Goal: Task Accomplishment & Management: Use online tool/utility

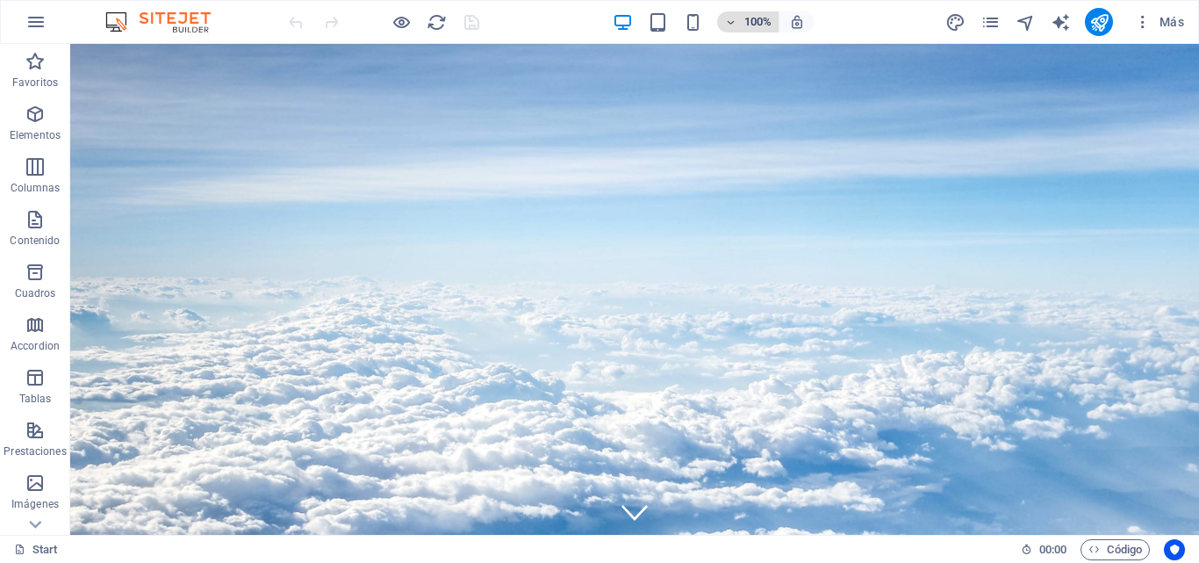
click at [757, 27] on h6 "100%" at bounding box center [758, 21] width 28 height 21
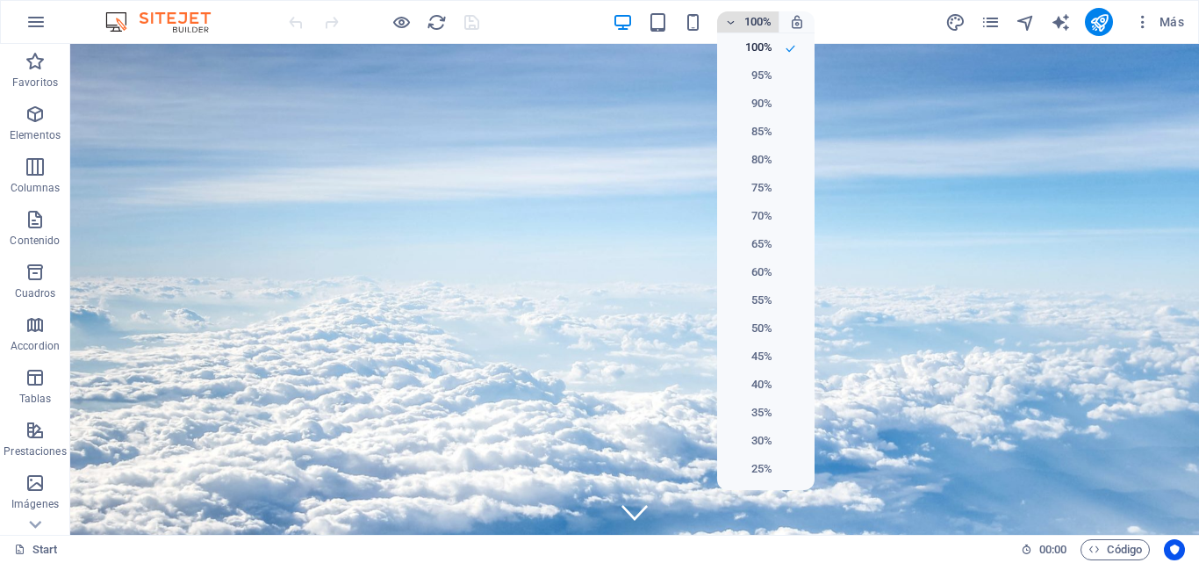
click at [757, 27] on div at bounding box center [599, 281] width 1199 height 563
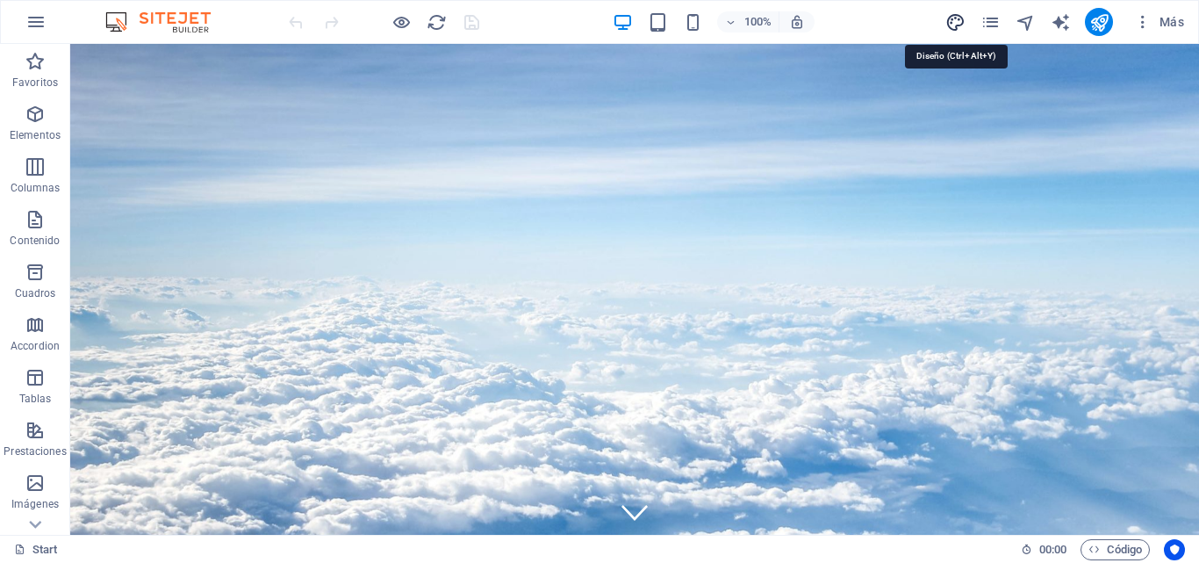
click at [964, 23] on icon "design" at bounding box center [955, 22] width 20 height 20
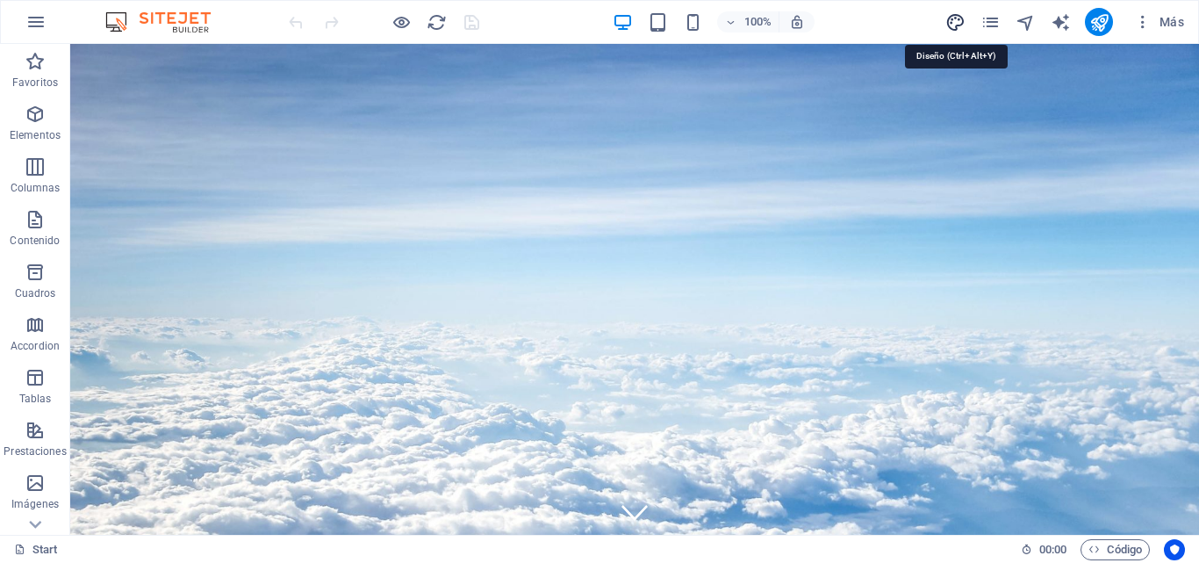
select select "px"
select select "300"
select select "px"
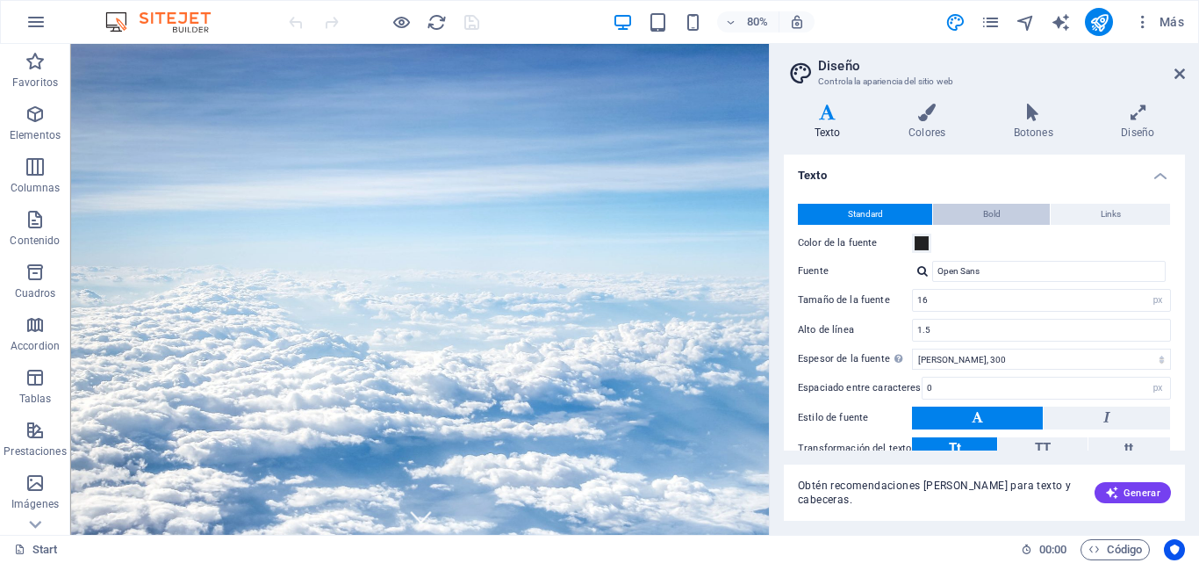
click at [991, 216] on span "Bold" at bounding box center [992, 214] width 18 height 21
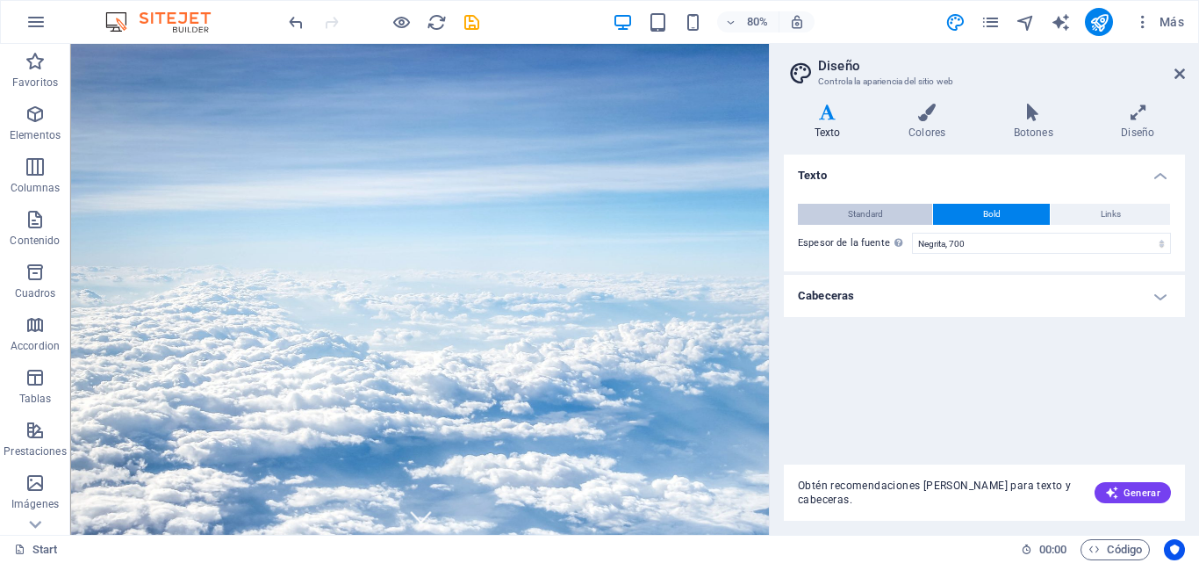
click at [843, 216] on button "Standard" at bounding box center [865, 214] width 134 height 21
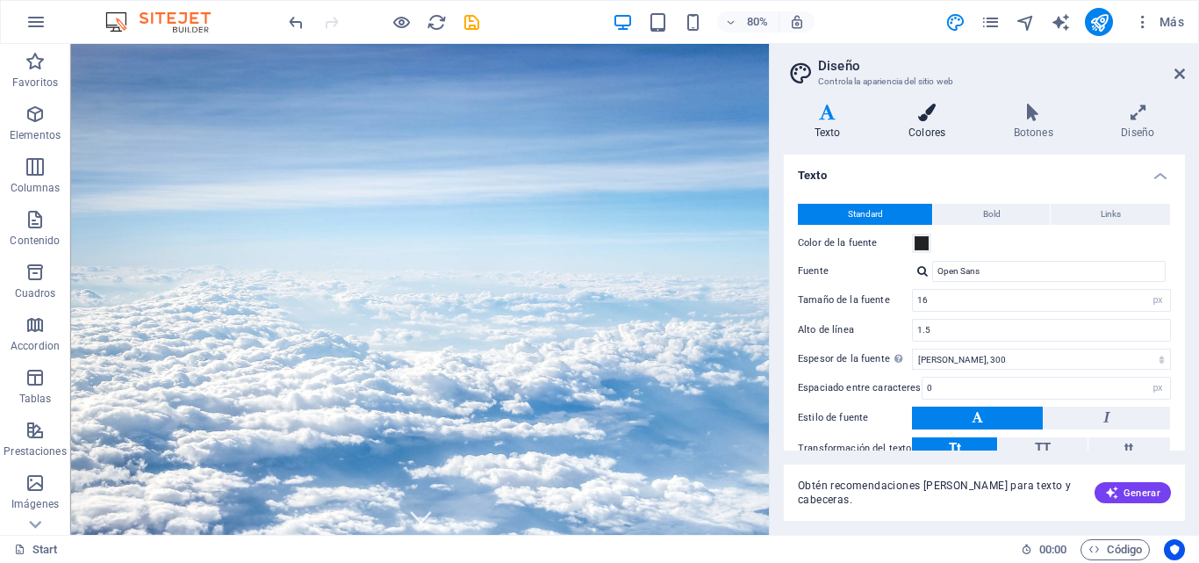
click at [930, 126] on h4 "Colores" at bounding box center [930, 122] width 105 height 37
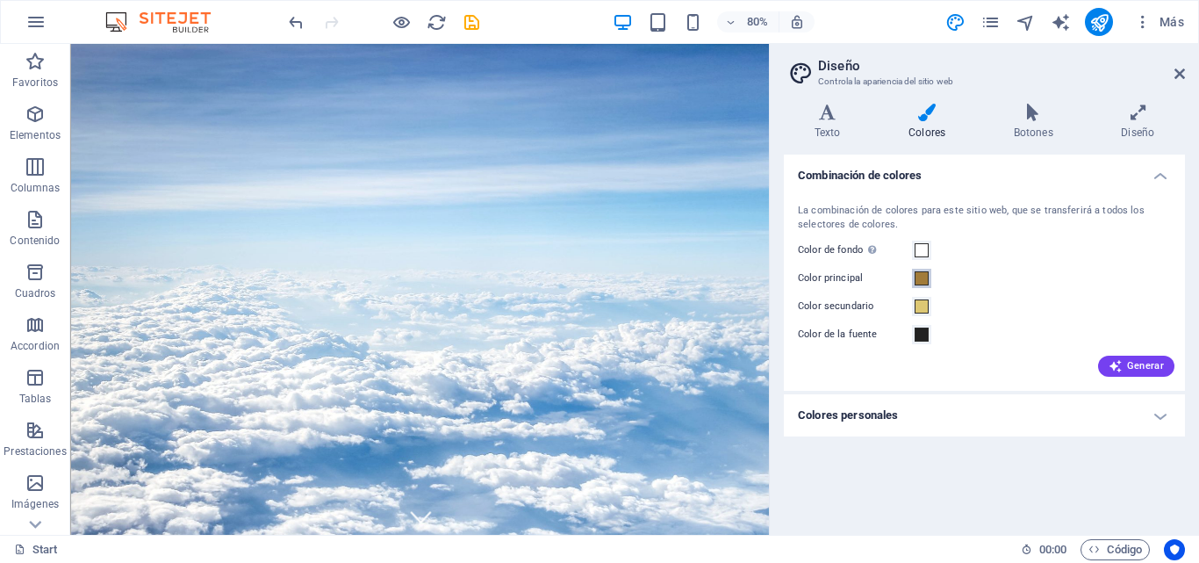
click at [923, 277] on span at bounding box center [922, 278] width 14 height 14
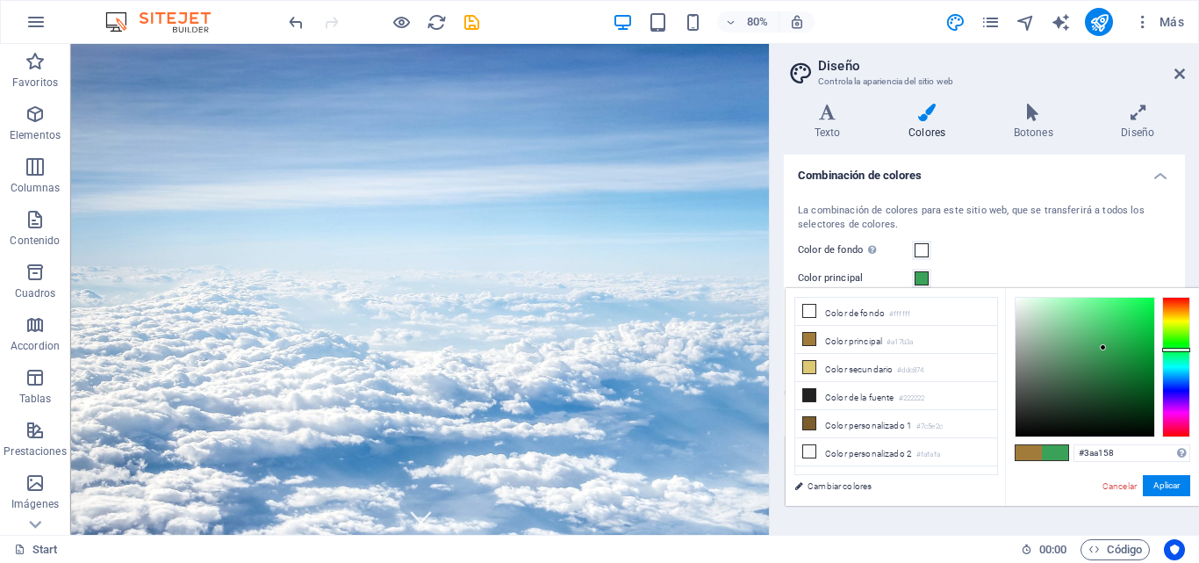
click at [1168, 349] on div at bounding box center [1176, 367] width 28 height 140
click at [1177, 381] on div at bounding box center [1176, 367] width 28 height 140
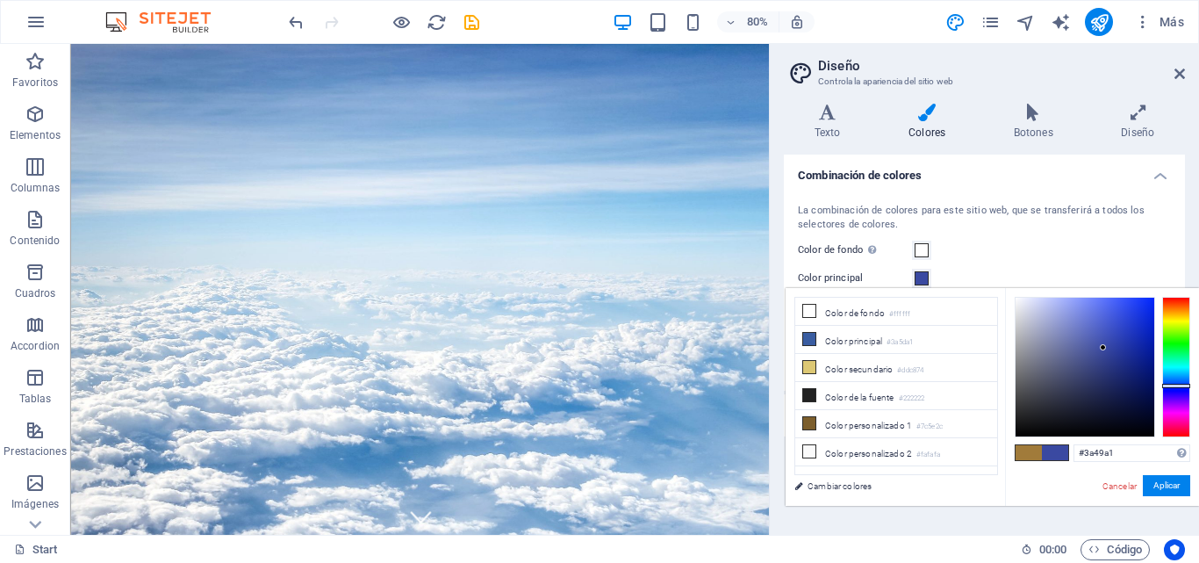
click at [1175, 385] on div at bounding box center [1176, 367] width 28 height 140
drag, startPoint x: 1103, startPoint y: 342, endPoint x: 1130, endPoint y: 316, distance: 37.9
click at [1130, 316] on div at bounding box center [1085, 367] width 139 height 139
click at [869, 367] on li "Color secundario #ddc874" at bounding box center [896, 368] width 202 height 28
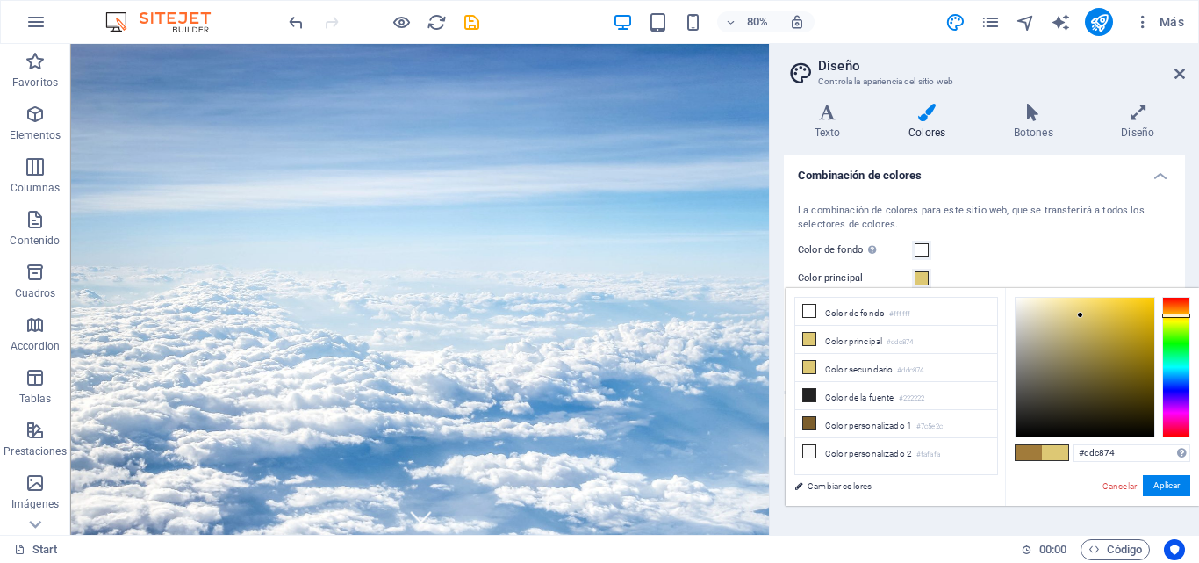
click at [868, 367] on li "Color secundario #ddc874" at bounding box center [896, 368] width 202 height 28
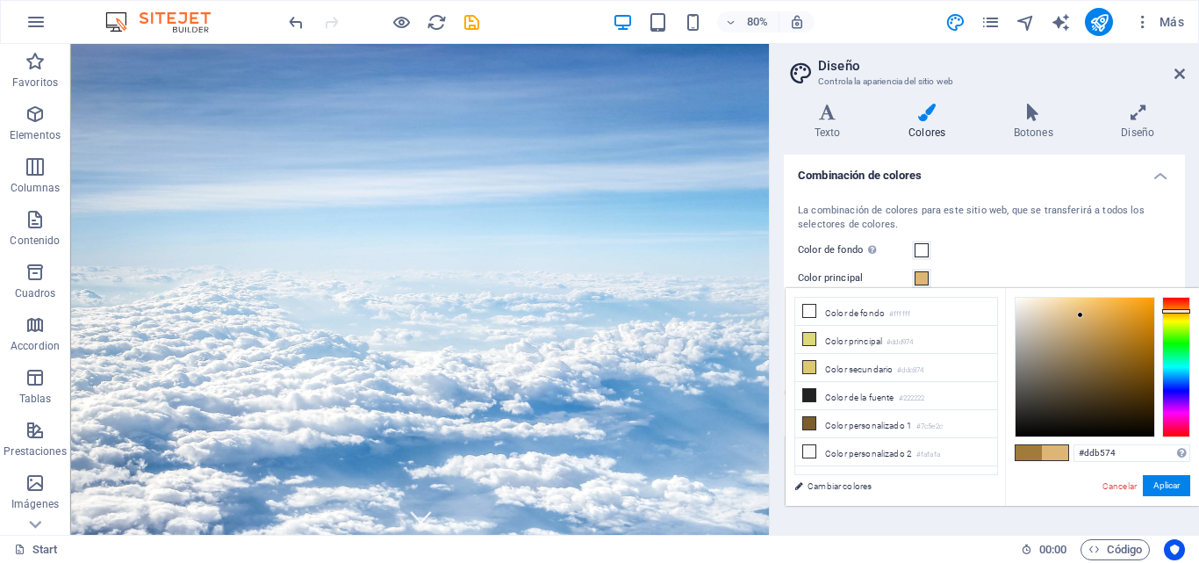
drag, startPoint x: 1175, startPoint y: 318, endPoint x: 1182, endPoint y: 311, distance: 10.6
click at [1182, 311] on div at bounding box center [1176, 367] width 28 height 140
click at [1144, 326] on div at bounding box center [1085, 367] width 139 height 139
click at [1112, 309] on div at bounding box center [1085, 367] width 139 height 139
click at [1174, 310] on div at bounding box center [1176, 310] width 28 height 4
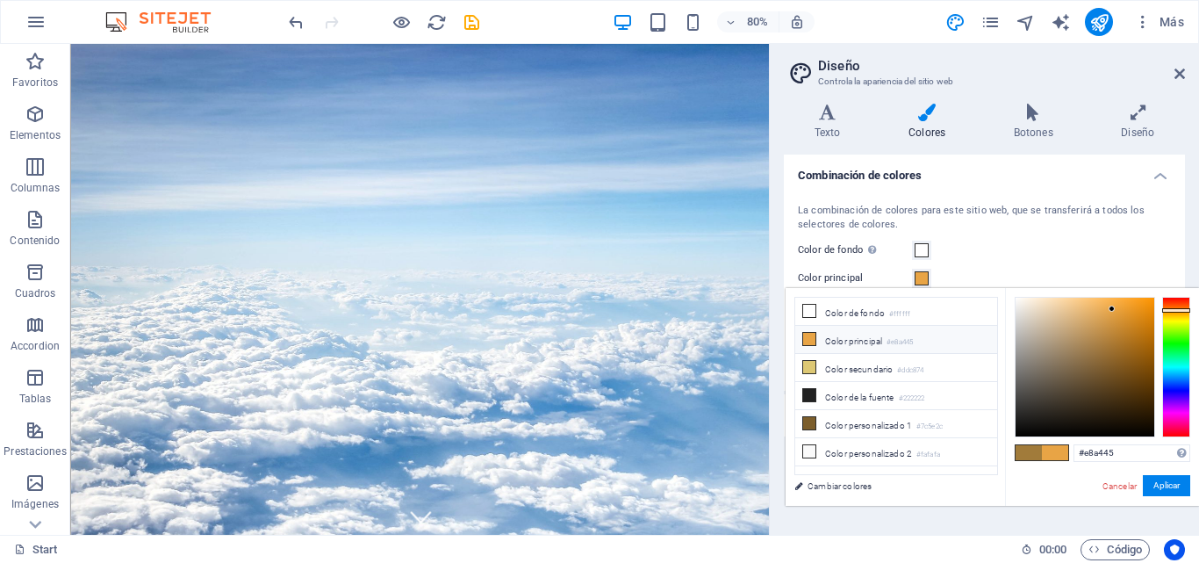
click at [877, 342] on li "Color principal #e8a445" at bounding box center [896, 340] width 202 height 28
click at [857, 369] on li "Color secundario #ddc874" at bounding box center [896, 368] width 202 height 28
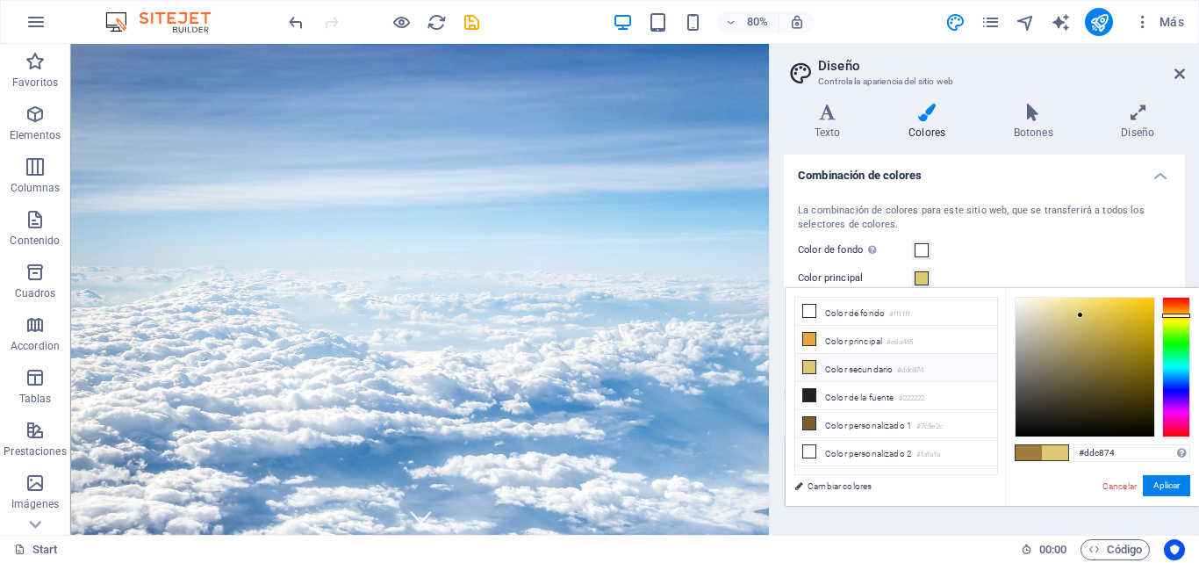
click at [898, 369] on li "Color secundario #ddc874" at bounding box center [896, 368] width 202 height 28
click at [921, 370] on small "#ddc874" at bounding box center [910, 370] width 26 height 12
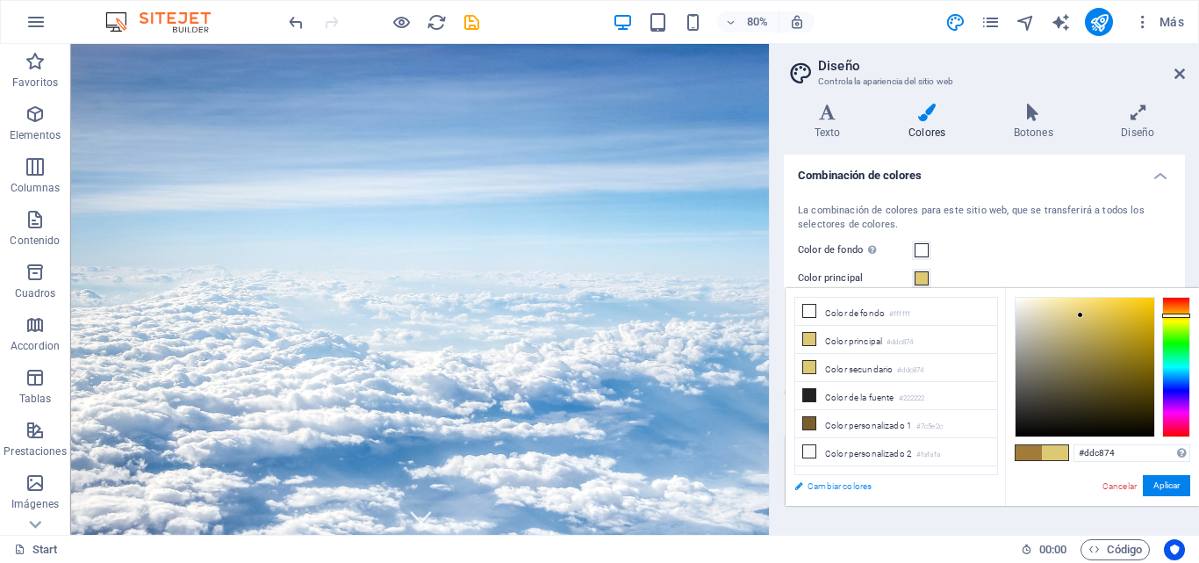
click at [833, 481] on link "Cambiar colores" at bounding box center [888, 486] width 204 height 22
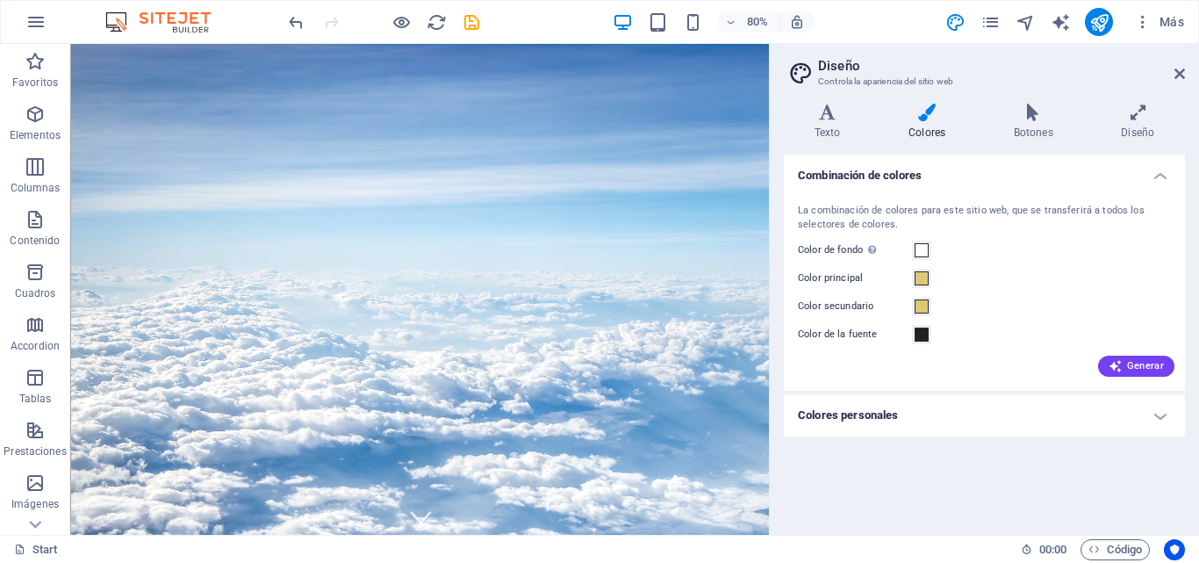
click at [833, 277] on label "Color principal" at bounding box center [855, 278] width 114 height 21
click at [912, 277] on button "Color principal" at bounding box center [921, 278] width 19 height 19
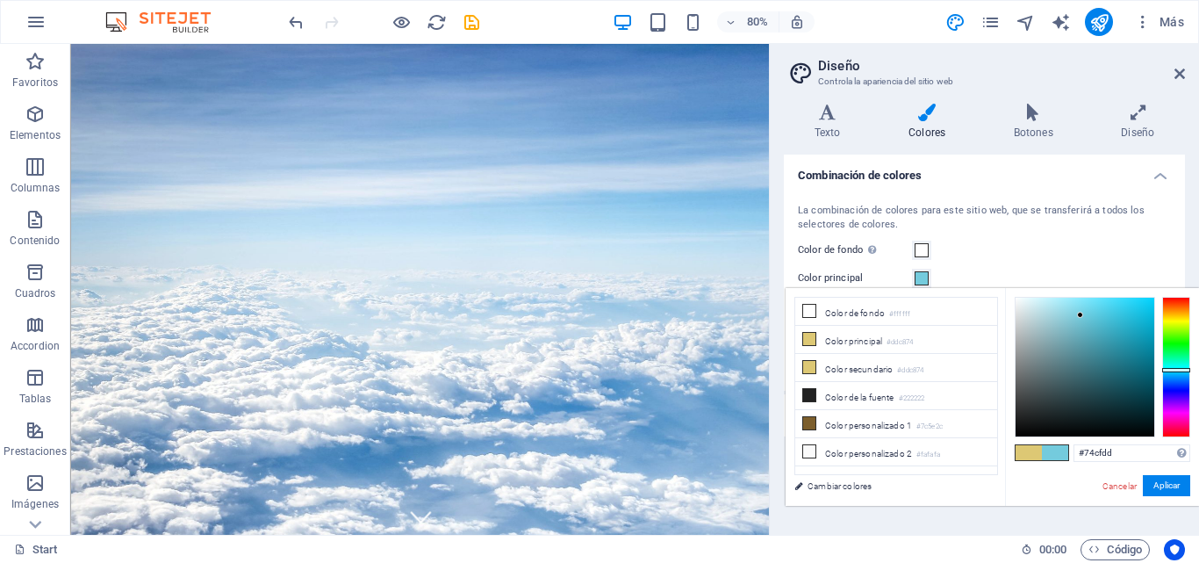
drag, startPoint x: 1183, startPoint y: 321, endPoint x: 1188, endPoint y: 369, distance: 47.6
click at [1188, 369] on div at bounding box center [1176, 370] width 28 height 4
click at [1134, 333] on div at bounding box center [1085, 367] width 139 height 139
type input "#22bbd1"
click at [1131, 321] on div at bounding box center [1085, 367] width 139 height 139
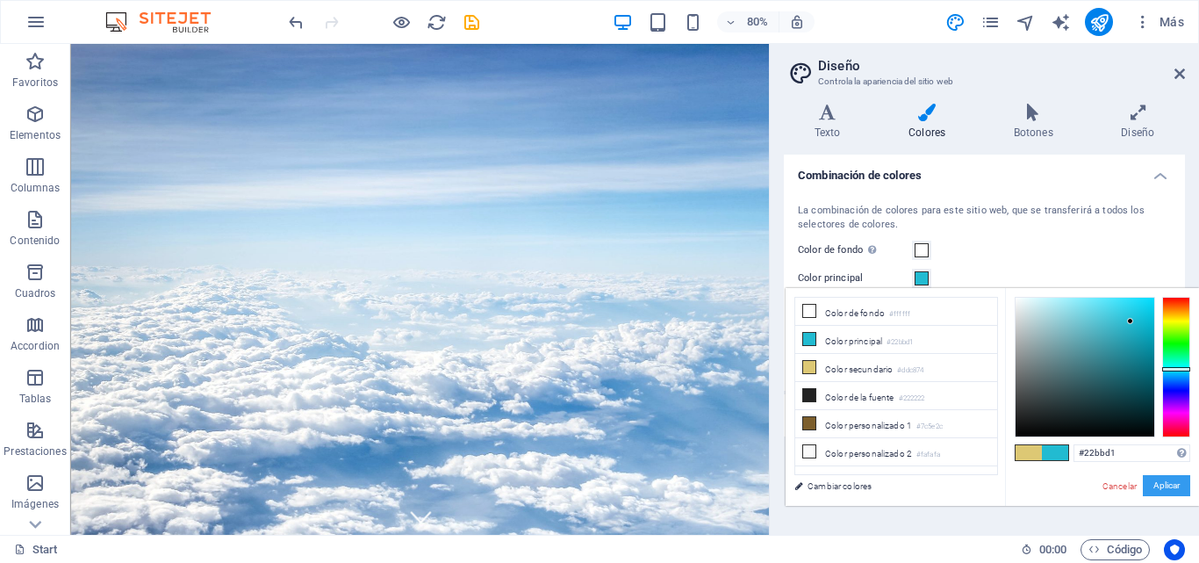
click at [1175, 483] on button "Aplicar" at bounding box center [1166, 485] width 47 height 21
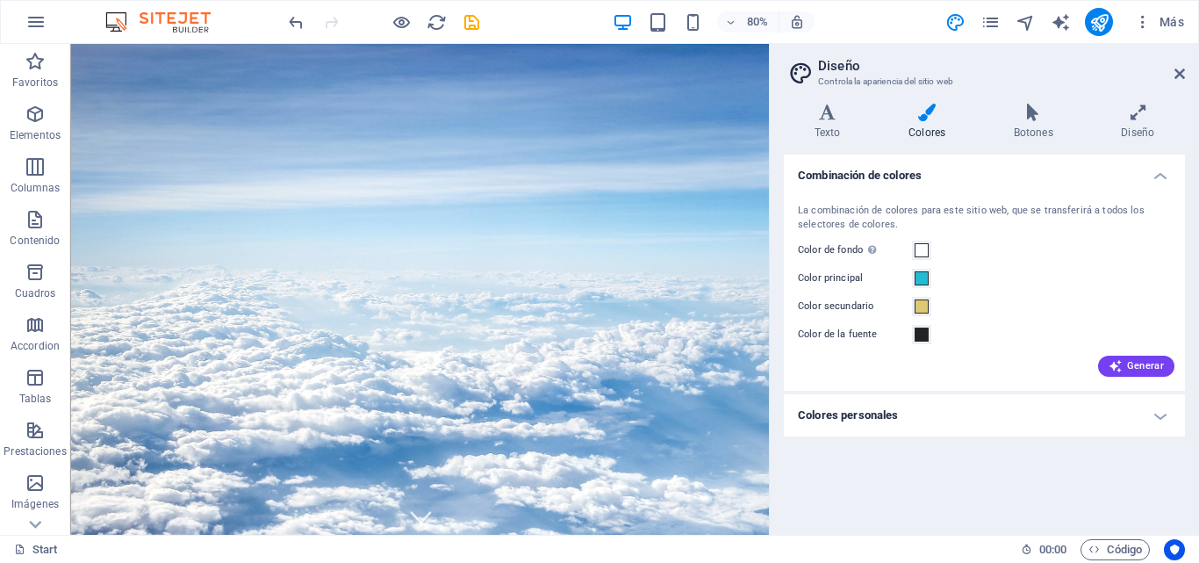
click at [857, 300] on label "Color secundario" at bounding box center [855, 306] width 114 height 21
click at [912, 300] on button "Color secundario" at bounding box center [921, 306] width 19 height 19
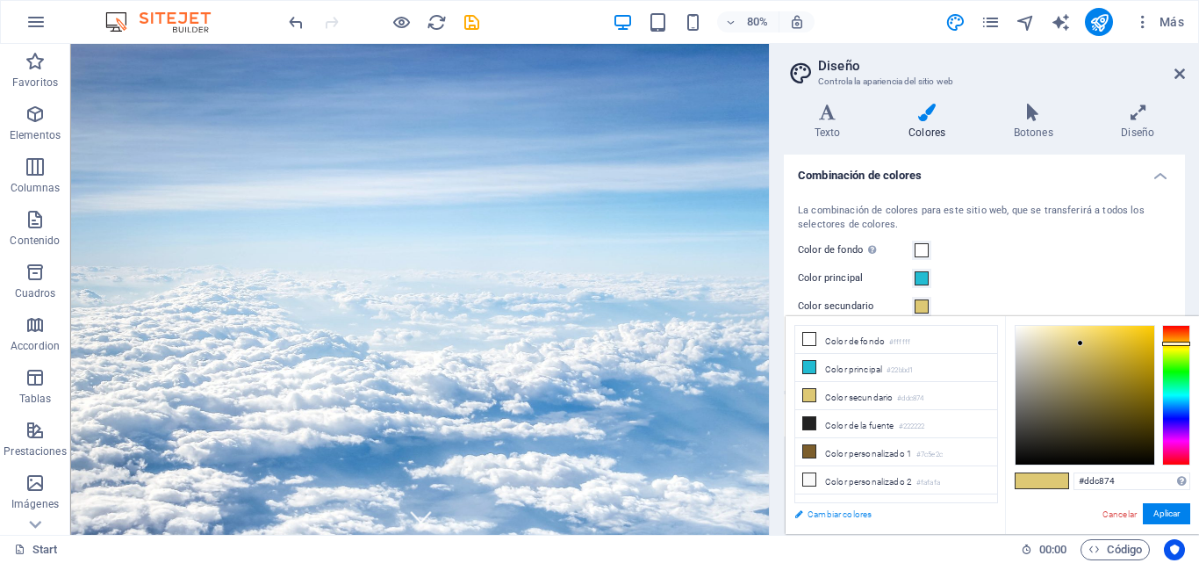
click at [835, 516] on link "Cambiar colores" at bounding box center [888, 514] width 204 height 22
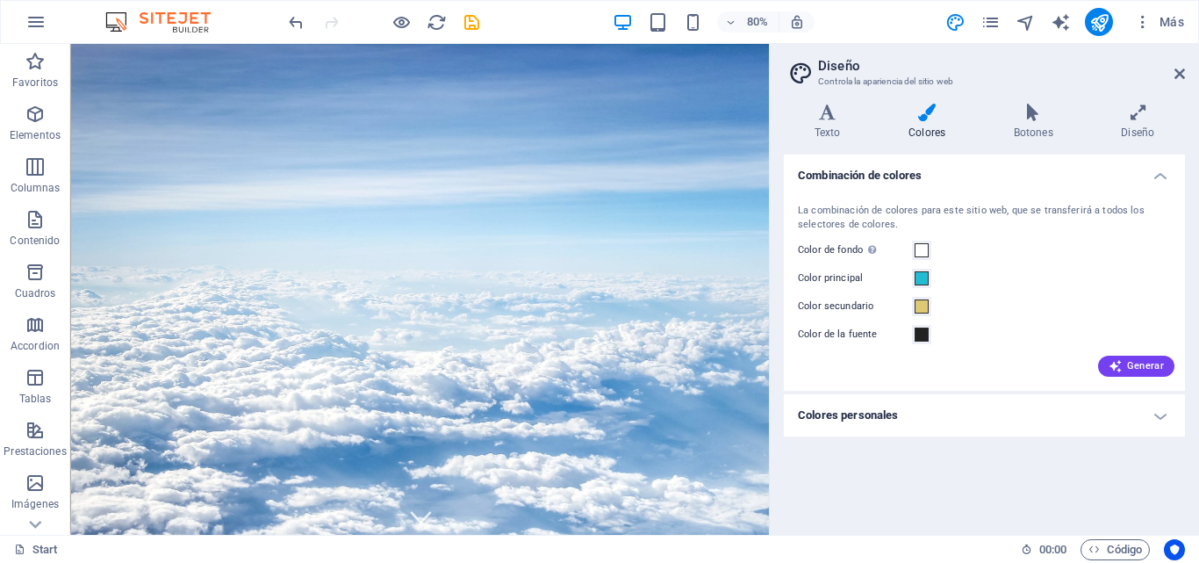
click at [837, 308] on label "Color secundario" at bounding box center [855, 306] width 114 height 21
click at [912, 308] on button "Color secundario" at bounding box center [921, 306] width 19 height 19
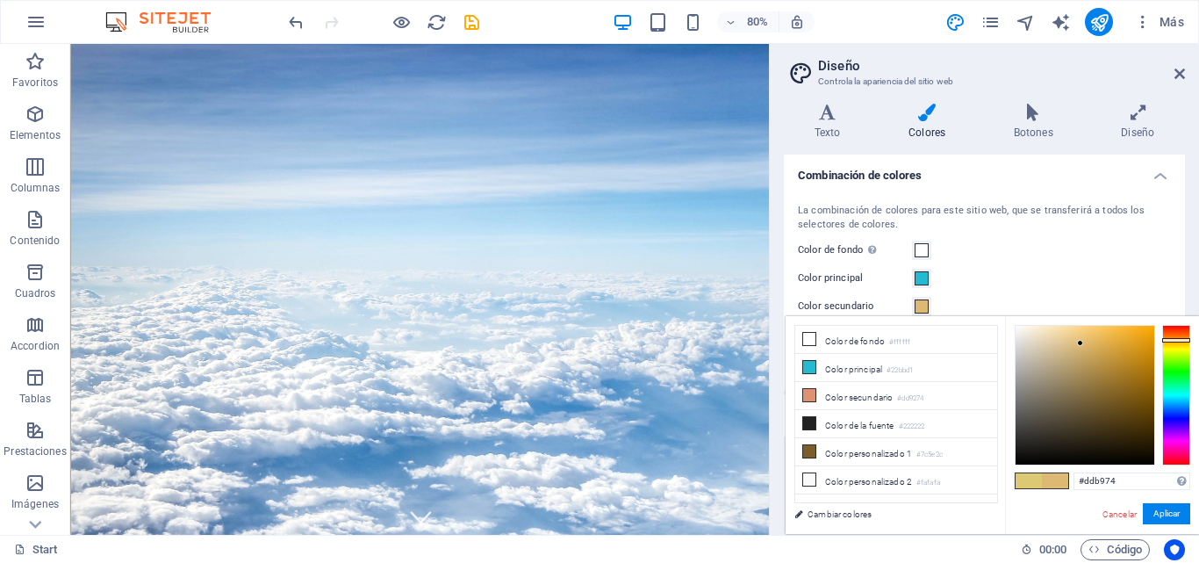
drag, startPoint x: 1167, startPoint y: 340, endPoint x: 1191, endPoint y: 340, distance: 23.7
click at [1190, 340] on div "#ddb974 Formatos soportados #0852ed rgb(8, 82, 237) rgba(8, 82, 237, 90%) hsv(2…" at bounding box center [1102, 552] width 194 height 472
click at [1141, 348] on div at bounding box center [1085, 395] width 139 height 139
click at [1127, 348] on div at bounding box center [1085, 395] width 139 height 139
click at [1126, 334] on div at bounding box center [1085, 395] width 139 height 139
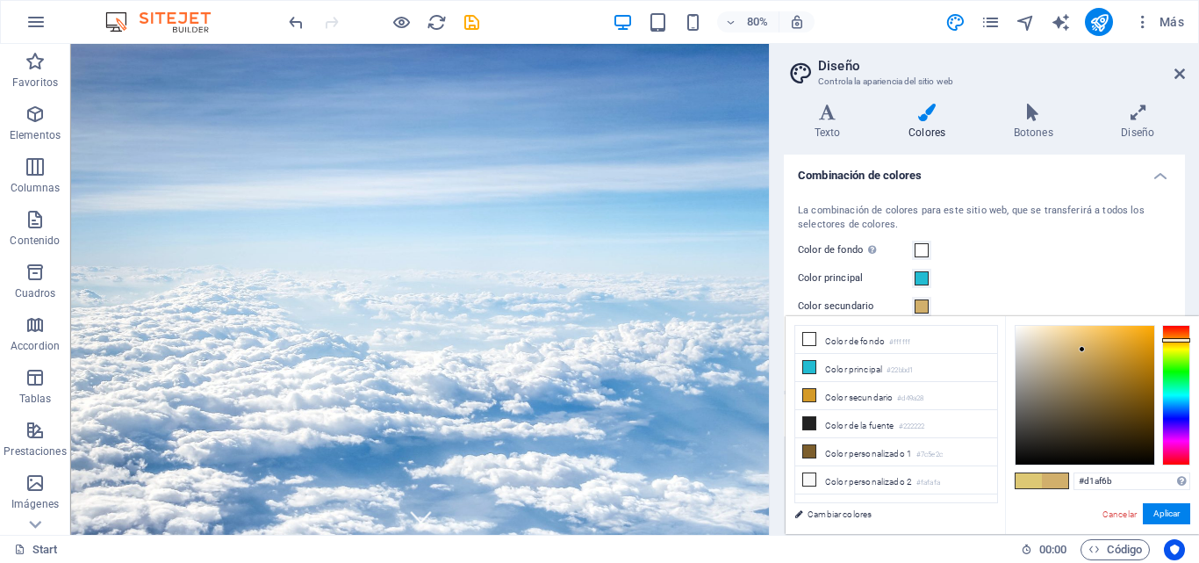
click at [1082, 349] on div at bounding box center [1085, 395] width 139 height 139
click at [1139, 370] on div at bounding box center [1085, 395] width 139 height 139
click at [1132, 360] on div at bounding box center [1085, 395] width 139 height 139
click at [1130, 323] on div "#be881e Formatos soportados #0852ed rgb(8, 82, 237) rgba(8, 82, 237, 90%) hsv(2…" at bounding box center [1102, 552] width 194 height 472
click at [1106, 419] on div at bounding box center [1085, 395] width 139 height 139
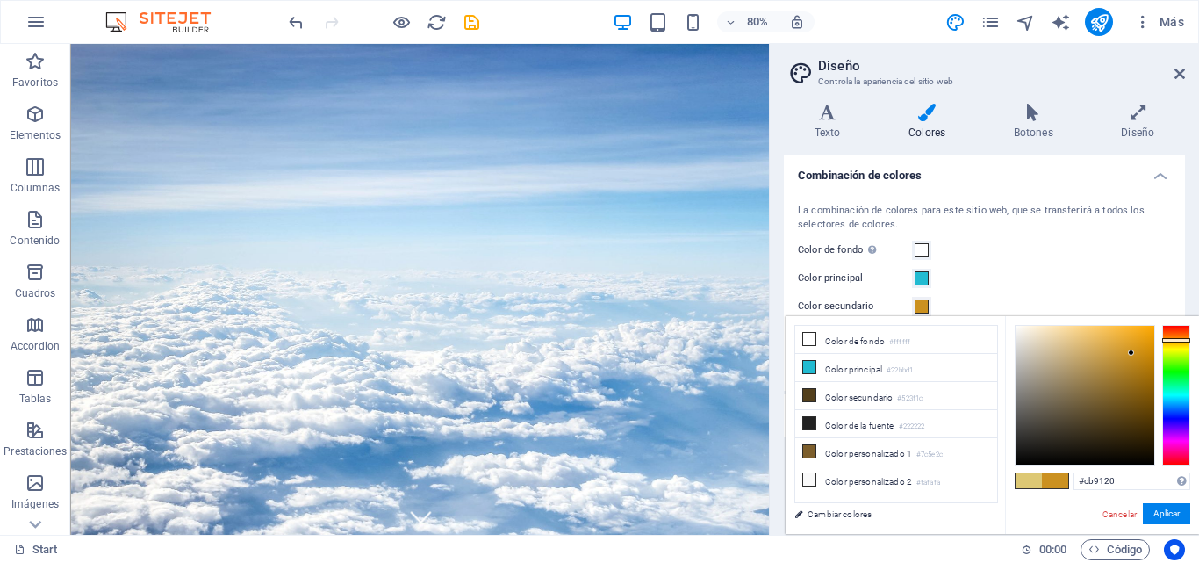
click at [1132, 353] on div at bounding box center [1085, 395] width 139 height 139
click at [1129, 332] on div at bounding box center [1085, 395] width 139 height 139
click at [1132, 330] on div at bounding box center [1085, 395] width 139 height 139
drag, startPoint x: 1174, startPoint y: 382, endPoint x: 1176, endPoint y: 338, distance: 44.0
click at [1176, 338] on div at bounding box center [1176, 395] width 28 height 140
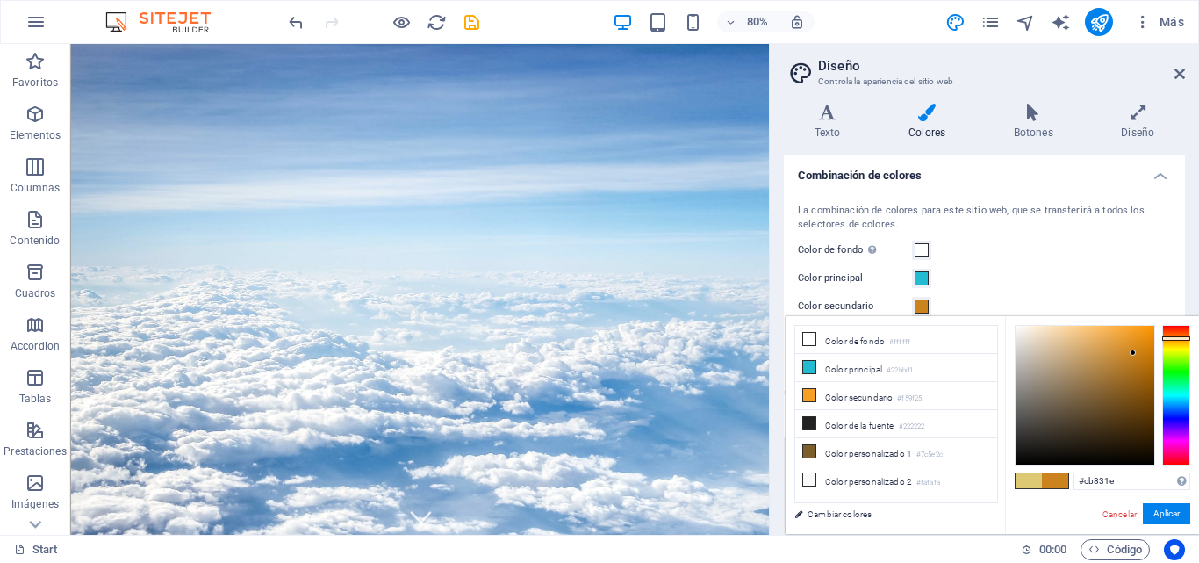
click at [1133, 353] on div at bounding box center [1085, 395] width 139 height 139
click at [1140, 355] on div at bounding box center [1085, 395] width 139 height 139
click at [1148, 340] on div at bounding box center [1085, 395] width 139 height 139
type input "#ed8e09"
click at [1148, 334] on div at bounding box center [1085, 395] width 139 height 139
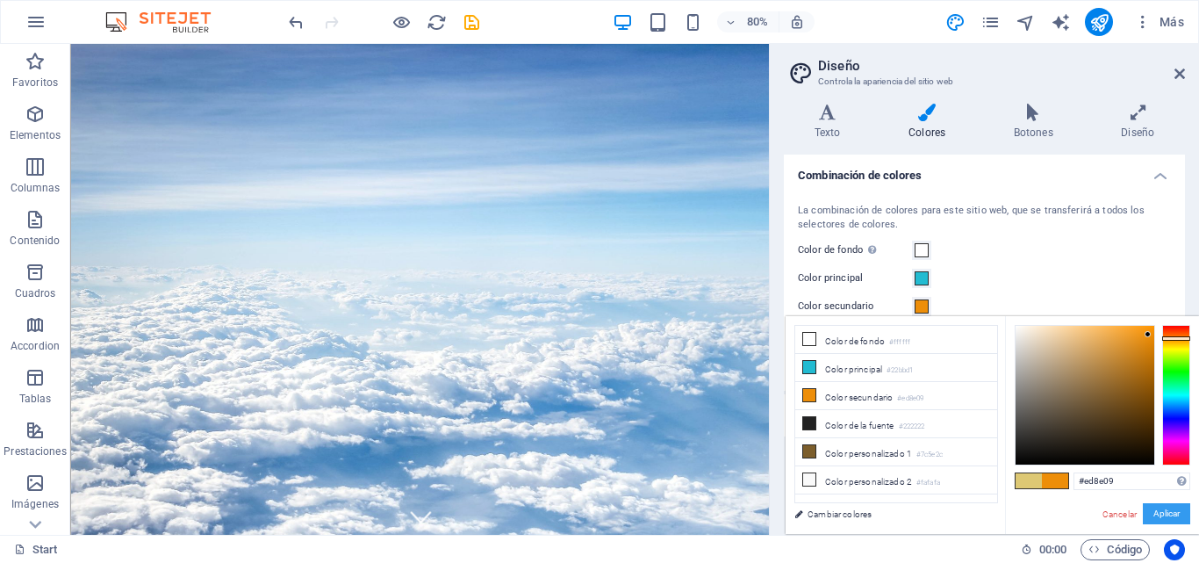
click at [1162, 510] on button "Aplicar" at bounding box center [1166, 513] width 47 height 21
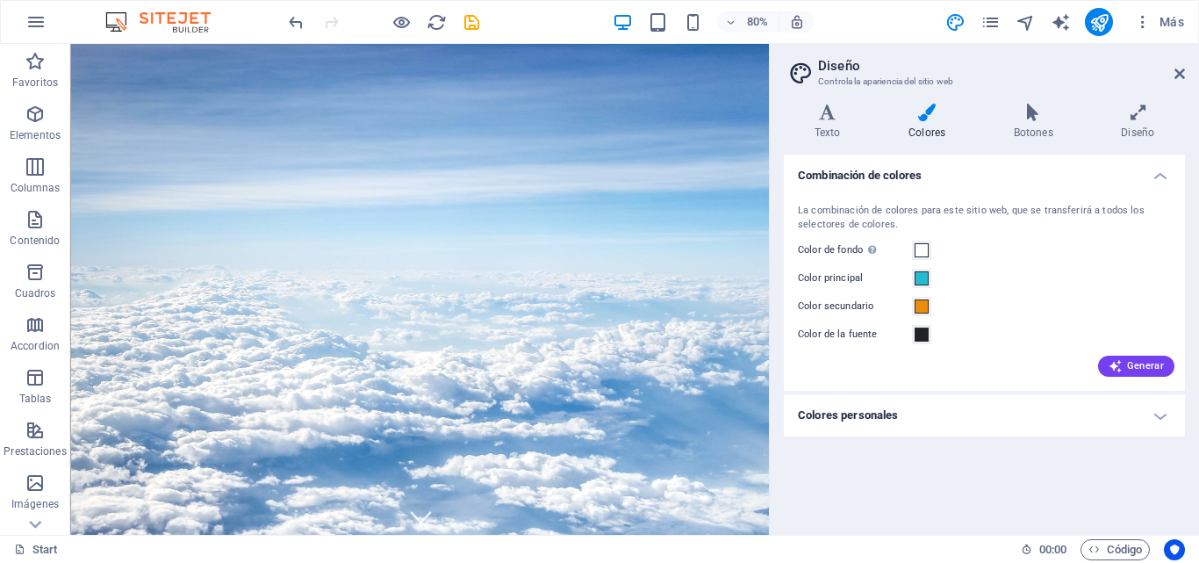
click at [851, 332] on label "Color de la fuente" at bounding box center [855, 334] width 114 height 21
click at [912, 332] on button "Color de la fuente" at bounding box center [921, 334] width 19 height 19
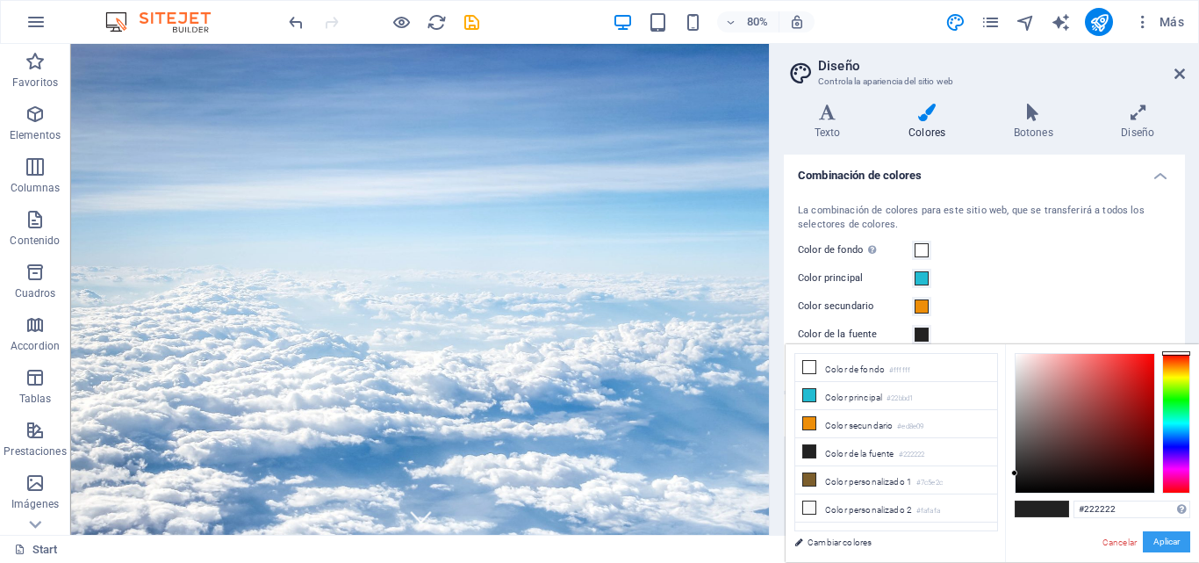
click at [1176, 544] on button "Aplicar" at bounding box center [1166, 541] width 47 height 21
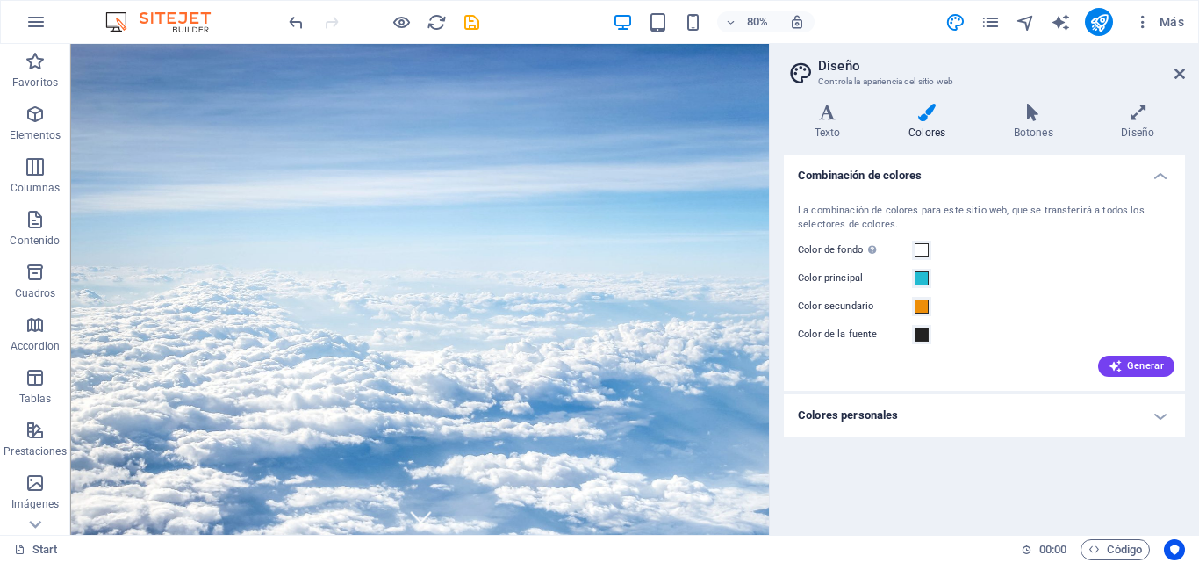
click at [817, 334] on label "Color de la fuente" at bounding box center [855, 334] width 114 height 21
click at [912, 334] on button "Color de la fuente" at bounding box center [921, 334] width 19 height 19
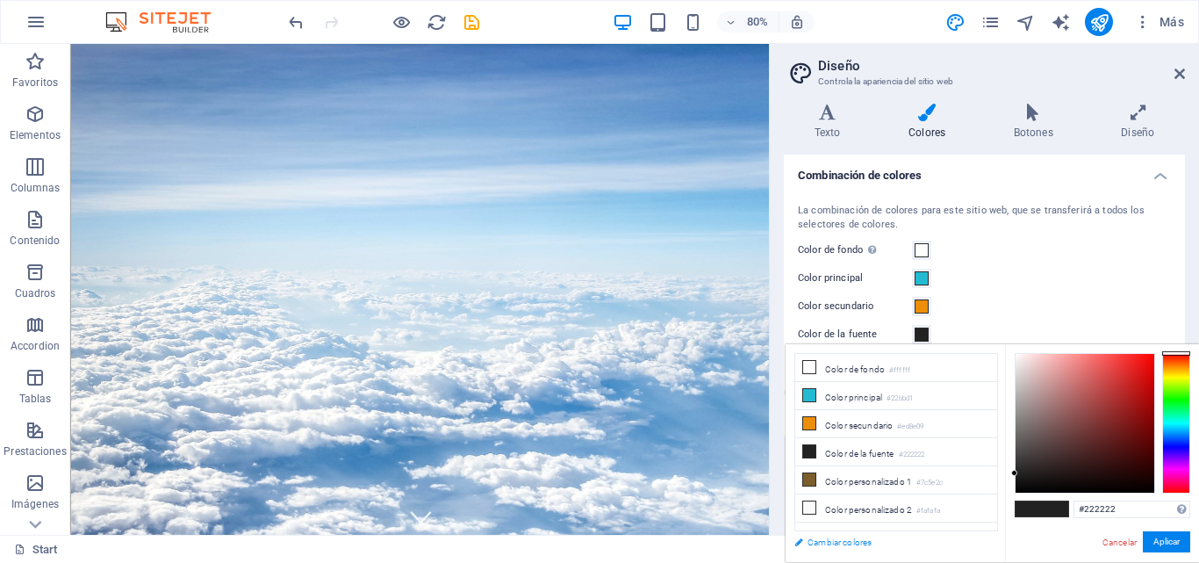
click at [818, 543] on link "Cambiar colores" at bounding box center [888, 542] width 204 height 22
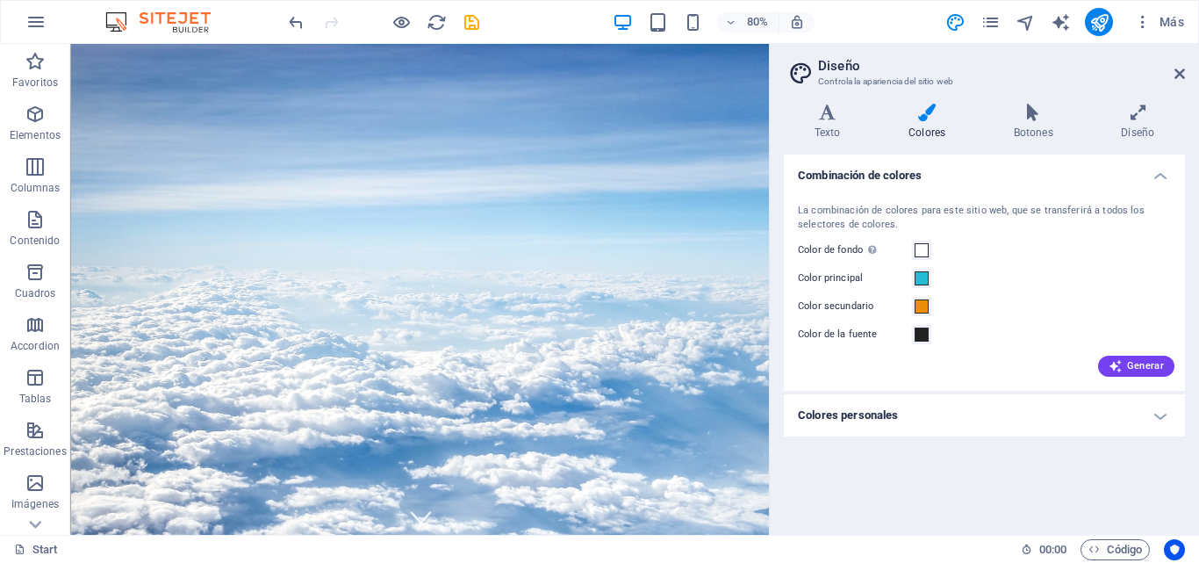
click at [832, 338] on label "Color de la fuente" at bounding box center [855, 334] width 114 height 21
click at [912, 338] on button "Color de la fuente" at bounding box center [921, 334] width 19 height 19
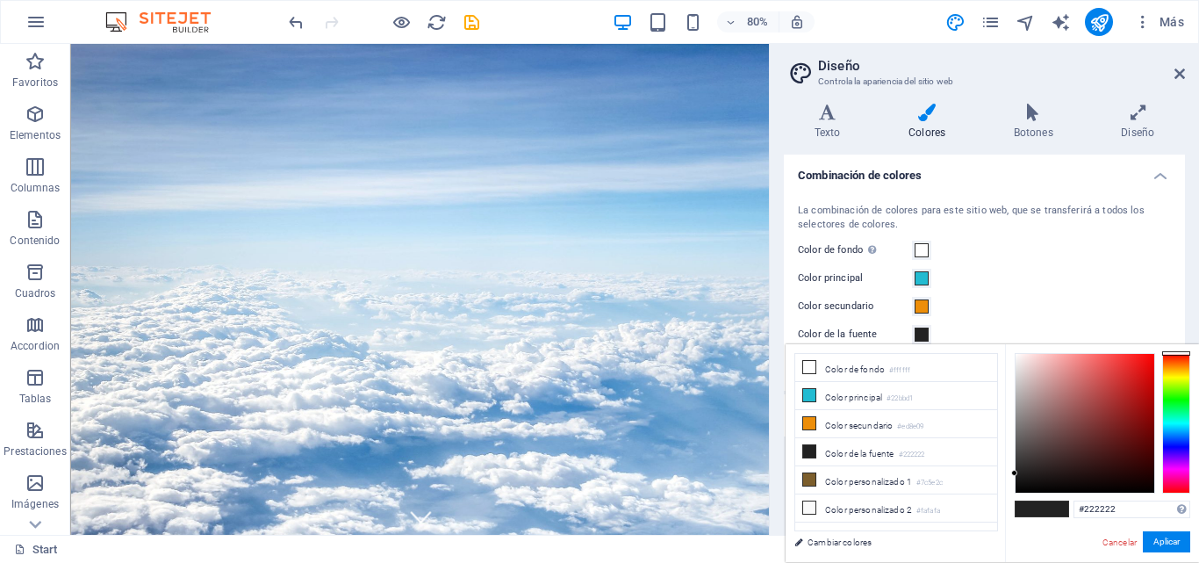
click at [977, 291] on div "La combinación de colores para este sitio web, que se transferirá a todos los s…" at bounding box center [984, 288] width 408 height 205
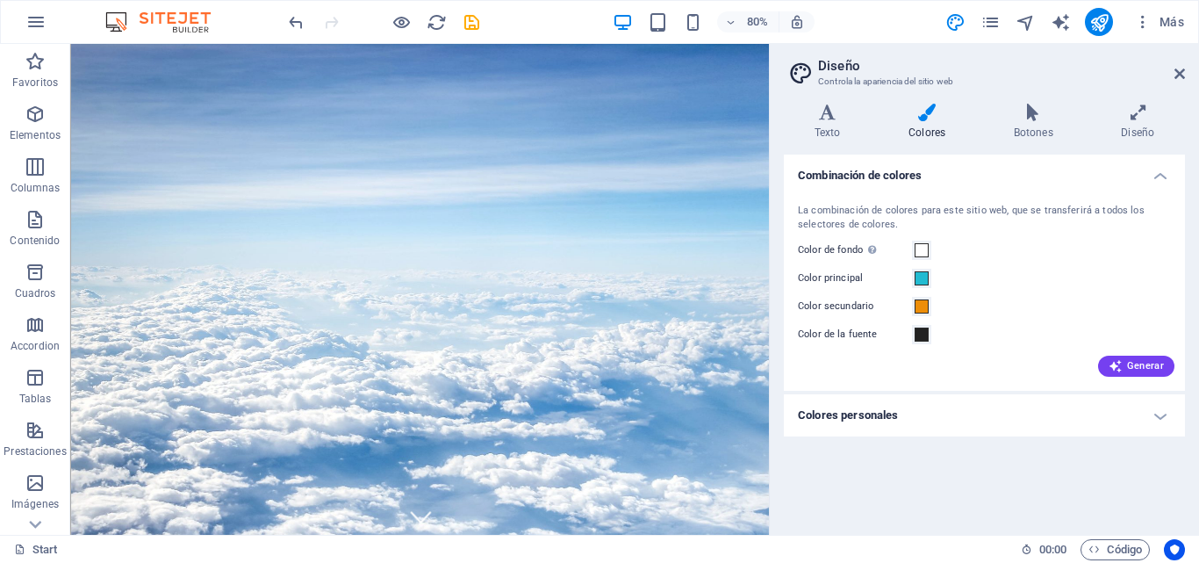
click at [1130, 377] on div "La combinación de colores para este sitio web, que se transferirá a todos los s…" at bounding box center [984, 288] width 408 height 205
click at [1126, 369] on span "Generar" at bounding box center [1136, 366] width 55 height 14
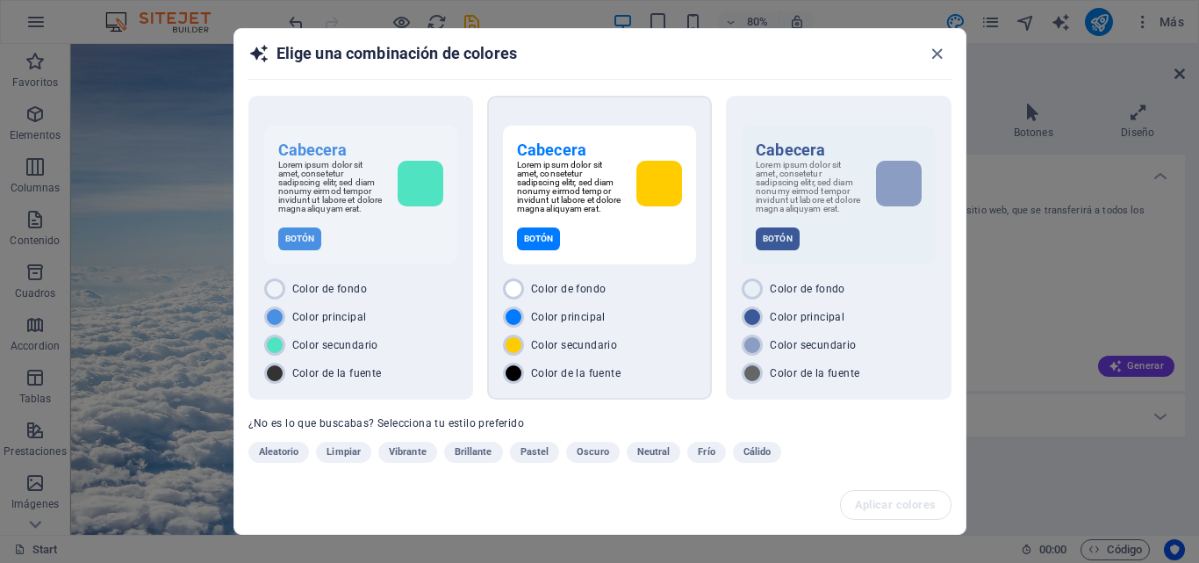
click at [569, 351] on span "Color secundario" at bounding box center [574, 345] width 86 height 14
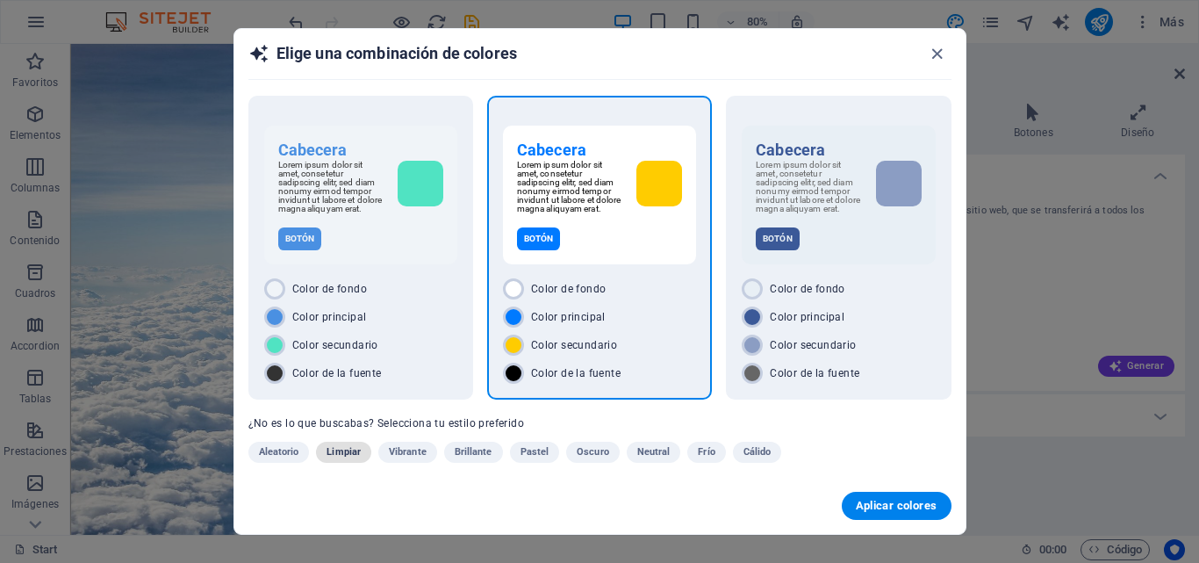
click at [339, 463] on span "Limpiar" at bounding box center [344, 452] width 34 height 21
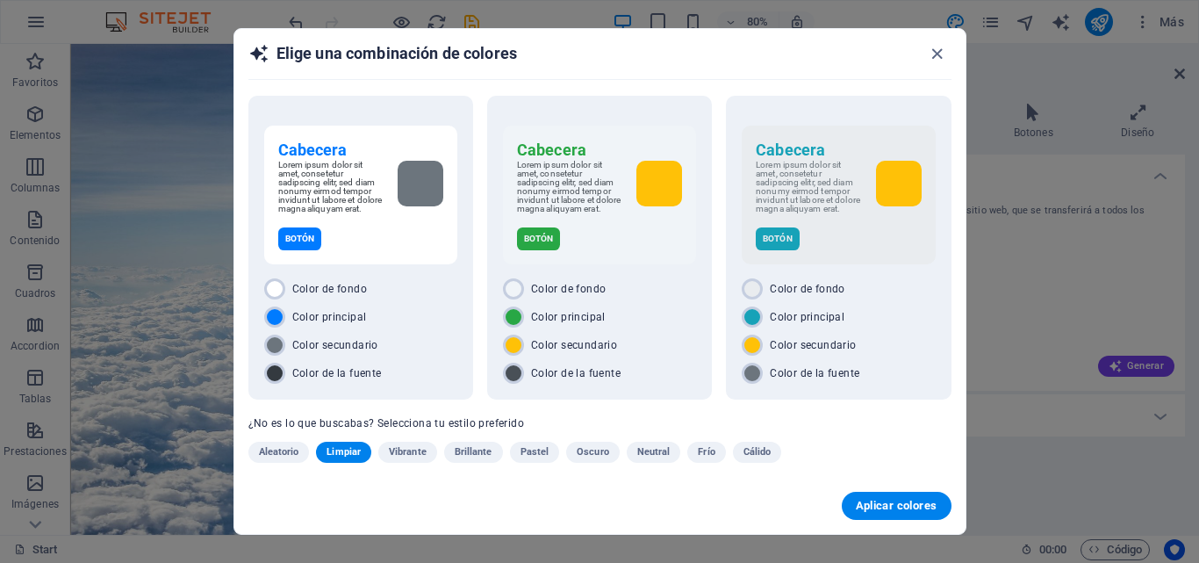
click at [412, 453] on span "Vibrante" at bounding box center [408, 452] width 38 height 21
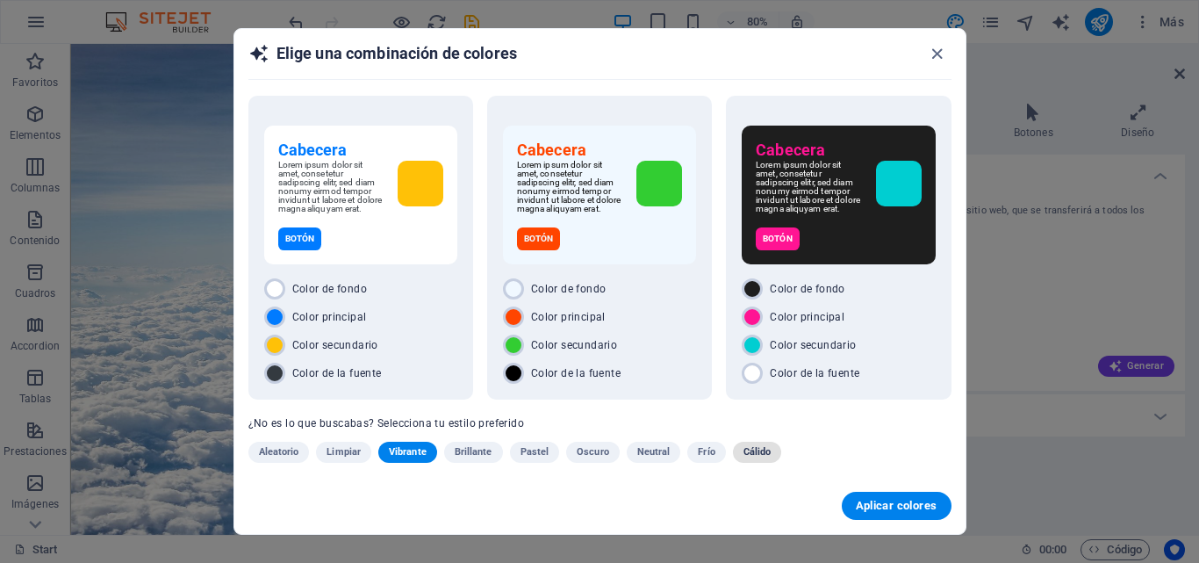
click at [756, 463] on span "Cálido" at bounding box center [758, 452] width 28 height 21
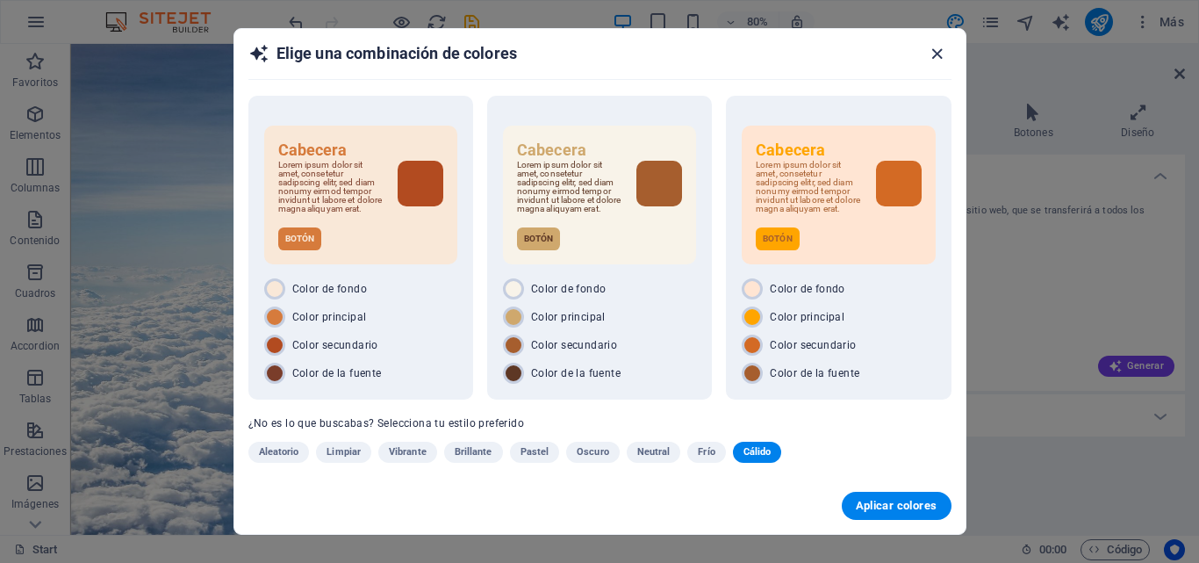
click at [937, 49] on icon "button" at bounding box center [937, 54] width 20 height 20
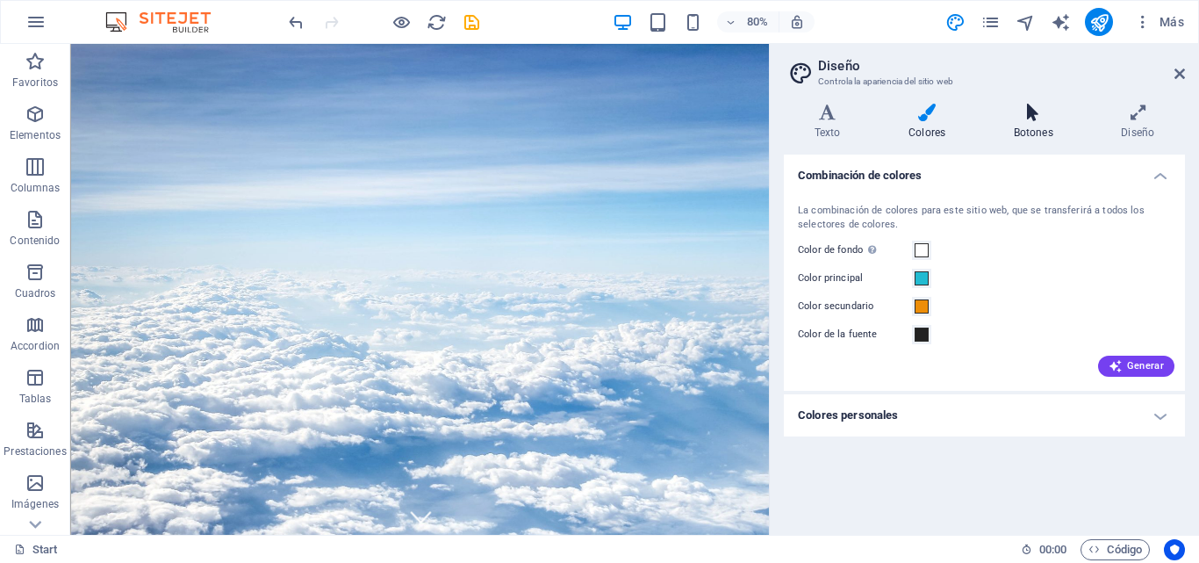
click at [1038, 126] on h4 "Botones" at bounding box center [1037, 122] width 108 height 37
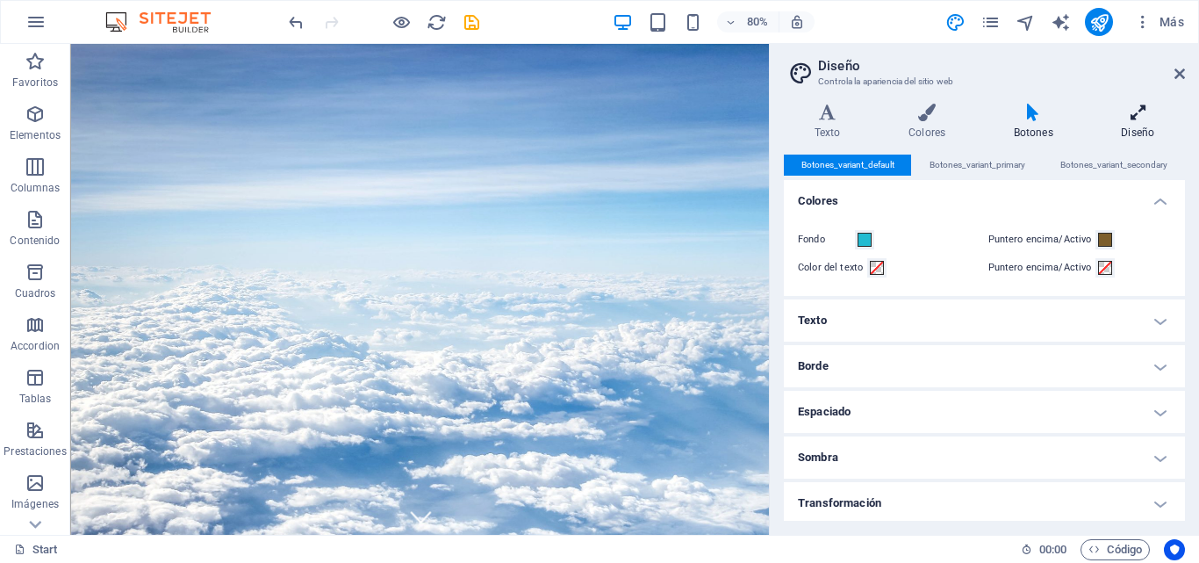
click at [1138, 118] on icon at bounding box center [1138, 113] width 94 height 18
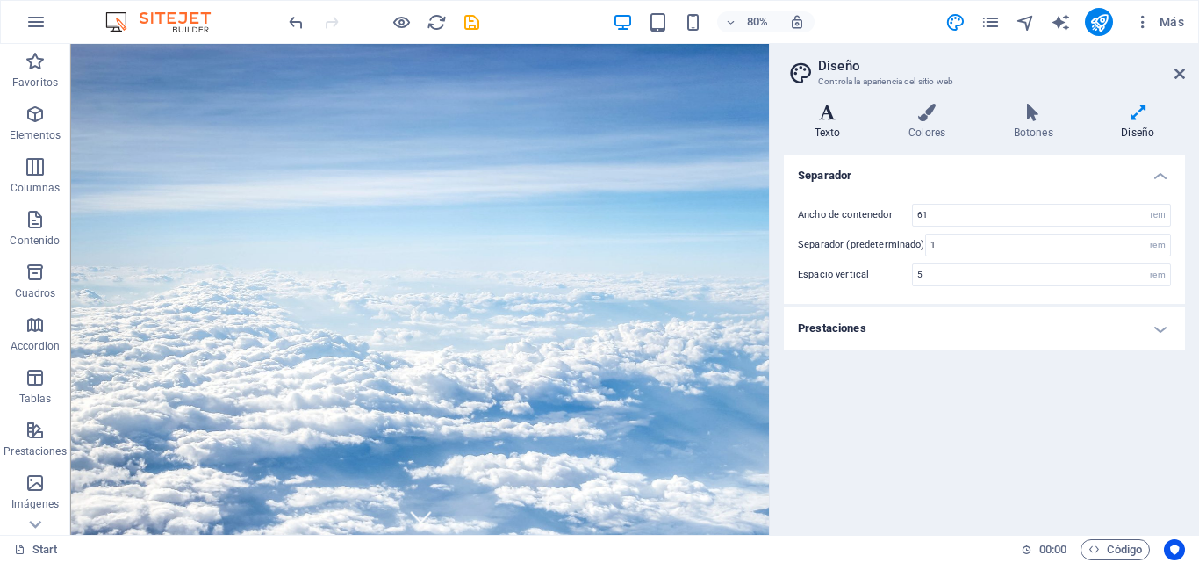
click at [830, 123] on h4 "Texto" at bounding box center [831, 122] width 94 height 37
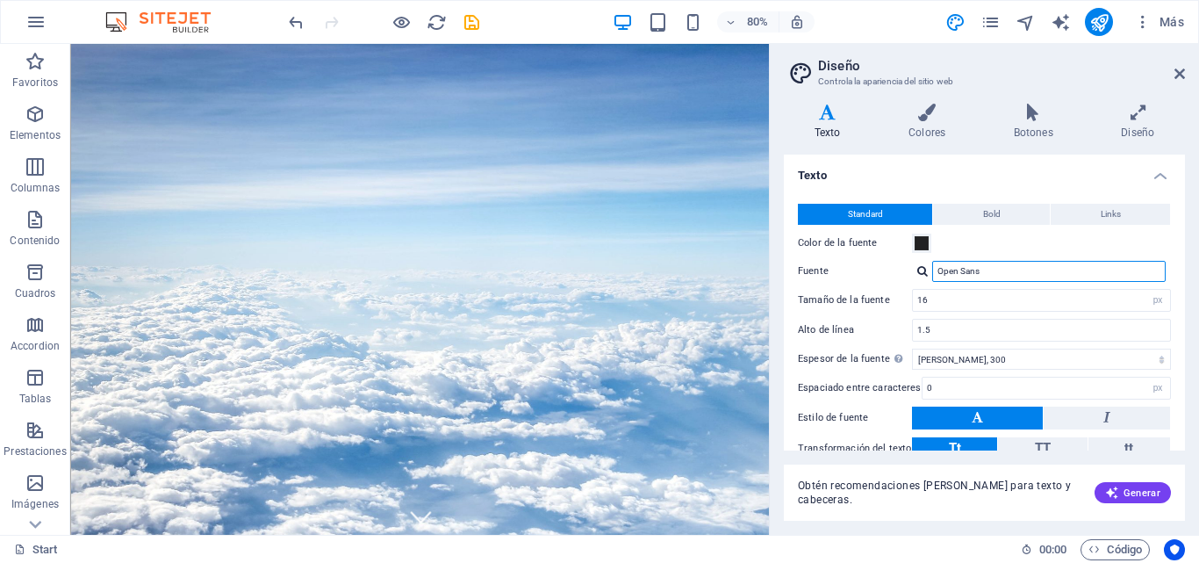
click at [946, 269] on input "Open Sans" at bounding box center [1048, 271] width 233 height 21
drag, startPoint x: 981, startPoint y: 271, endPoint x: 879, endPoint y: 272, distance: 102.7
click at [879, 272] on div "Fuente Open Sans" at bounding box center [984, 271] width 373 height 21
click at [924, 271] on div at bounding box center [922, 270] width 11 height 11
click at [967, 274] on input "Open Sans" at bounding box center [1048, 271] width 233 height 21
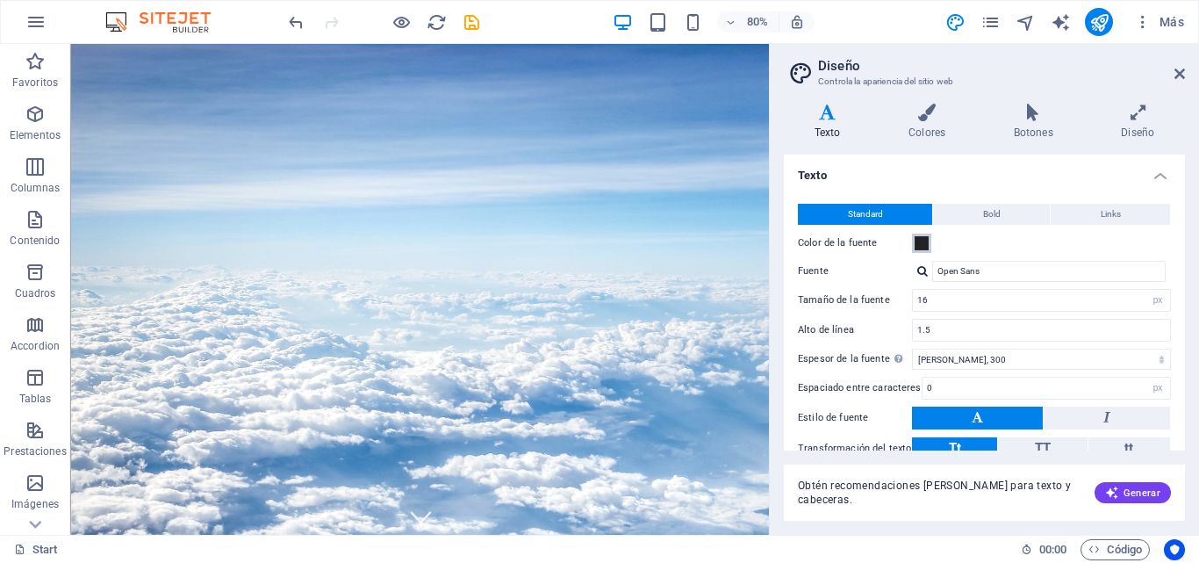
click at [926, 246] on span at bounding box center [922, 243] width 14 height 14
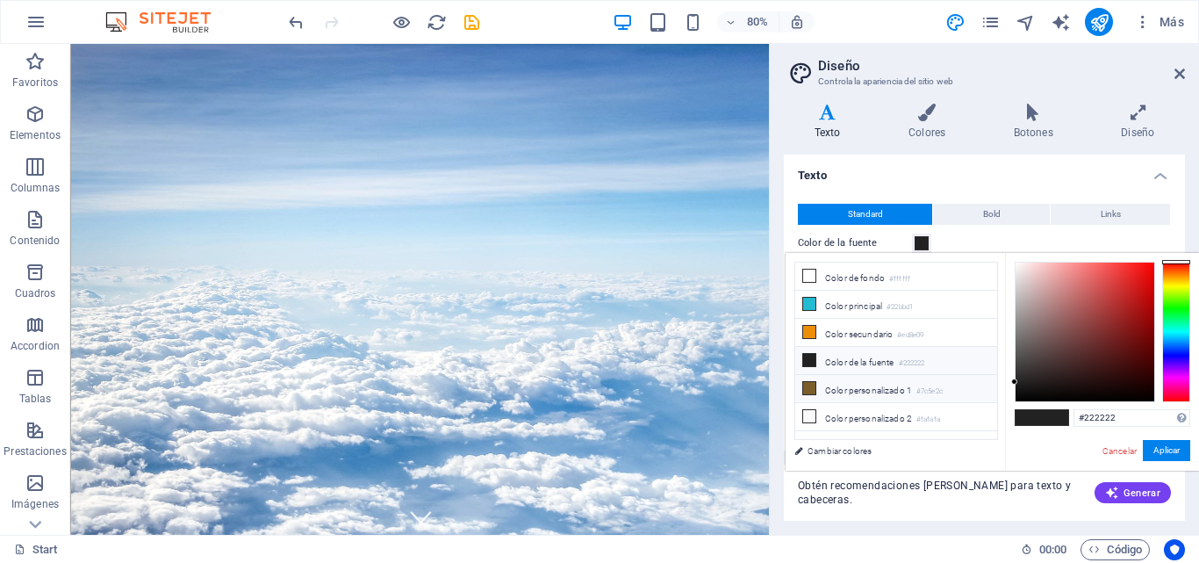
click at [870, 386] on li "Color personalizado 1 #7c5e2c" at bounding box center [896, 389] width 202 height 28
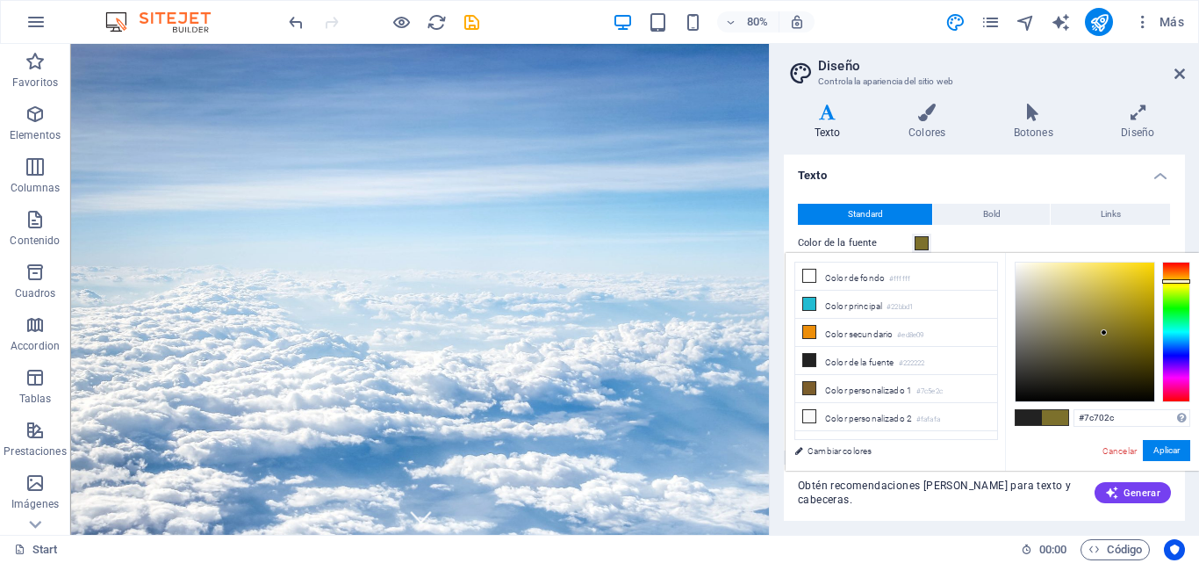
click at [1179, 281] on div at bounding box center [1176, 332] width 28 height 140
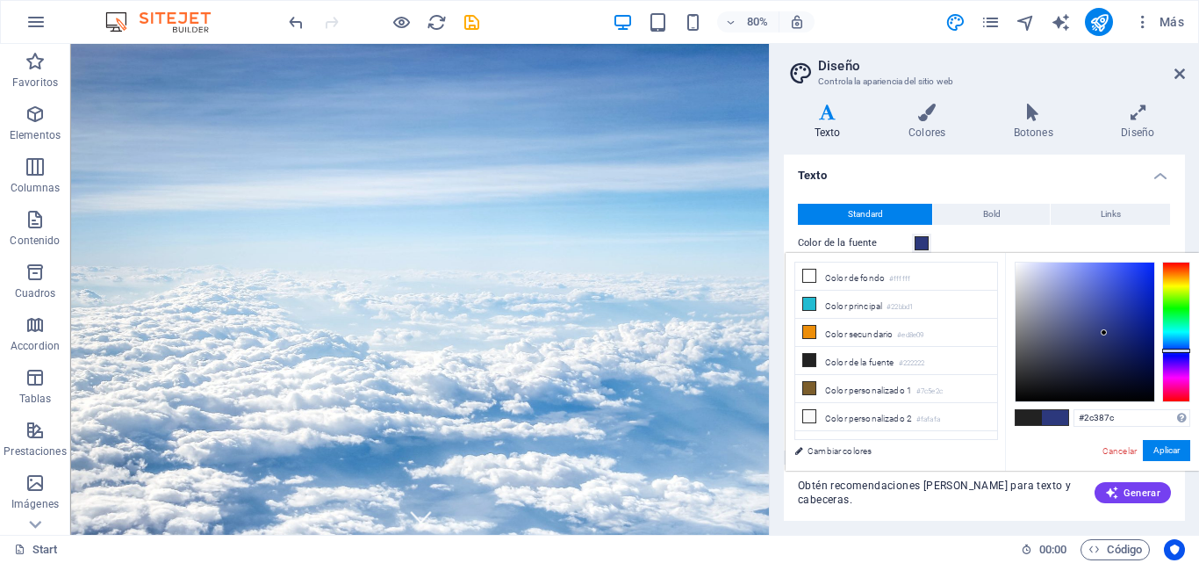
click at [1178, 350] on div at bounding box center [1176, 332] width 28 height 140
type input "#0b1967"
click at [1139, 344] on div at bounding box center [1085, 331] width 139 height 139
click at [1139, 344] on div at bounding box center [1138, 344] width 6 height 6
click at [1173, 447] on button "Aplicar" at bounding box center [1166, 450] width 47 height 21
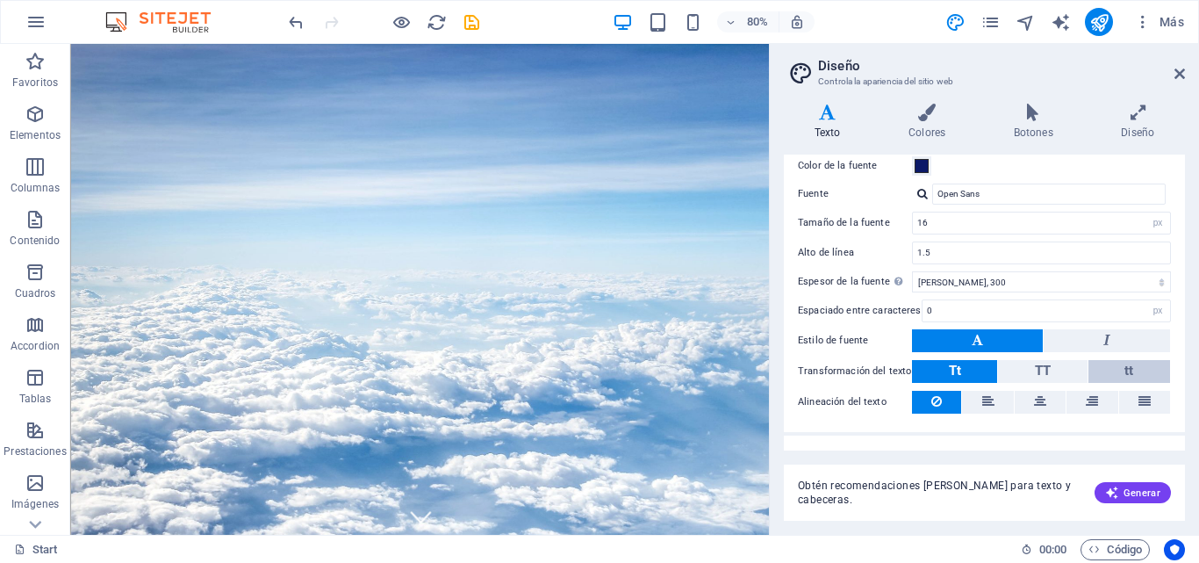
scroll to position [104, 0]
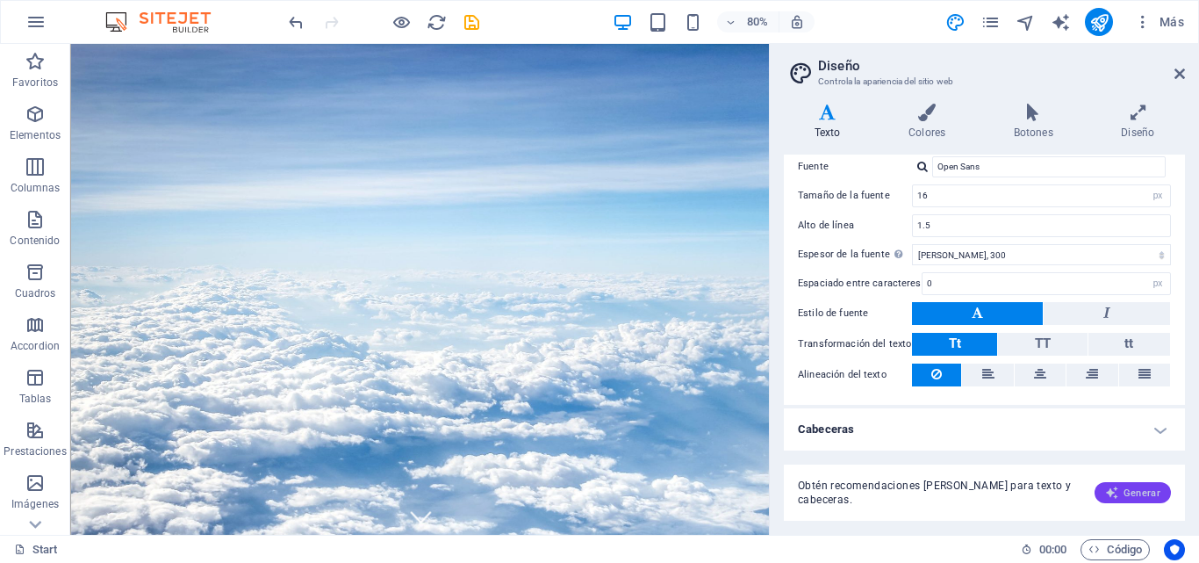
click at [1116, 488] on icon "button" at bounding box center [1112, 492] width 14 height 14
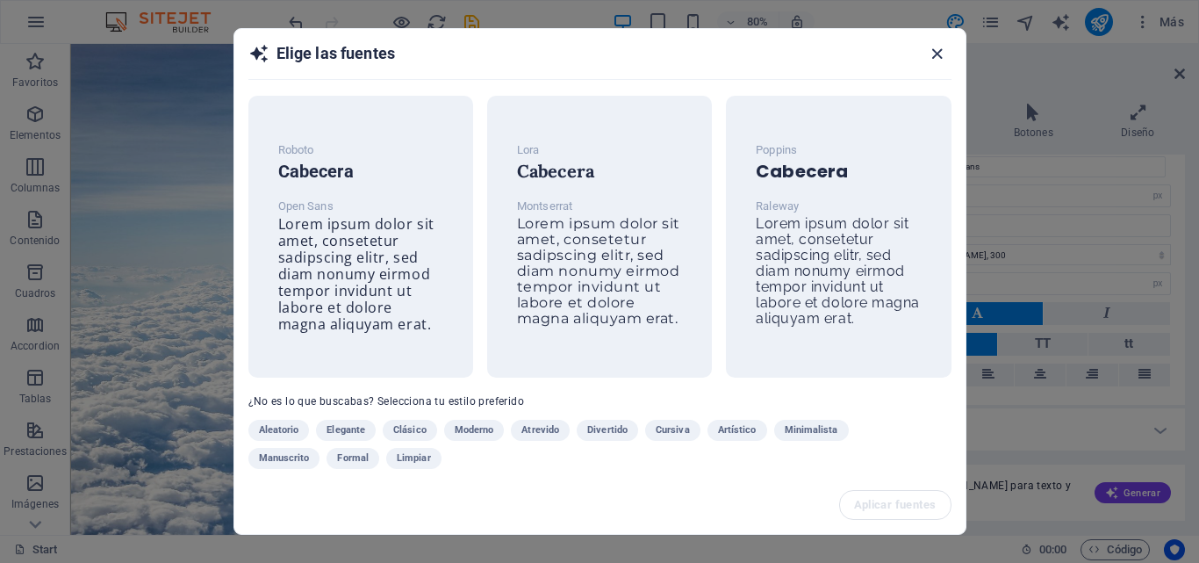
click at [935, 50] on icon "button" at bounding box center [937, 54] width 20 height 20
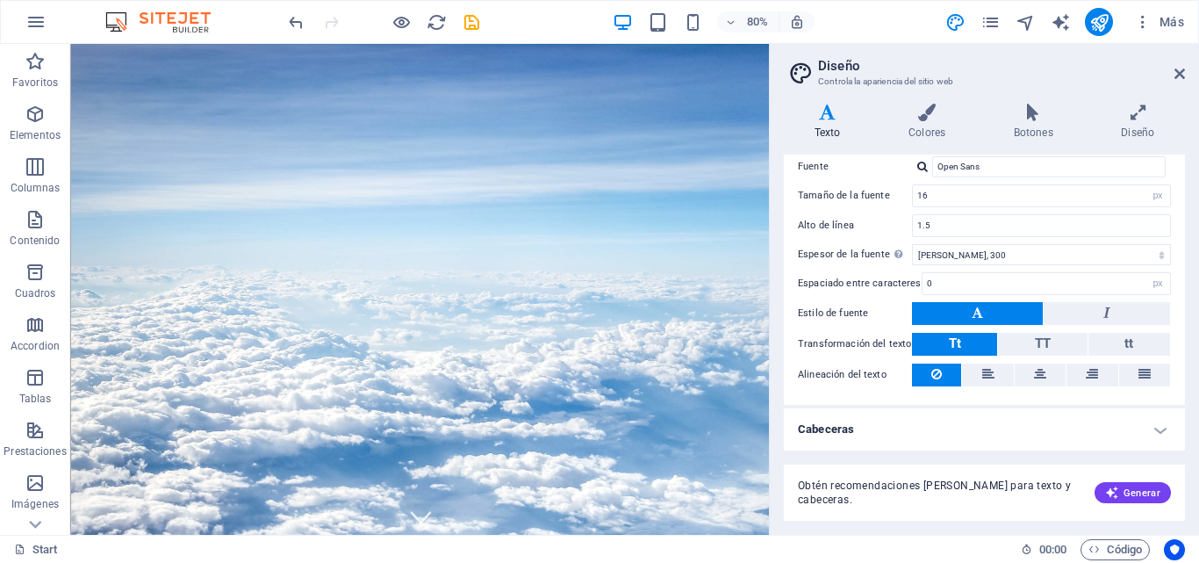
click at [1192, 83] on aside "Diseño Controla la apariencia del sitio web Variantes Texto Colores Botones Dis…" at bounding box center [984, 289] width 430 height 491
click at [1179, 75] on icon at bounding box center [1180, 74] width 11 height 14
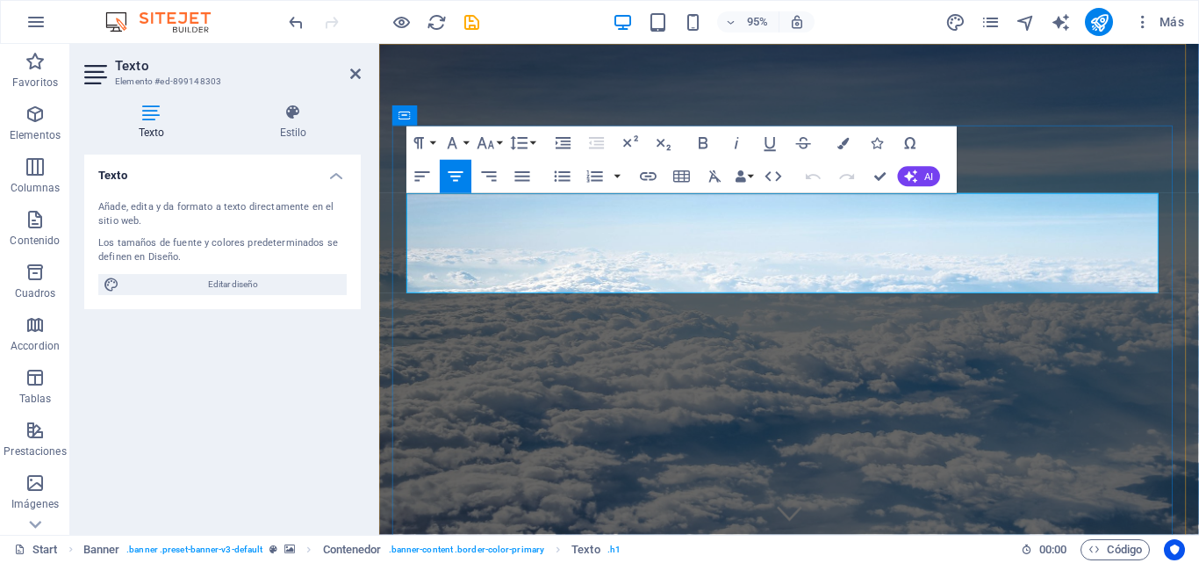
drag, startPoint x: 965, startPoint y: 285, endPoint x: 580, endPoint y: 214, distance: 391.0
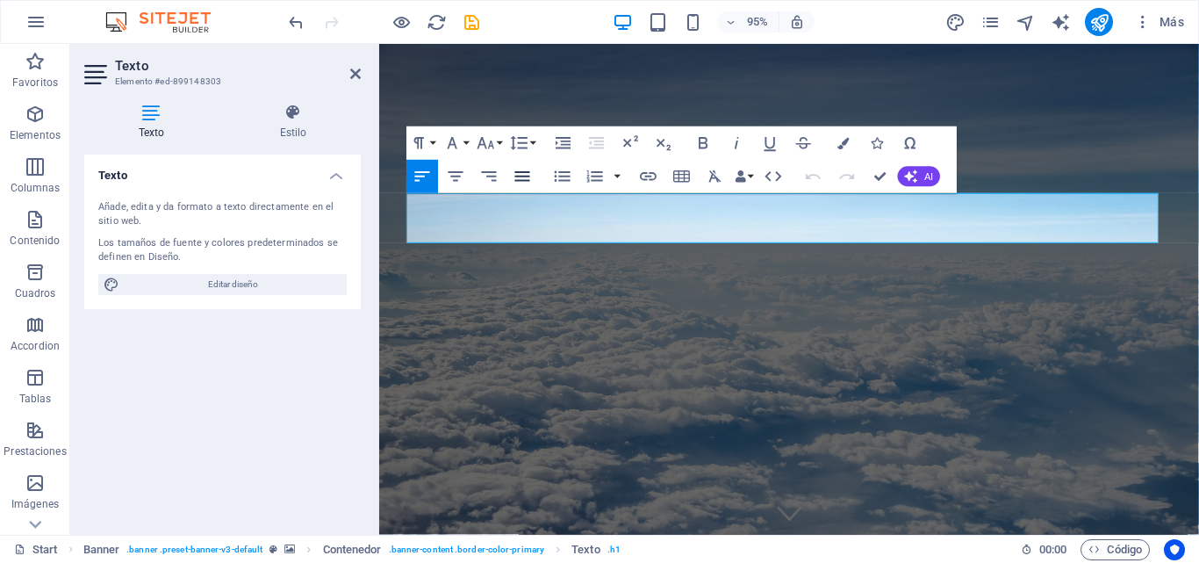
click at [522, 181] on icon "button" at bounding box center [522, 176] width 15 height 10
click at [456, 176] on icon "button" at bounding box center [456, 176] width 20 height 20
click at [656, 144] on icon "button" at bounding box center [664, 143] width 20 height 20
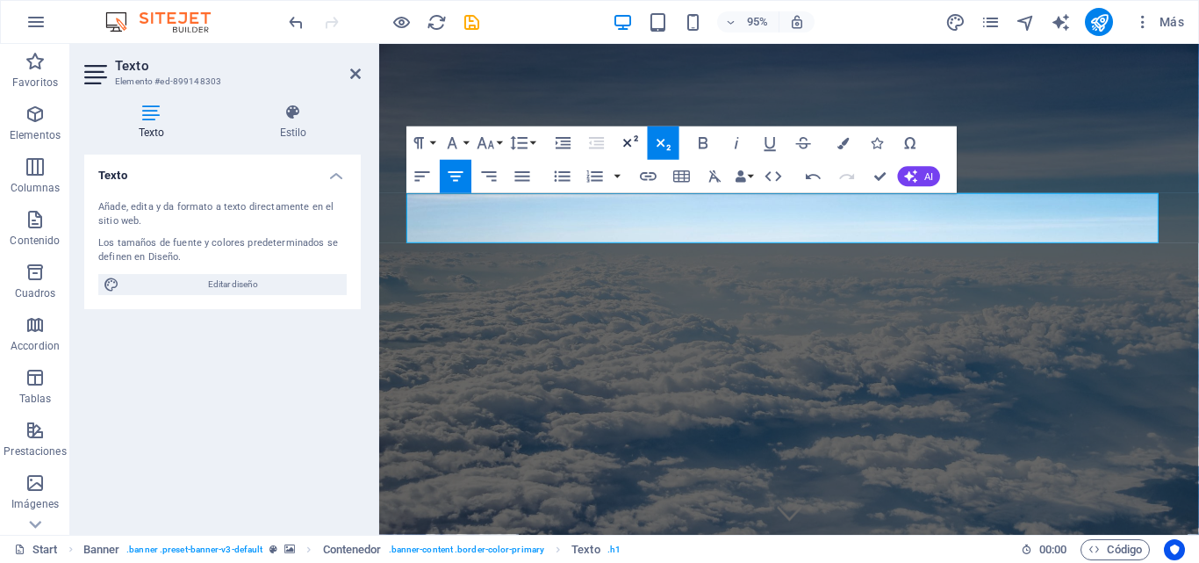
click at [630, 141] on icon "button" at bounding box center [631, 143] width 20 height 20
click at [459, 142] on icon "button" at bounding box center [452, 143] width 20 height 20
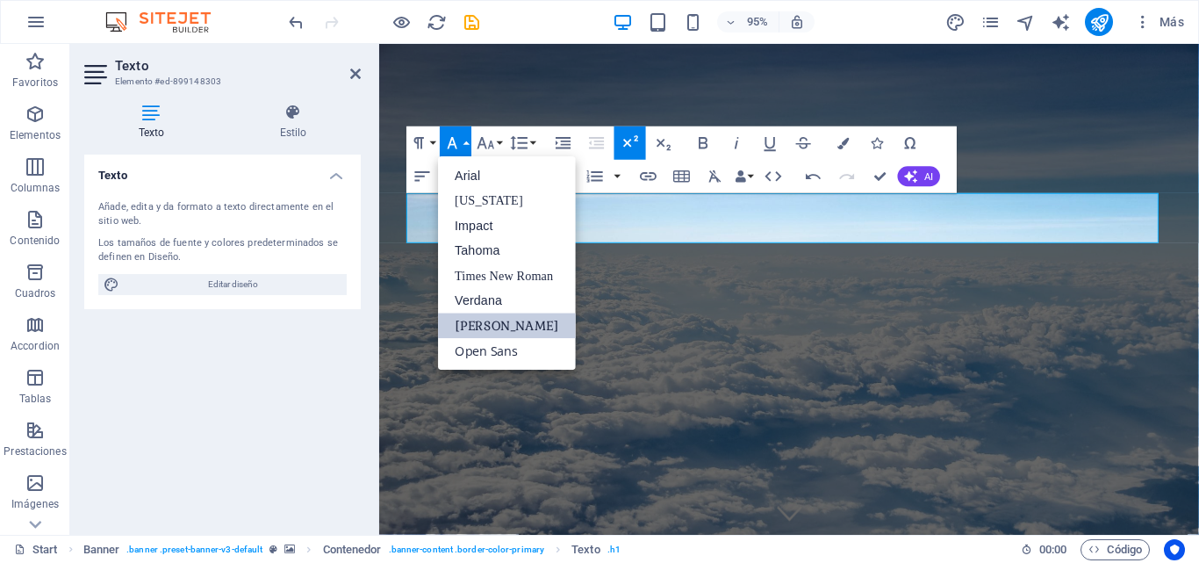
scroll to position [0, 0]
click at [478, 348] on link "Open Sans" at bounding box center [507, 350] width 138 height 25
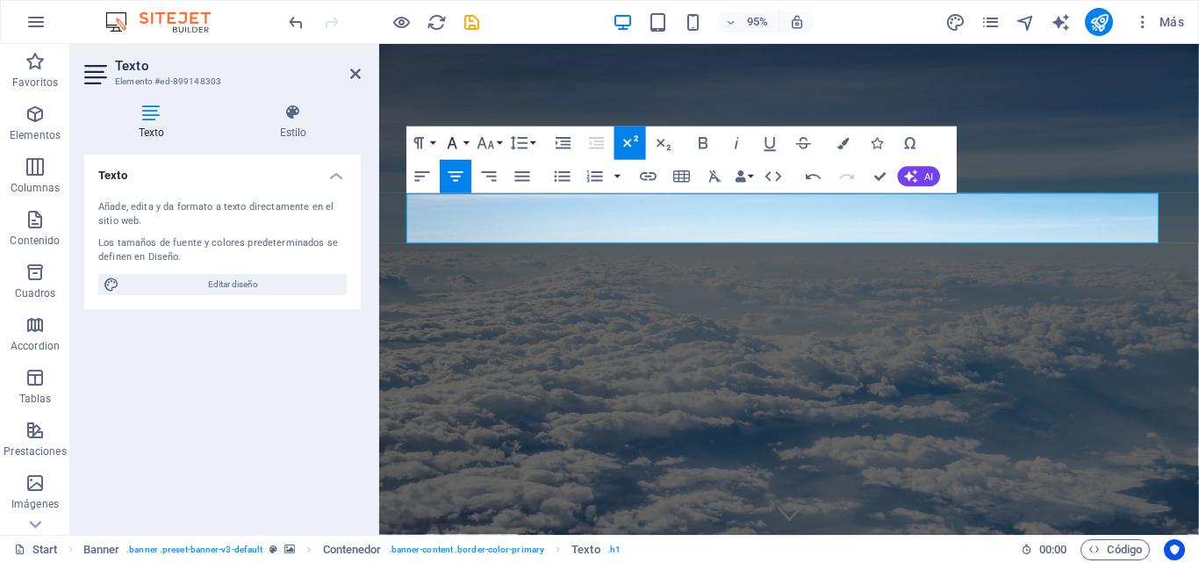
click at [464, 144] on button "Font Family" at bounding box center [456, 142] width 32 height 33
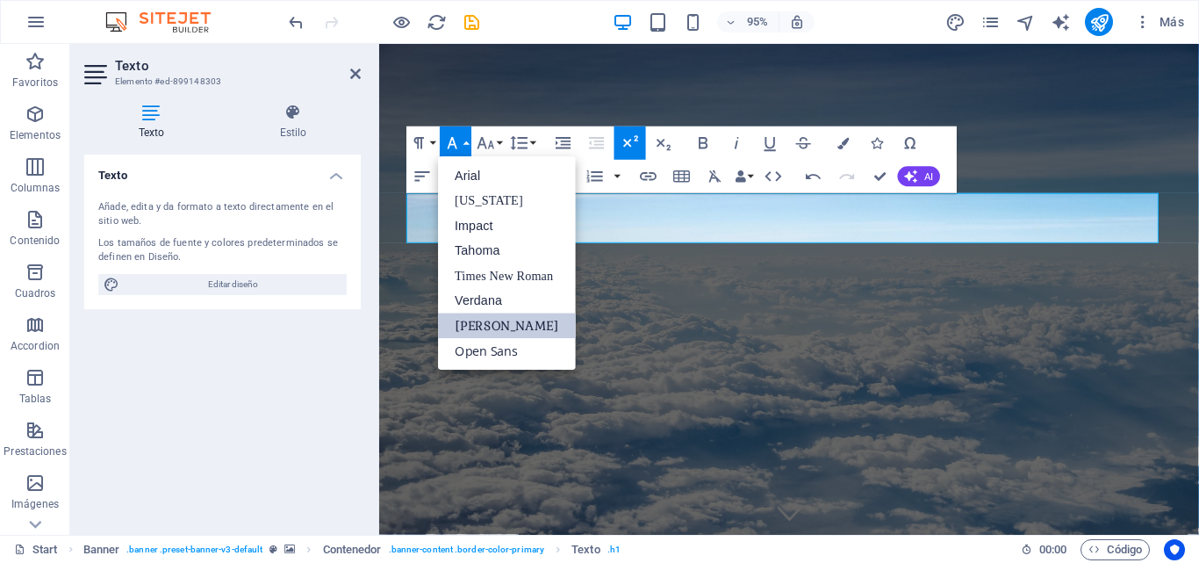
click at [478, 329] on link "[PERSON_NAME]" at bounding box center [507, 325] width 138 height 25
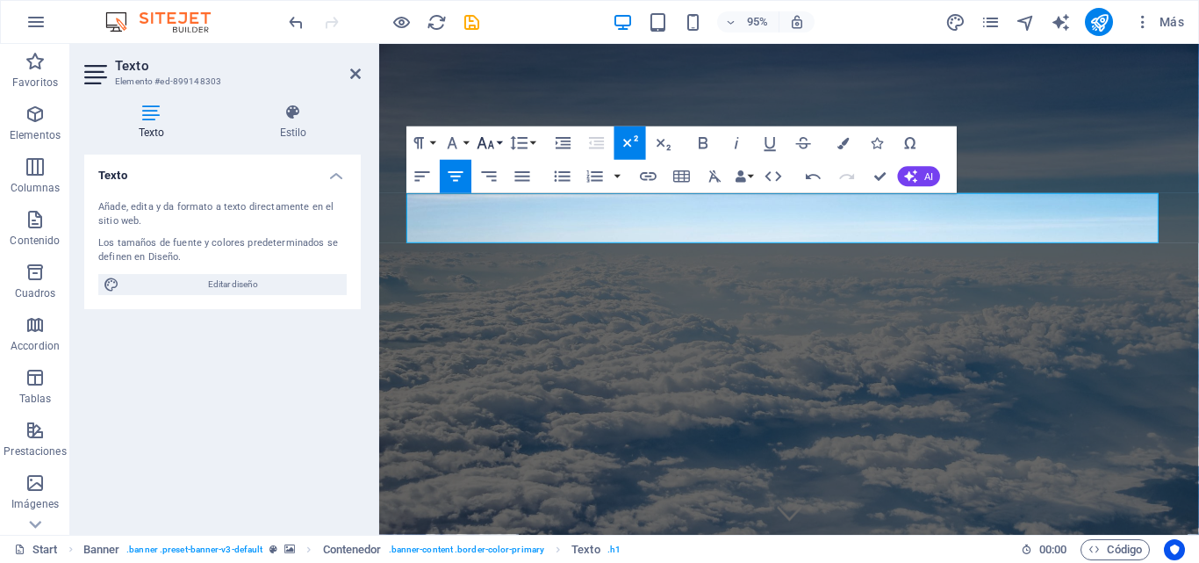
click at [499, 147] on button "Font Size" at bounding box center [489, 142] width 32 height 33
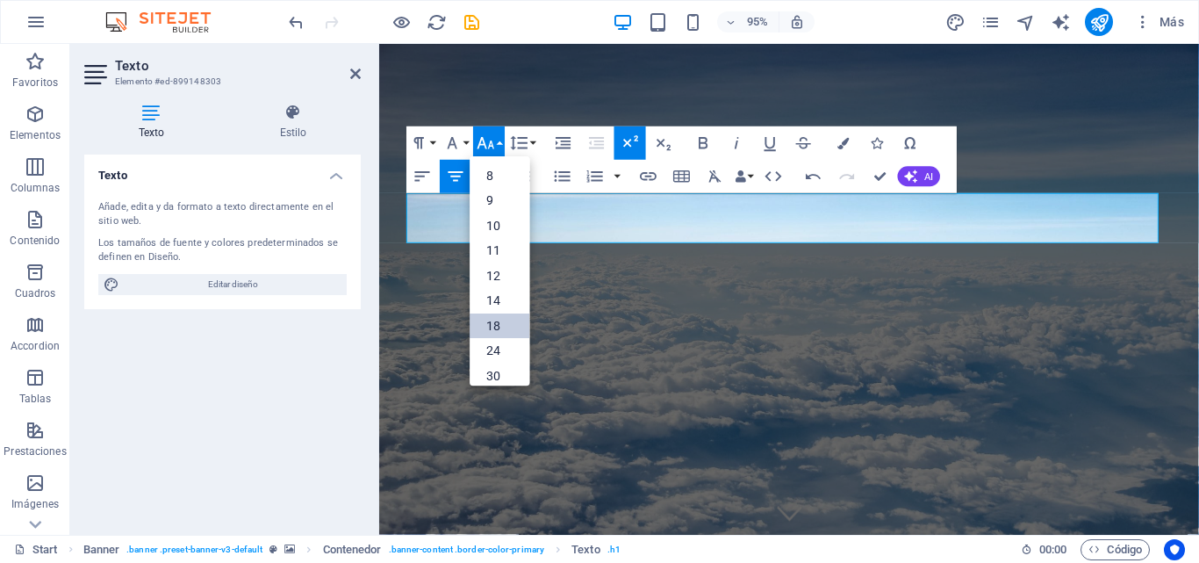
click at [503, 318] on link "18" at bounding box center [501, 325] width 60 height 25
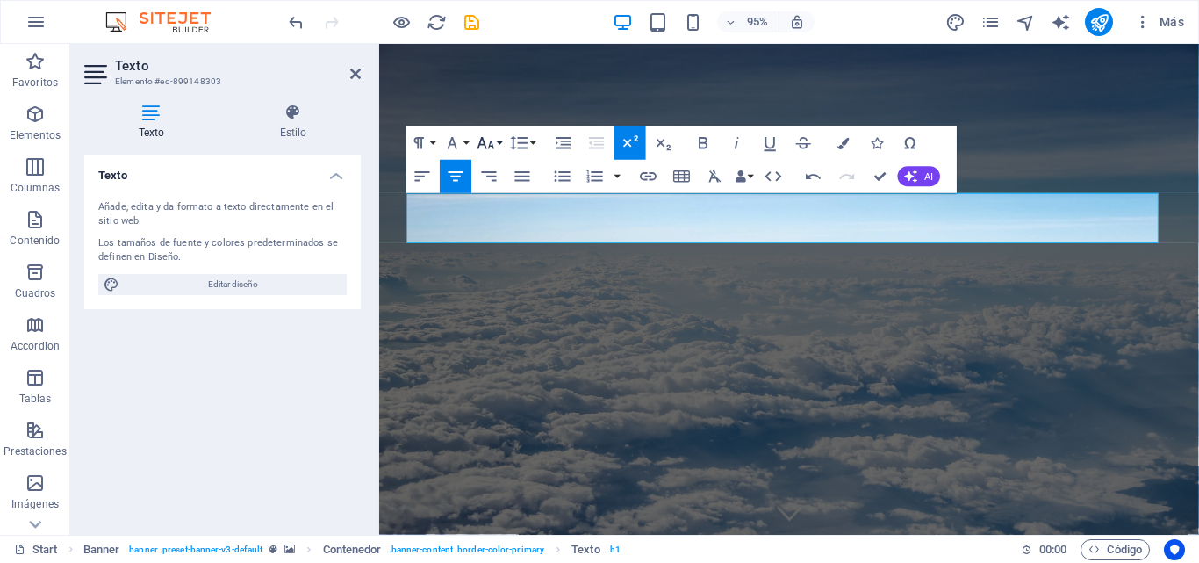
click at [495, 141] on icon "button" at bounding box center [486, 143] width 20 height 20
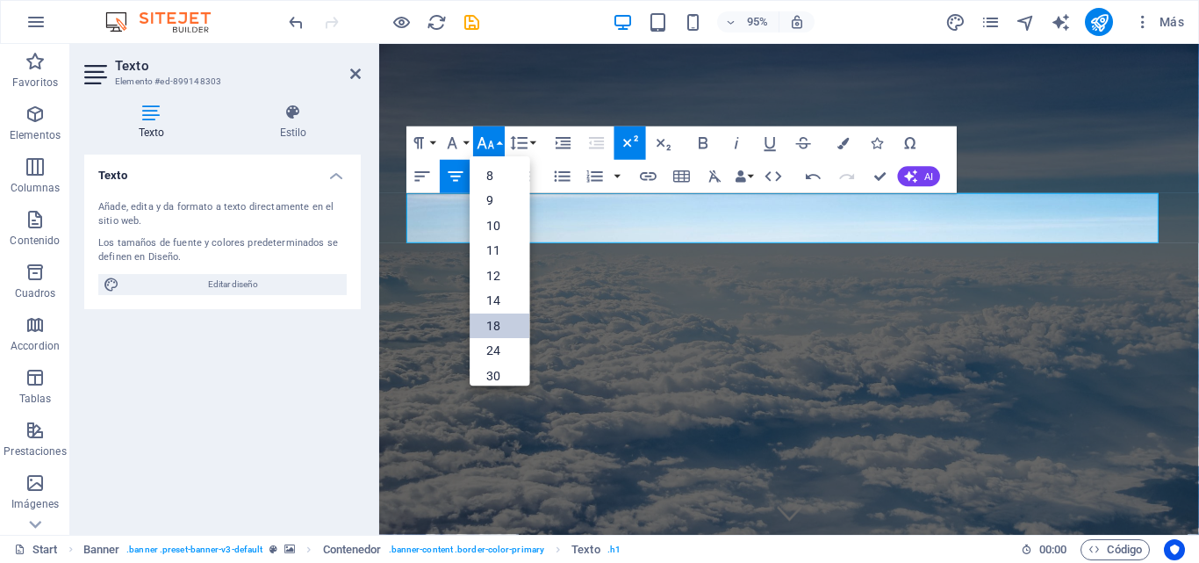
scroll to position [88, 0]
click at [495, 296] on link "30" at bounding box center [501, 291] width 60 height 25
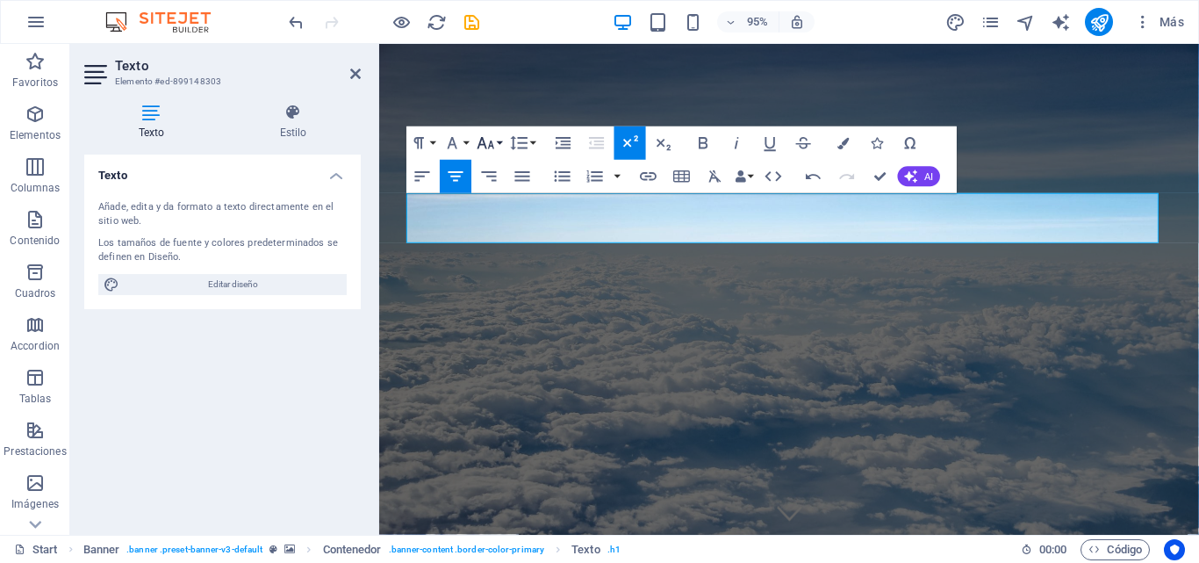
click at [499, 145] on button "Font Size" at bounding box center [489, 142] width 32 height 33
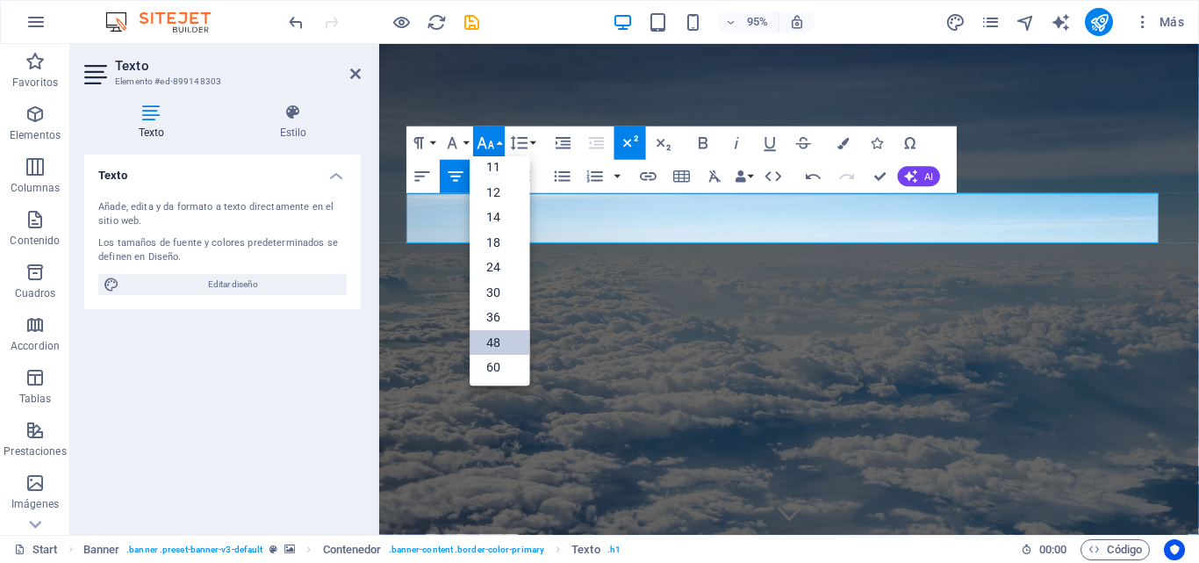
click at [495, 350] on link "48" at bounding box center [501, 341] width 60 height 25
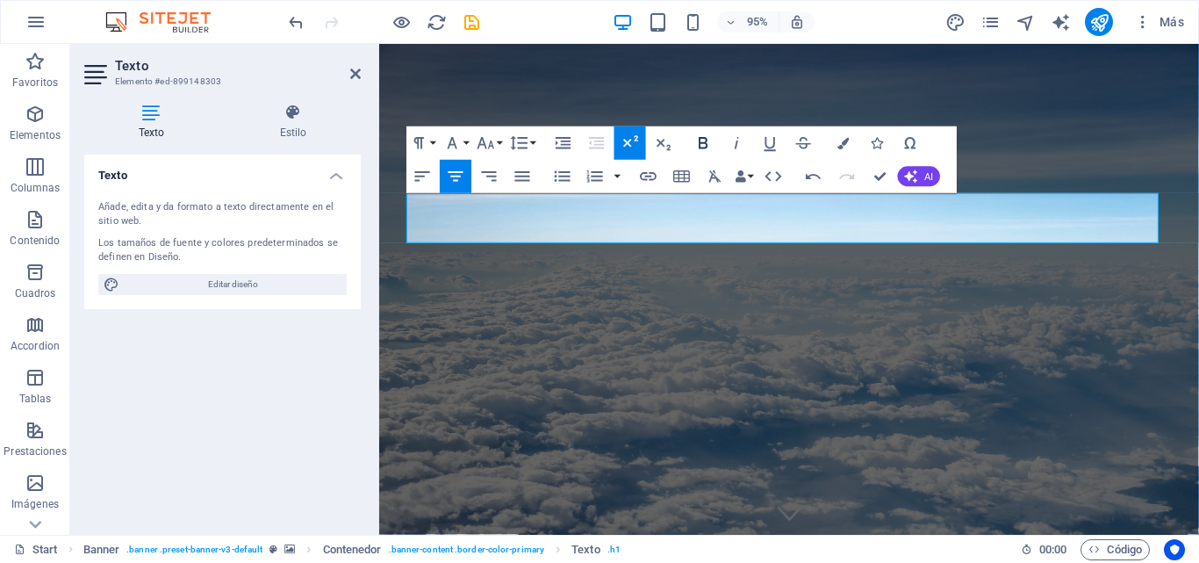
click at [700, 144] on icon "button" at bounding box center [703, 143] width 20 height 20
click at [734, 148] on icon "button" at bounding box center [737, 143] width 20 height 20
click at [802, 143] on icon "button" at bounding box center [803, 142] width 15 height 11
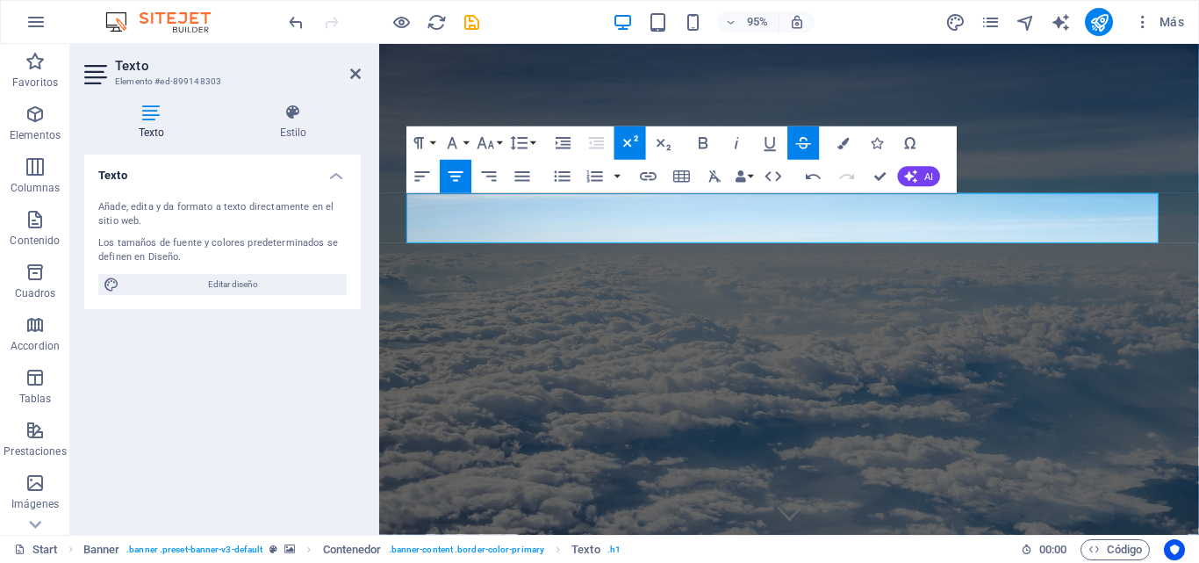
click at [802, 143] on icon "button" at bounding box center [803, 142] width 15 height 11
click at [843, 140] on icon "button" at bounding box center [843, 142] width 11 height 11
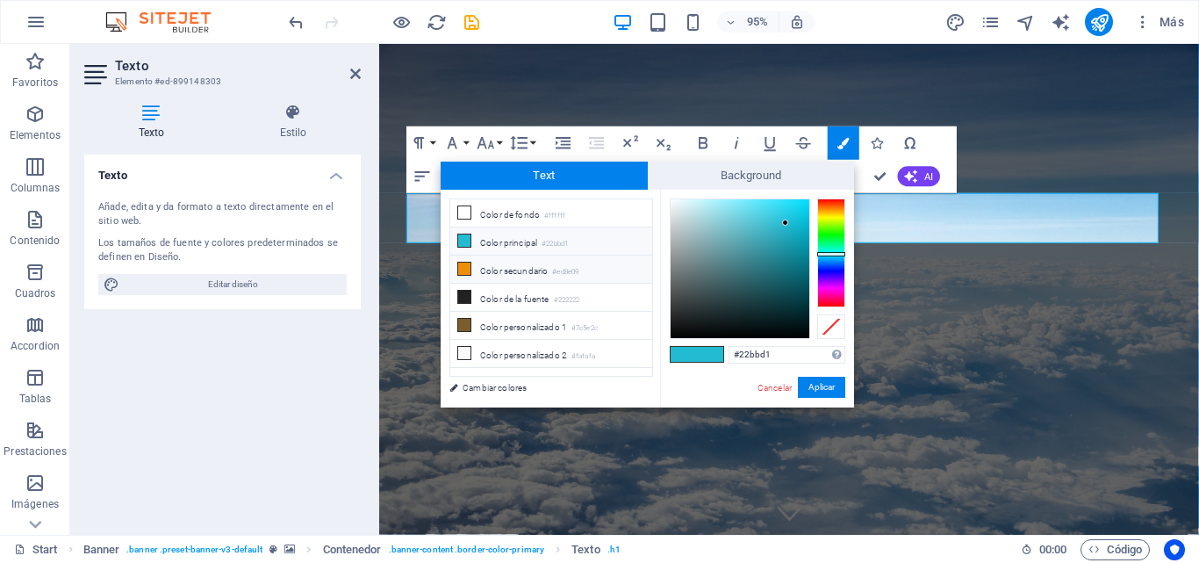
click at [496, 269] on li "Color secundario #ed8e09" at bounding box center [551, 269] width 202 height 28
type input "#ed8e09"
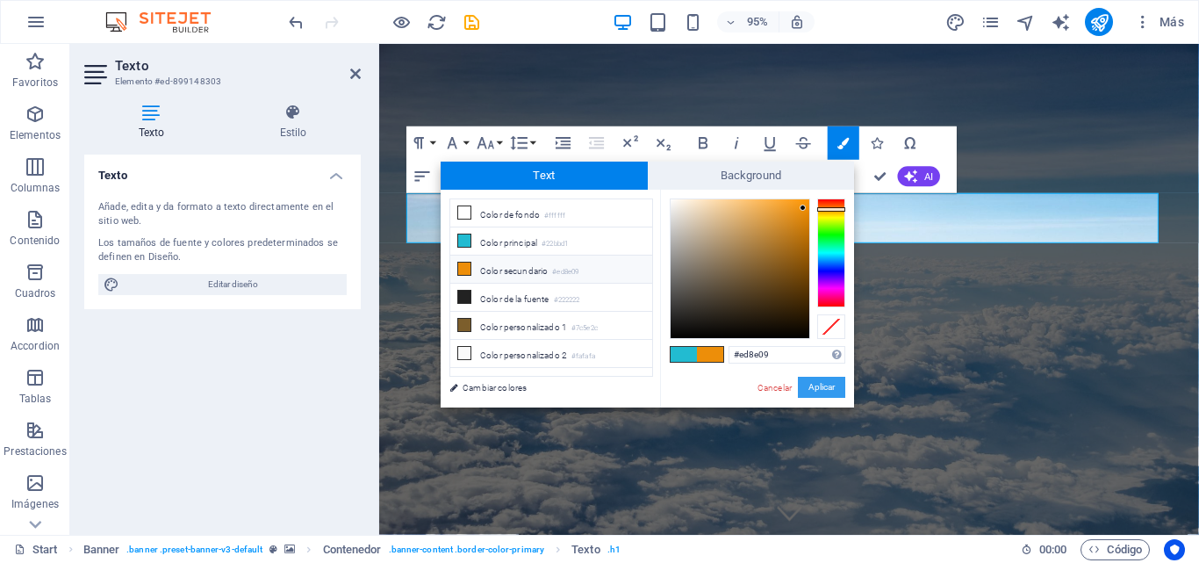
click at [822, 379] on button "Aplicar" at bounding box center [821, 387] width 47 height 21
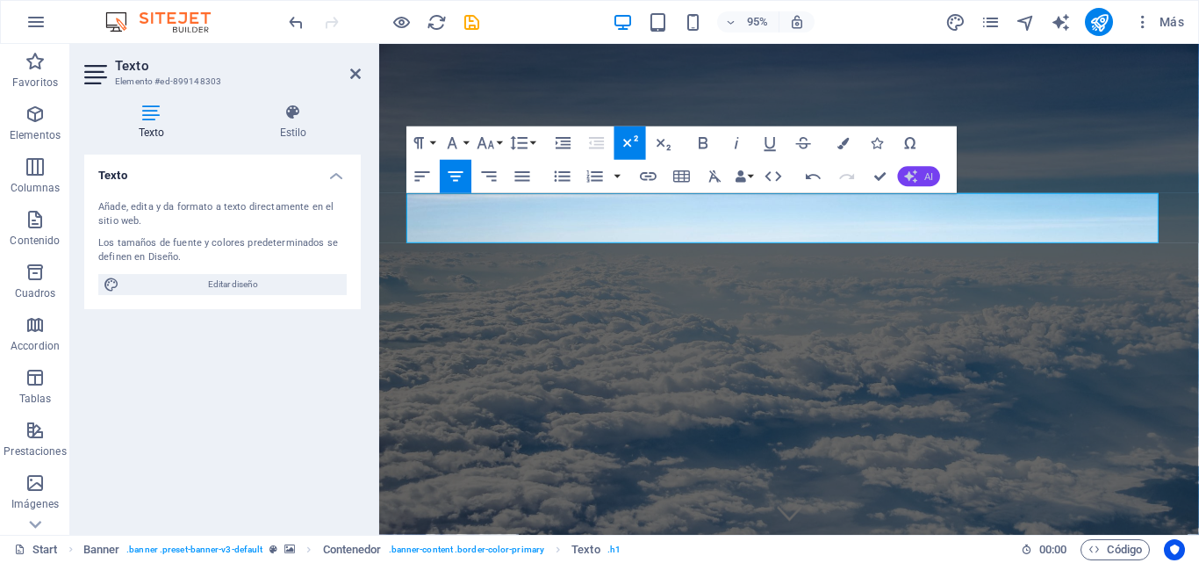
click at [915, 170] on icon "button" at bounding box center [911, 175] width 13 height 13
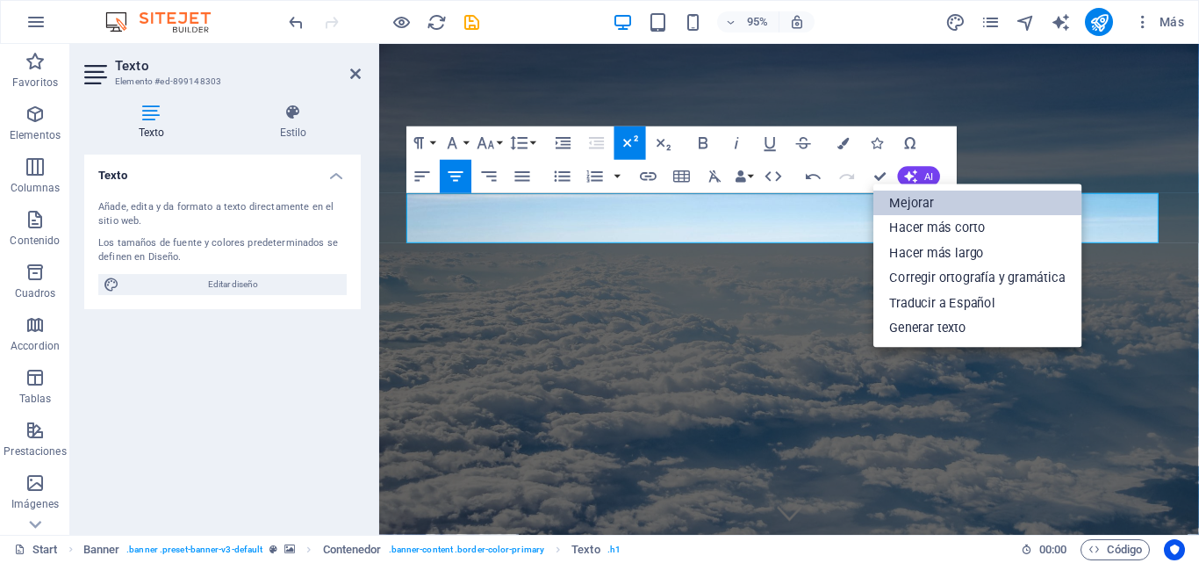
click at [918, 207] on link "Mejorar" at bounding box center [977, 202] width 209 height 25
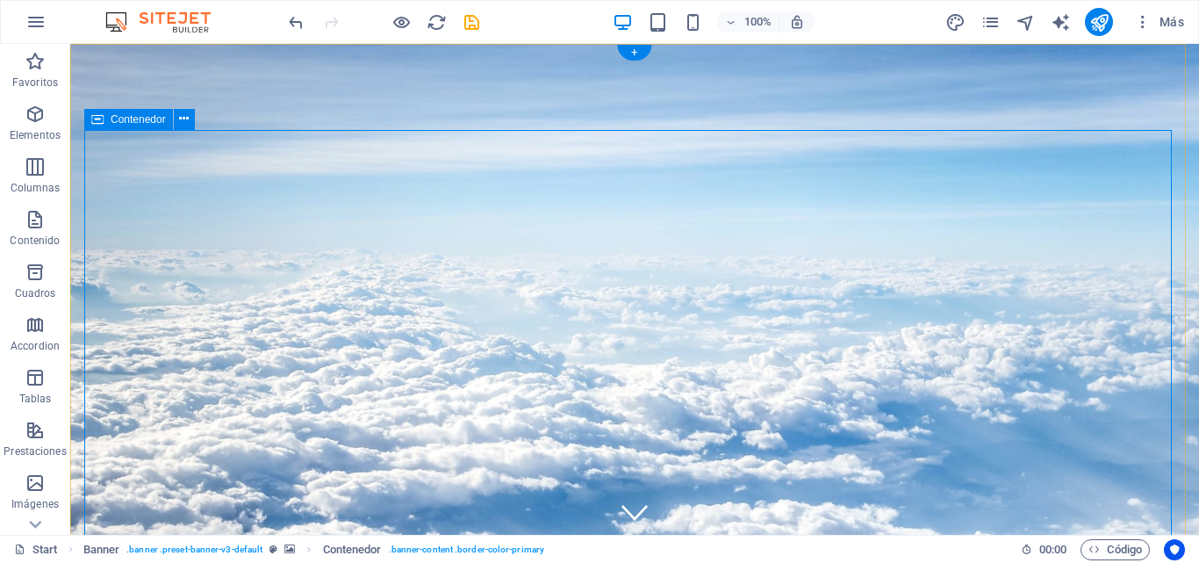
scroll to position [176, 0]
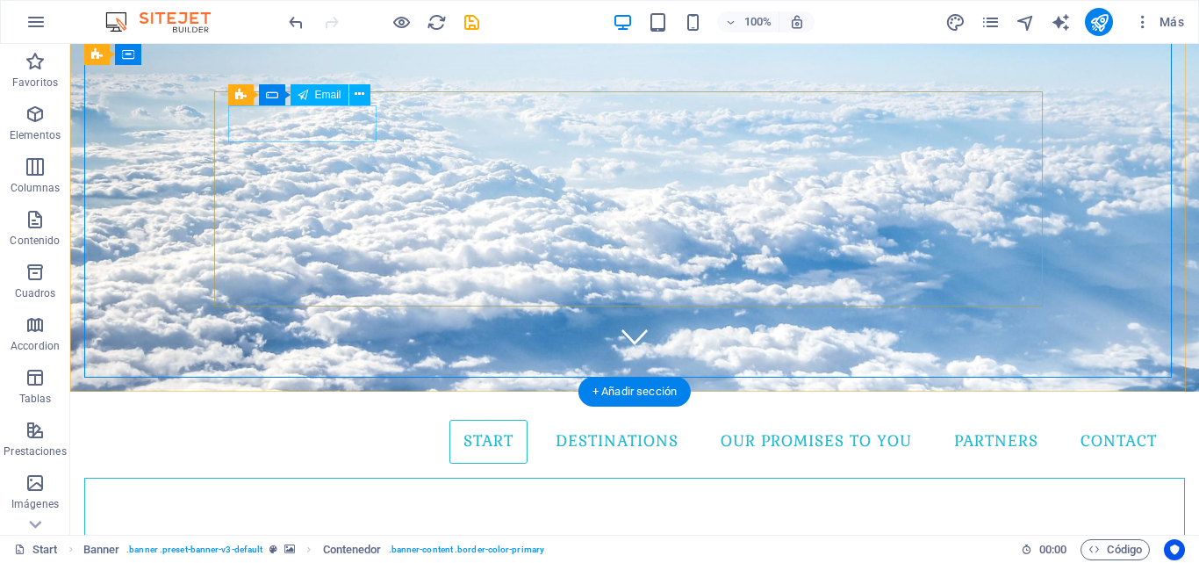
click div
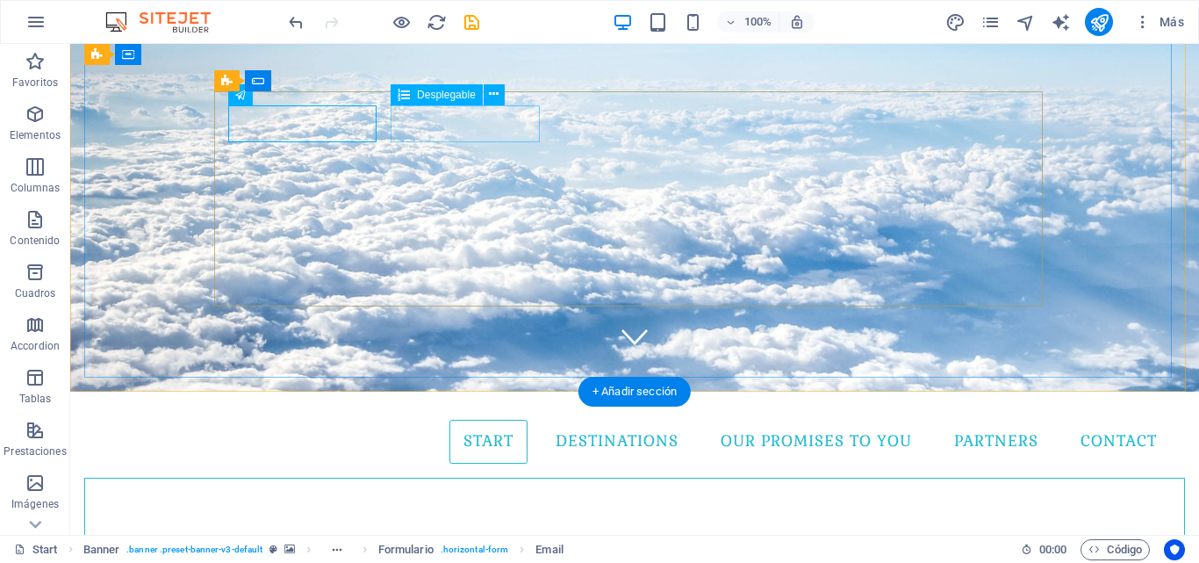
click div "Destination [GEOGRAPHIC_DATA] [GEOGRAPHIC_DATA] [GEOGRAPHIC_DATA]"
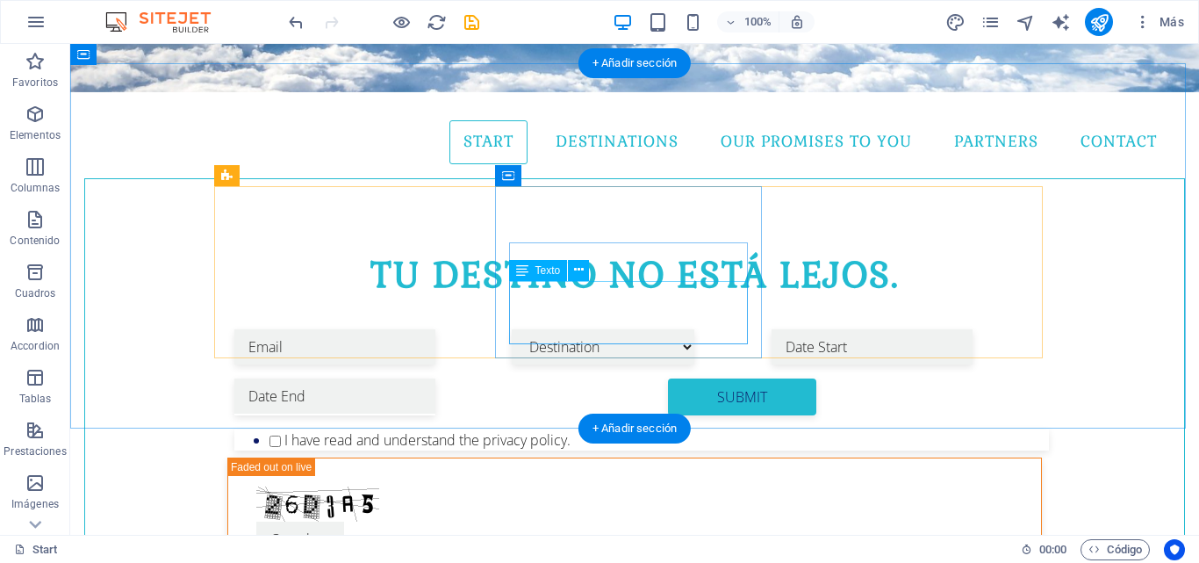
scroll to position [351, 0]
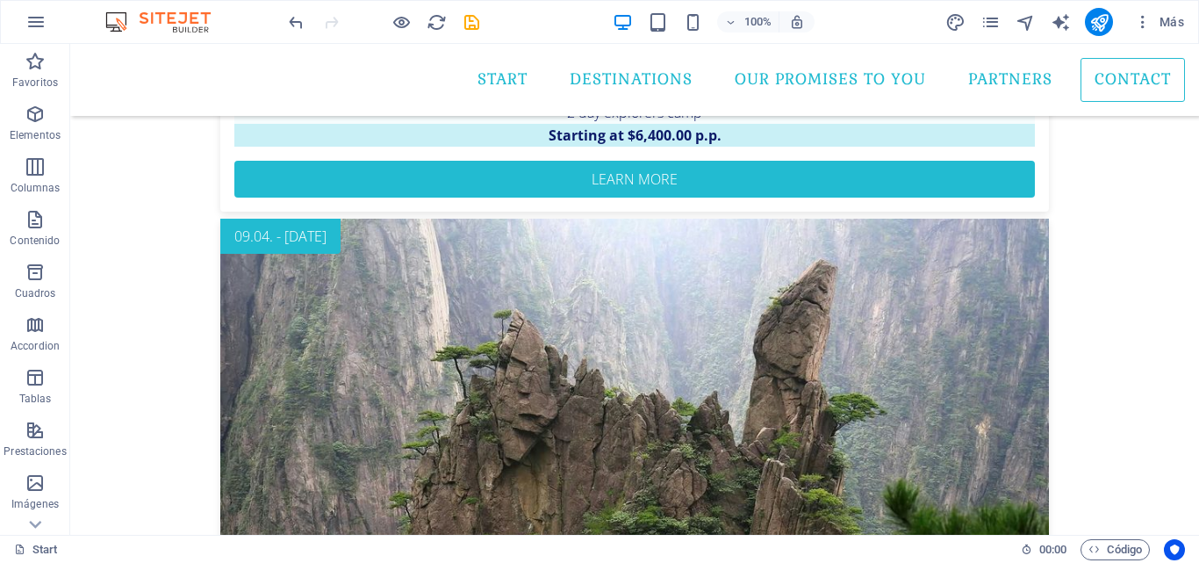
drag, startPoint x: 463, startPoint y: 217, endPoint x: 453, endPoint y: 499, distance: 282.9
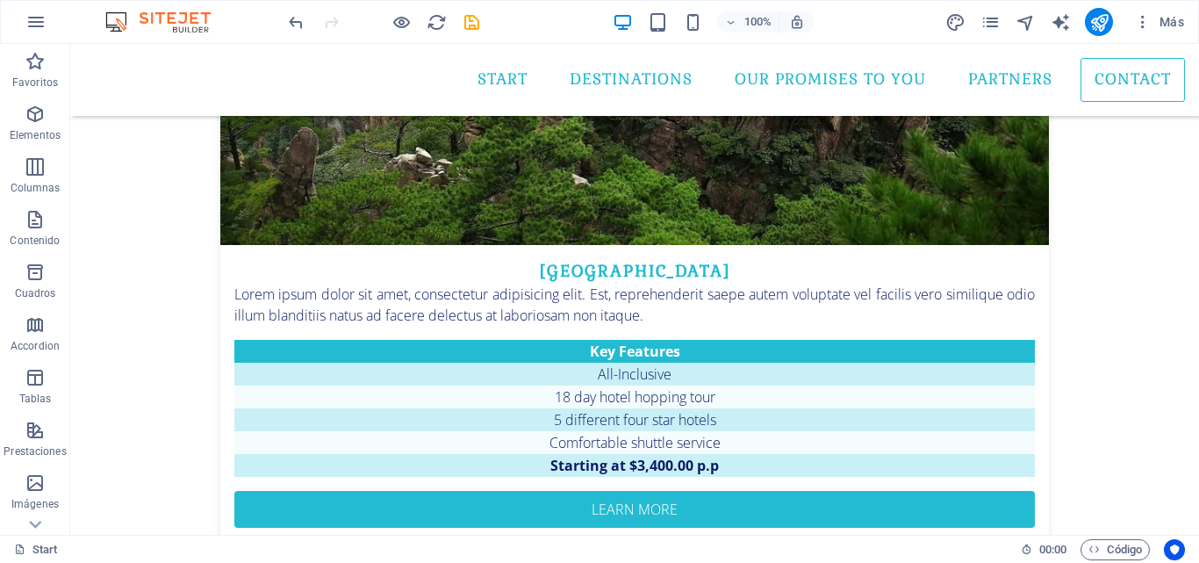
scroll to position [3214, 0]
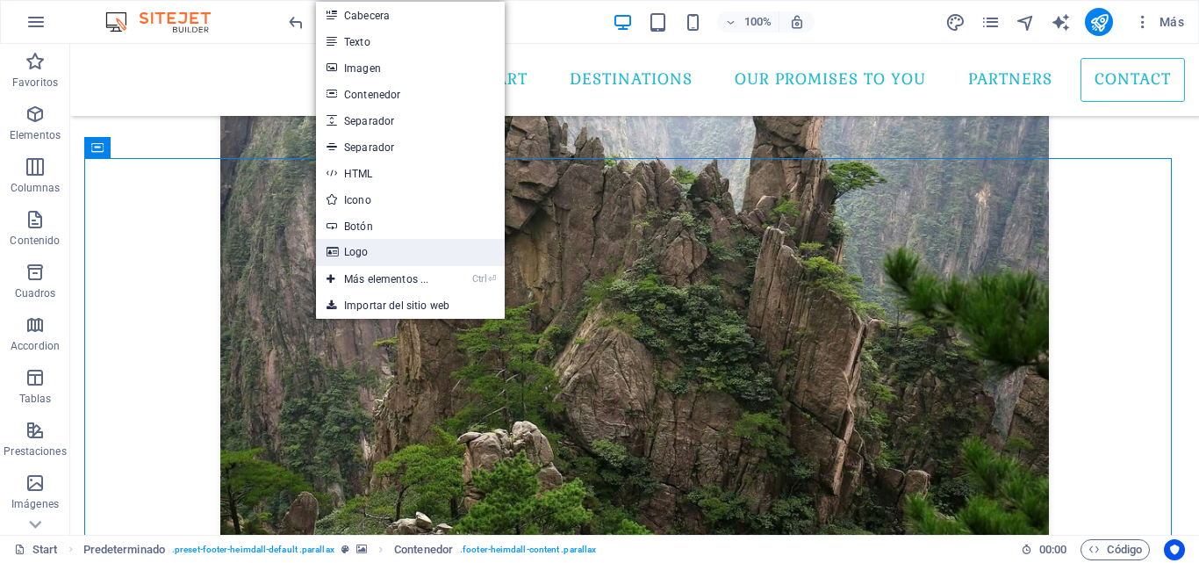
click at [342, 256] on link "Logo" at bounding box center [410, 252] width 189 height 26
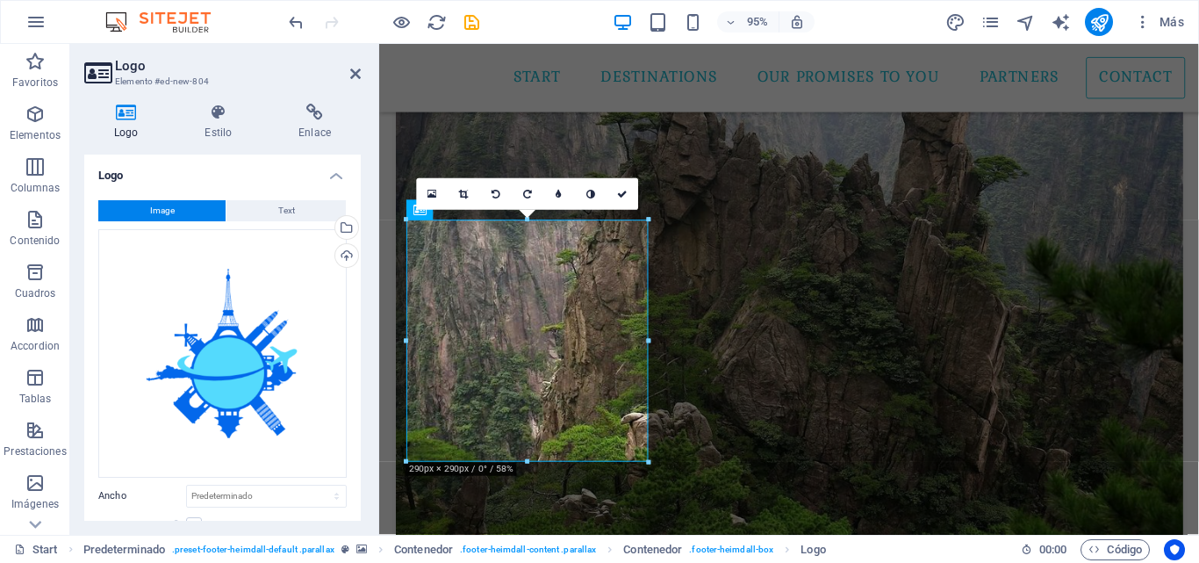
scroll to position [3232, 0]
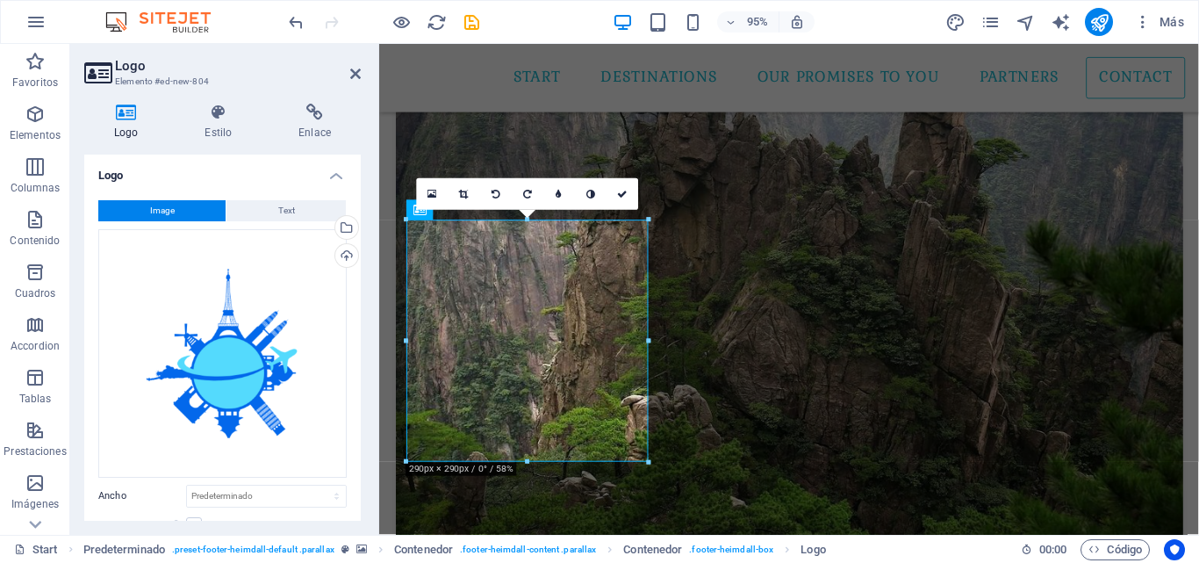
click at [342, 256] on div "Cargar" at bounding box center [345, 257] width 26 height 26
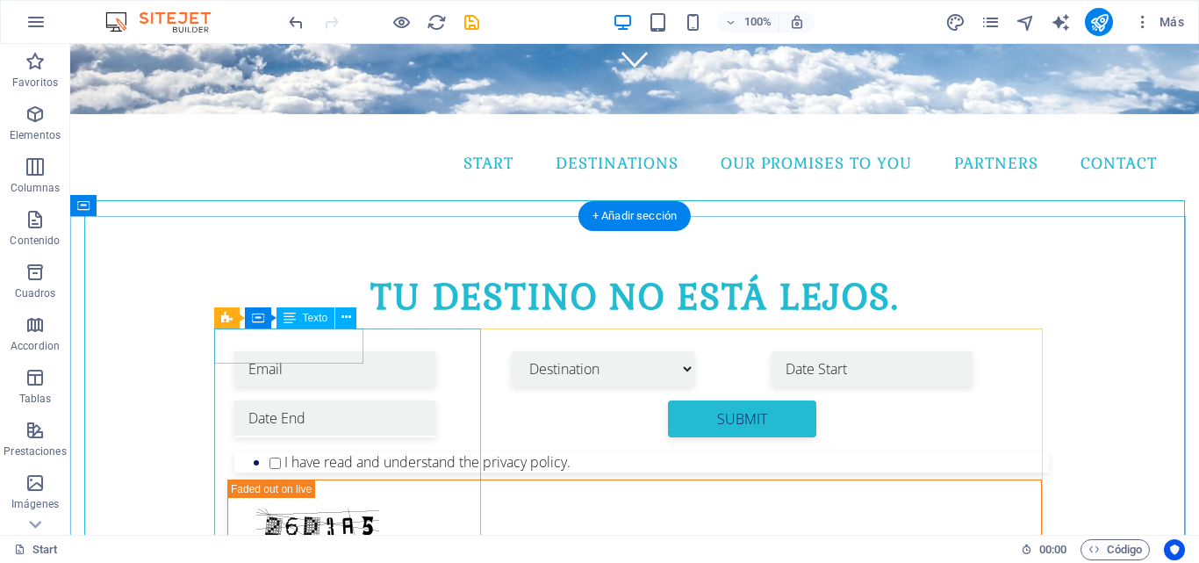
scroll to position [527, 0]
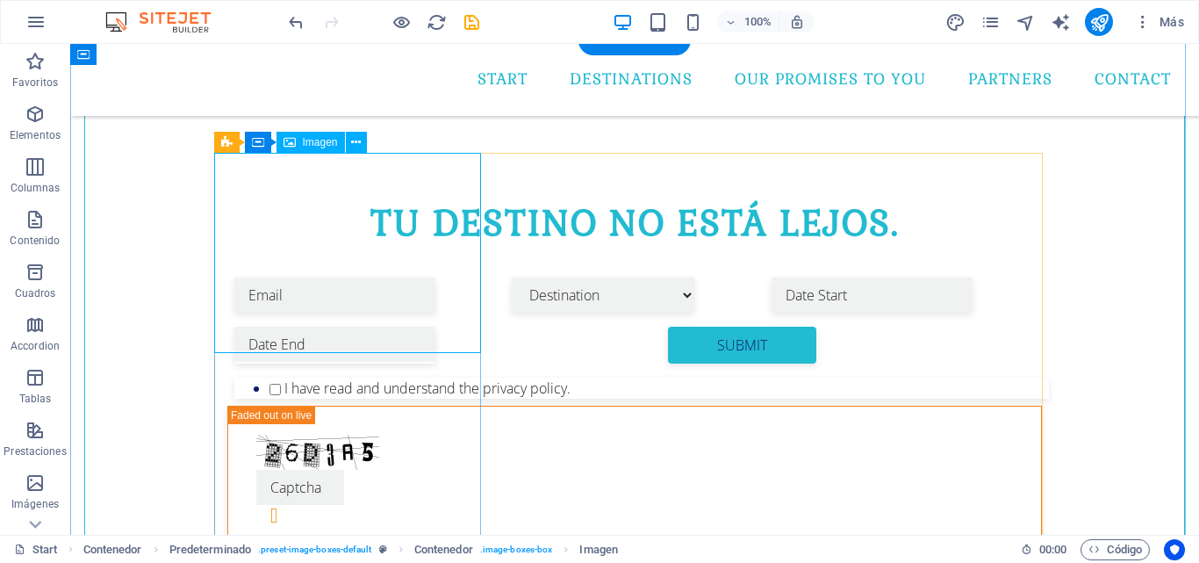
select select "%"
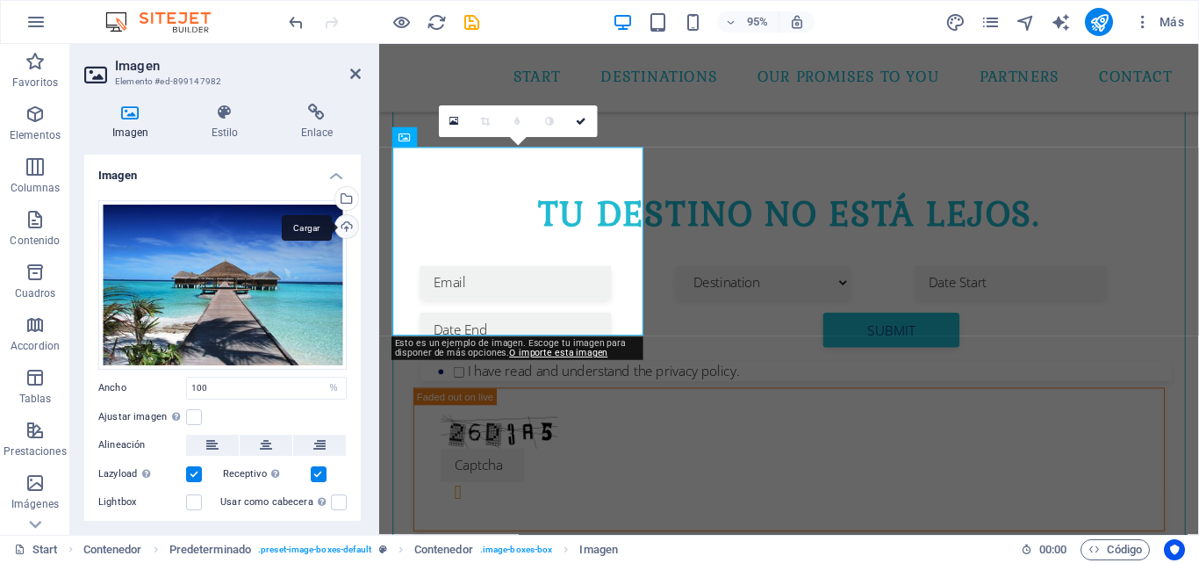
click at [342, 224] on div "Cargar" at bounding box center [345, 228] width 26 height 26
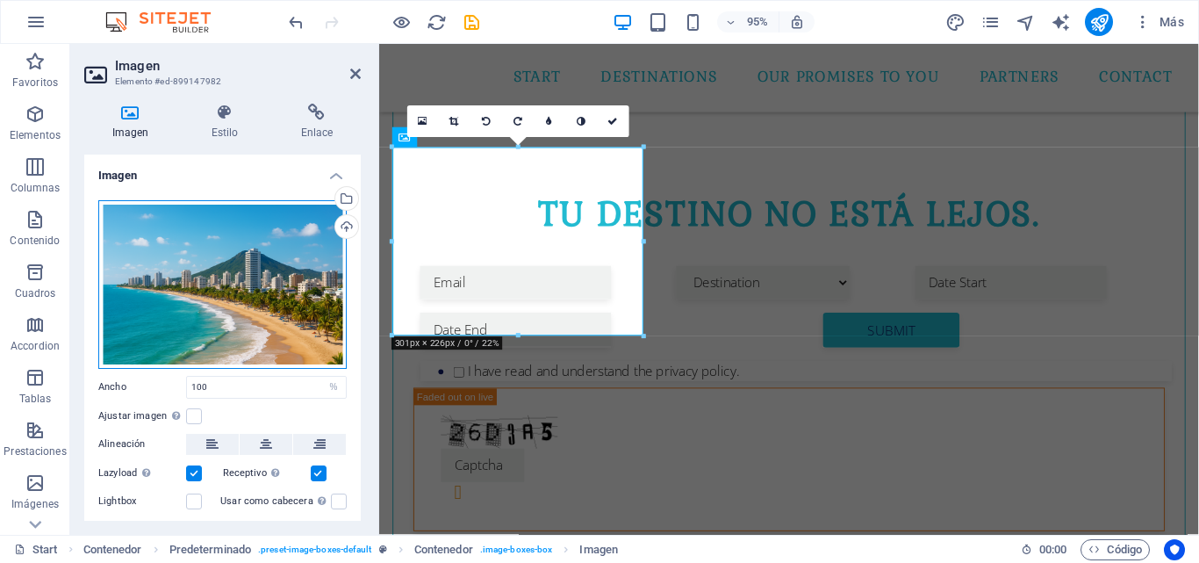
click at [293, 277] on div "Arrastra archivos aquí, haz clic para escoger archivos o selecciona archivos de…" at bounding box center [222, 284] width 248 height 169
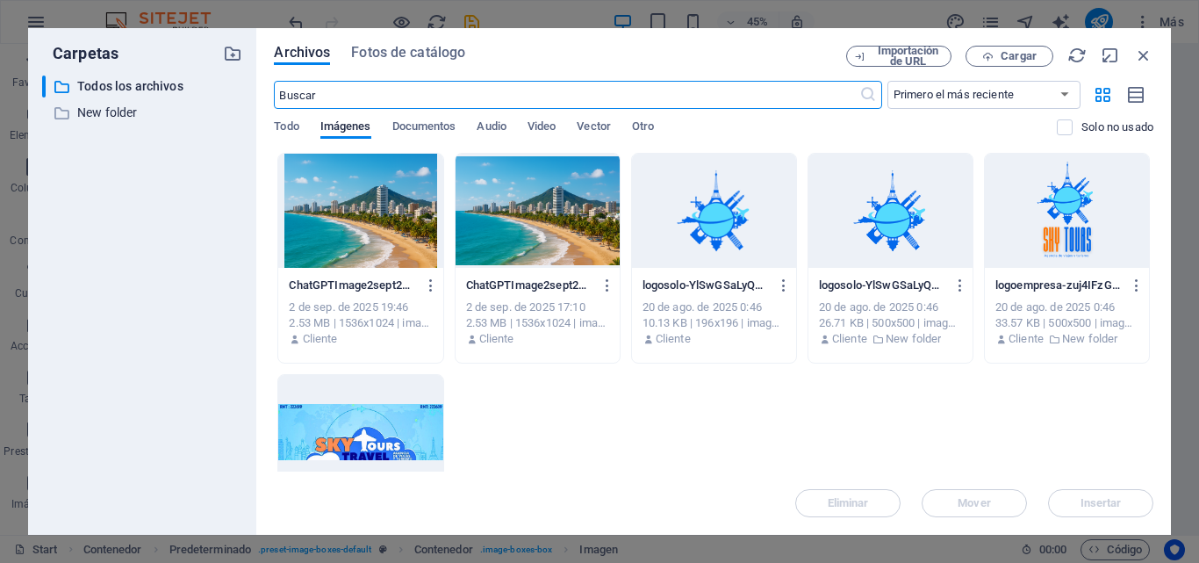
scroll to position [1094, 0]
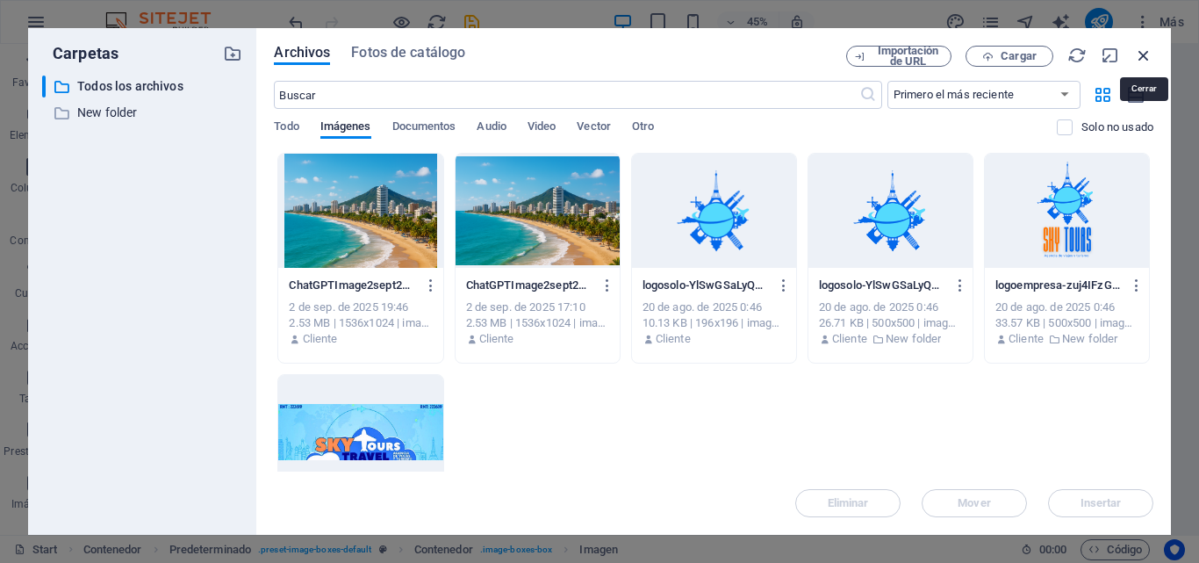
click at [1151, 58] on icon "button" at bounding box center [1143, 55] width 19 height 19
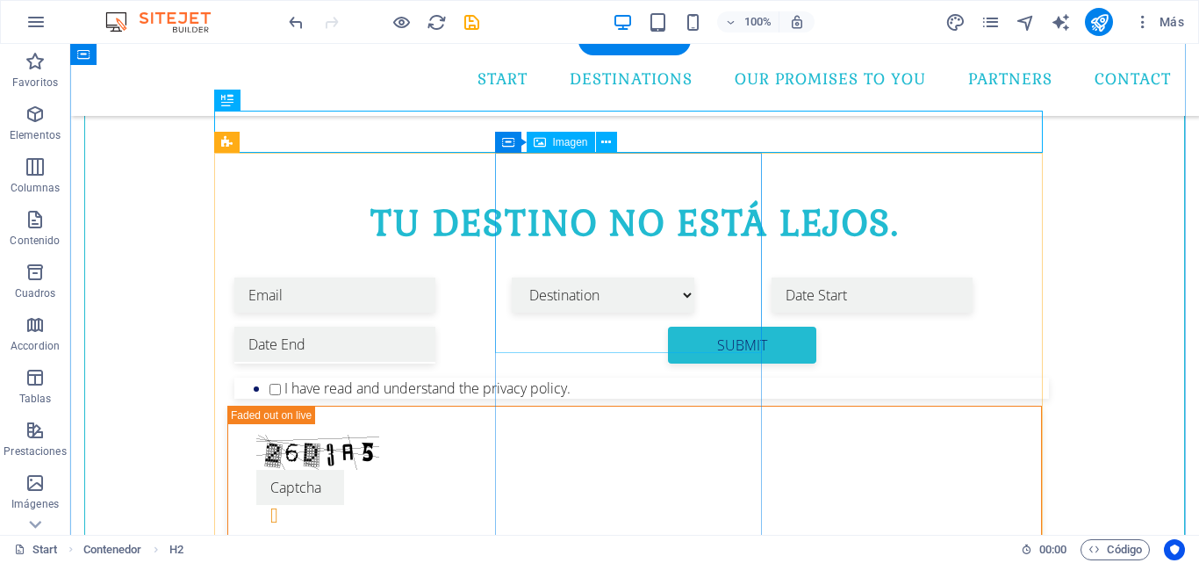
select select "%"
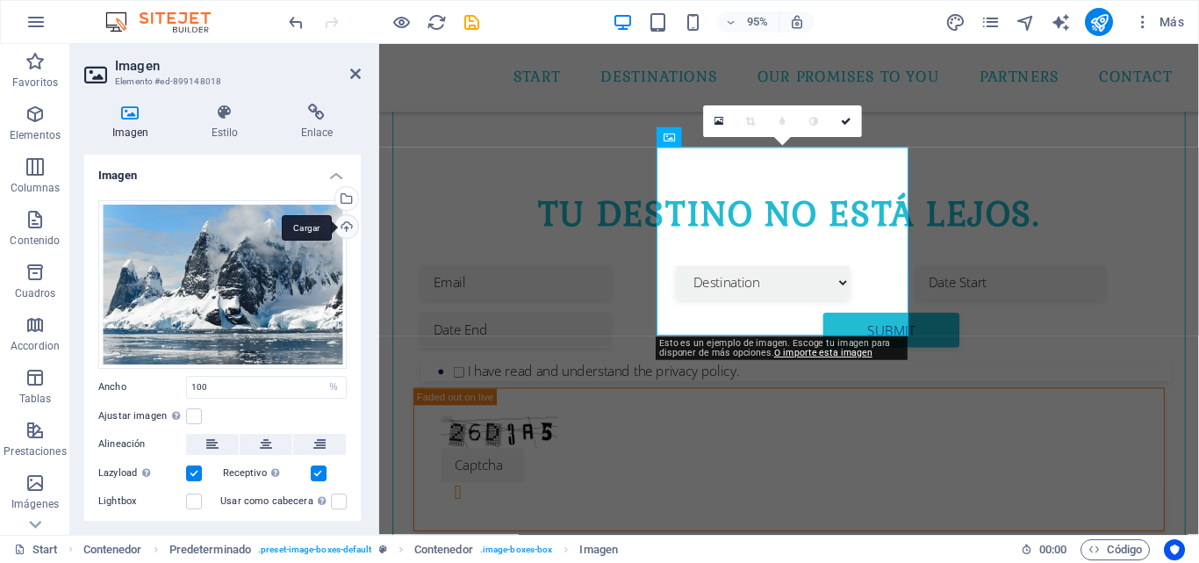
click at [340, 223] on div "Cargar" at bounding box center [345, 228] width 26 height 26
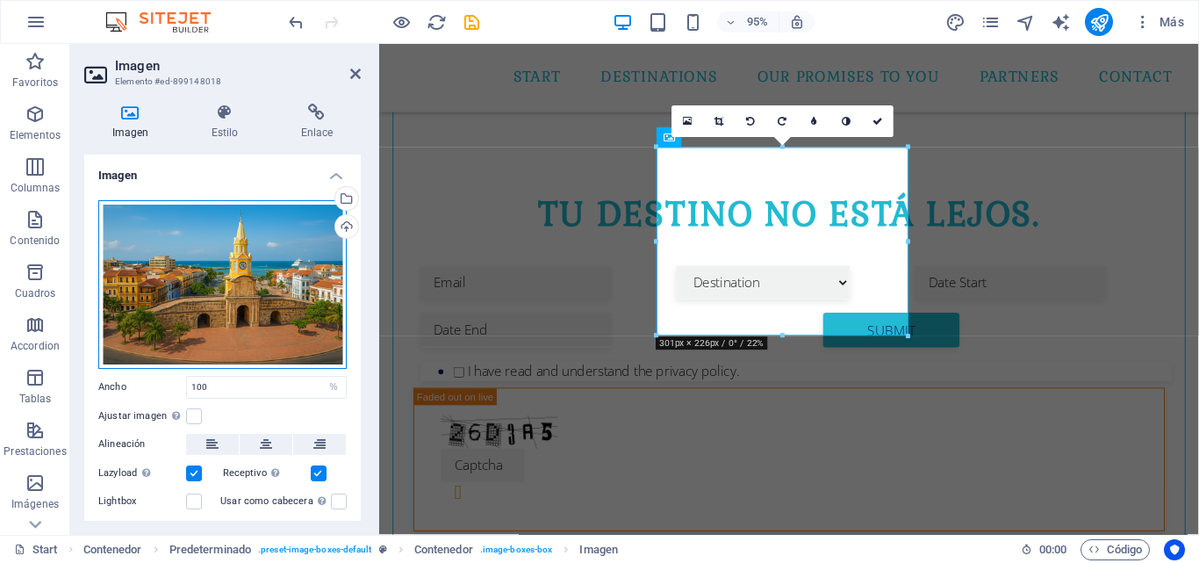
click at [240, 297] on div "Arrastra archivos aquí, haz clic para escoger archivos o selecciona archivos de…" at bounding box center [222, 284] width 248 height 169
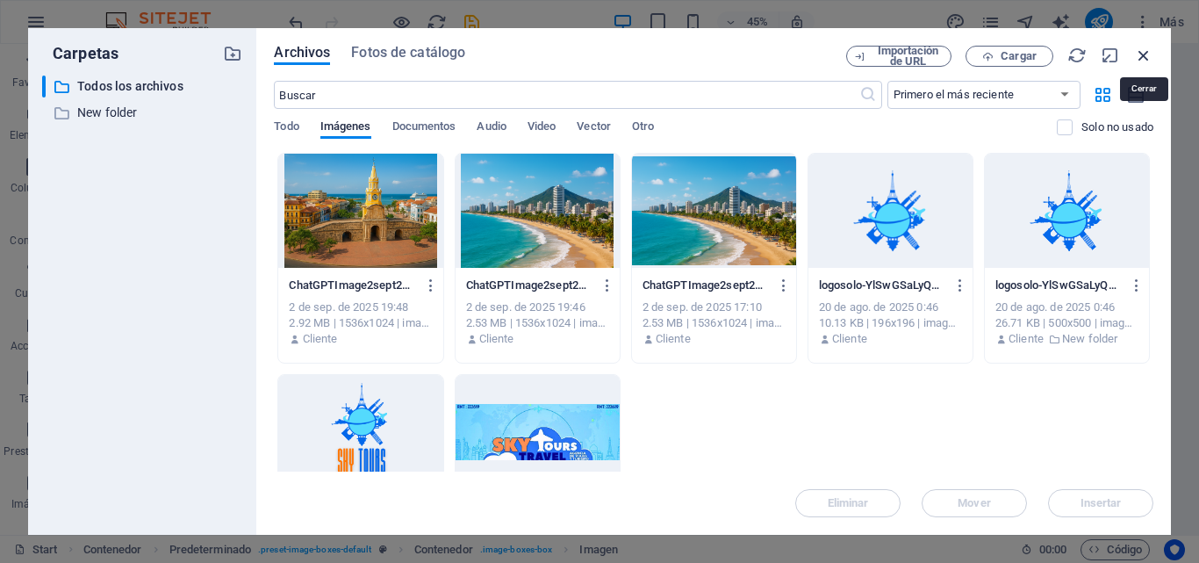
click at [1148, 48] on icon "button" at bounding box center [1143, 55] width 19 height 19
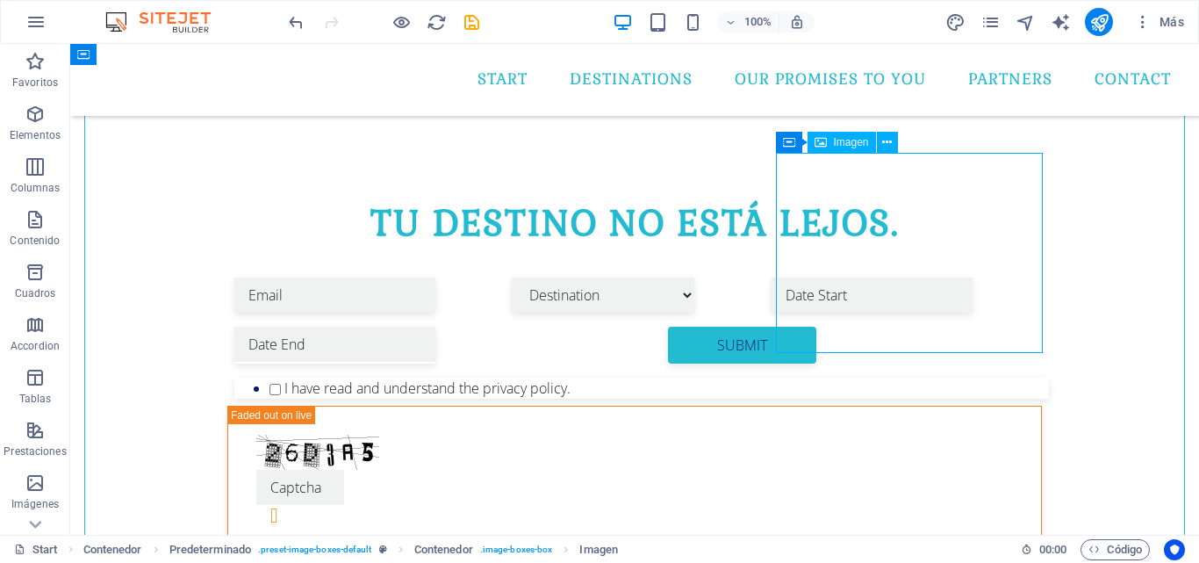
select select "%"
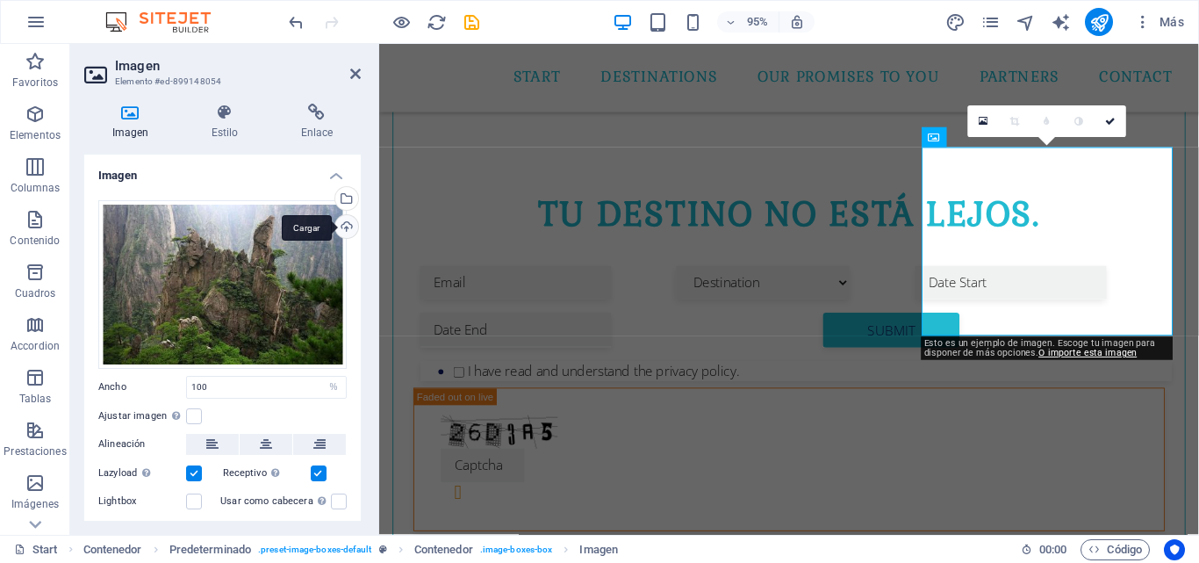
click at [341, 223] on div "Cargar" at bounding box center [345, 228] width 26 height 26
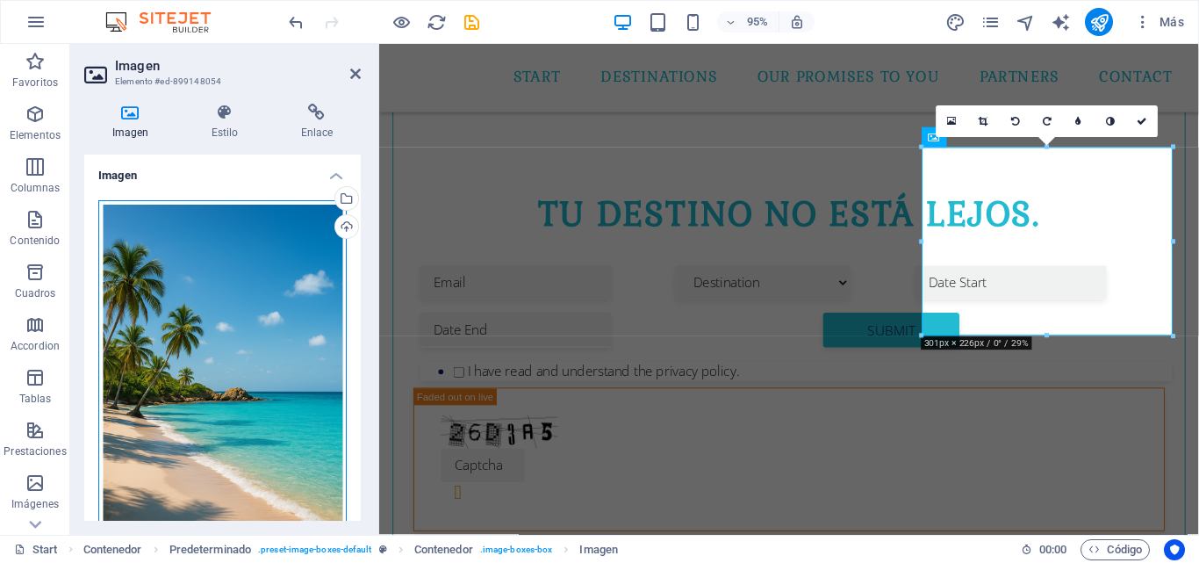
click at [188, 359] on div "Arrastra archivos aquí, haz clic para escoger archivos o selecciona archivos de…" at bounding box center [222, 384] width 248 height 369
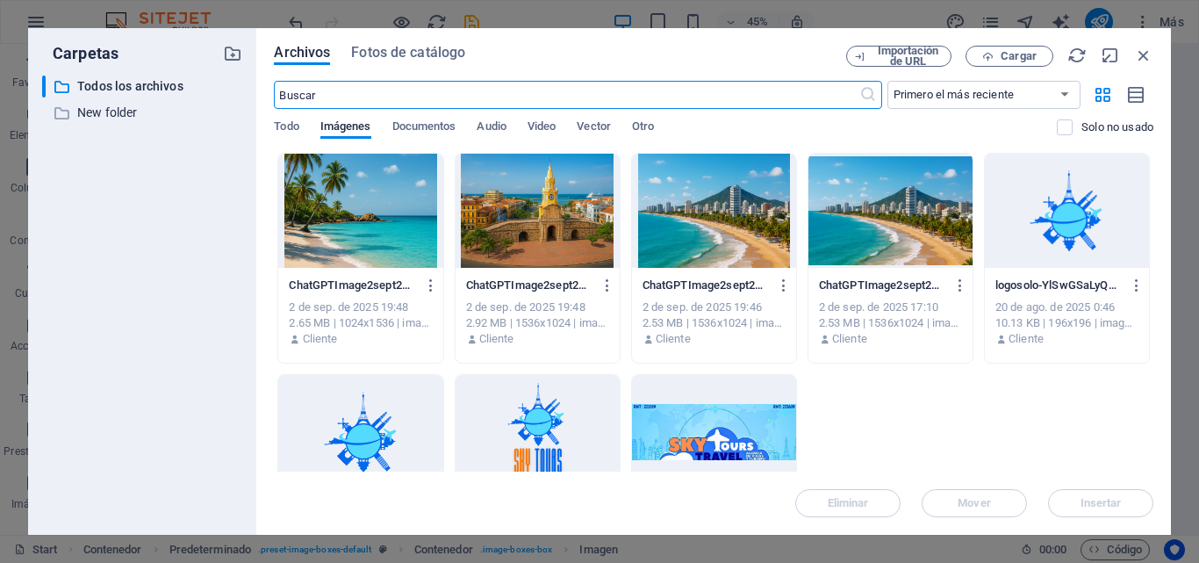
scroll to position [1094, 0]
click at [1142, 51] on icon "button" at bounding box center [1143, 55] width 19 height 19
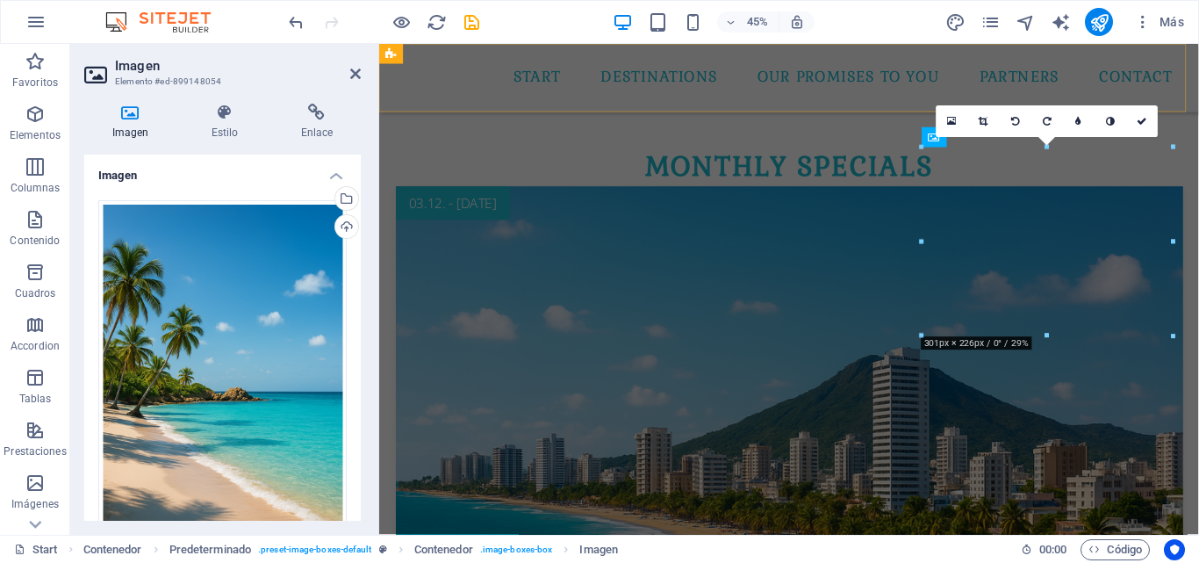
scroll to position [527, 0]
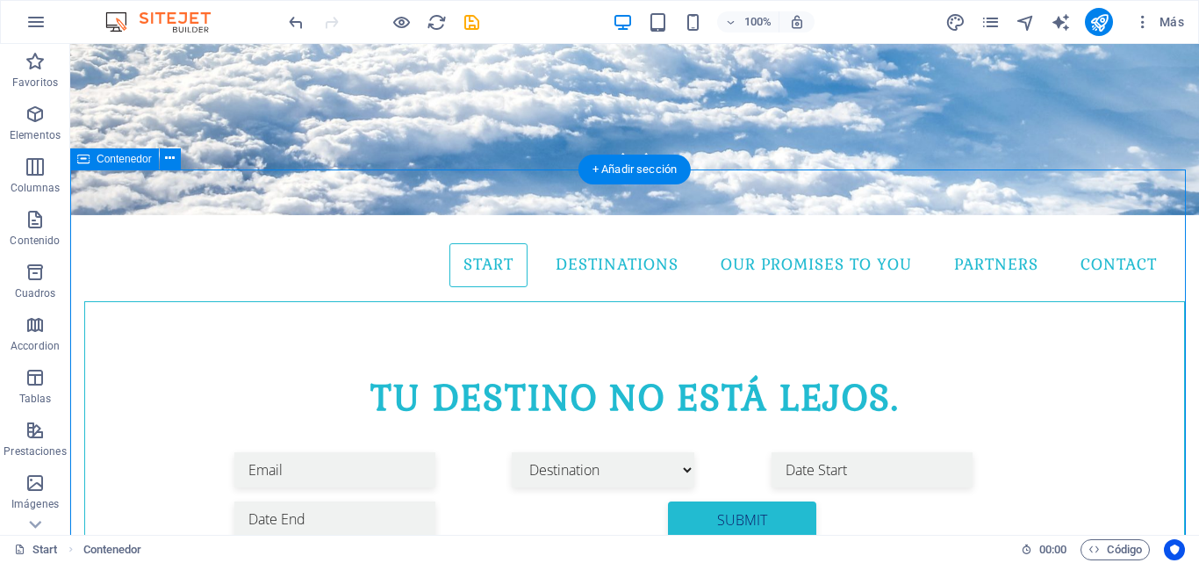
scroll to position [351, 0]
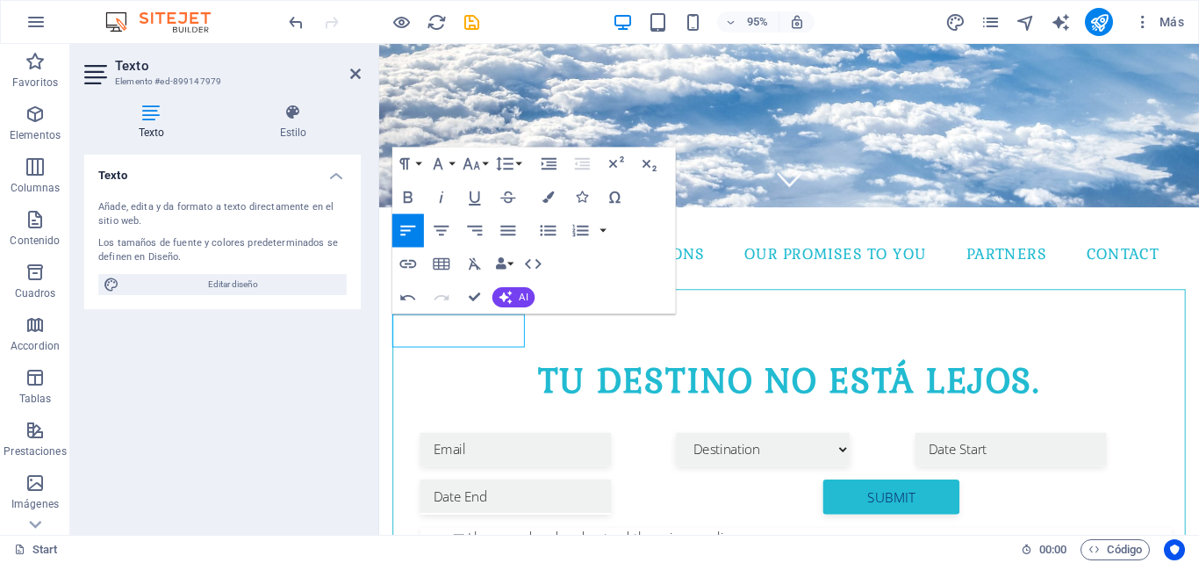
drag, startPoint x: 521, startPoint y: 346, endPoint x: 377, endPoint y: 348, distance: 143.1
drag, startPoint x: 406, startPoint y: 344, endPoint x: 514, endPoint y: 356, distance: 108.7
copy p "​FEB-MARZO 2026"
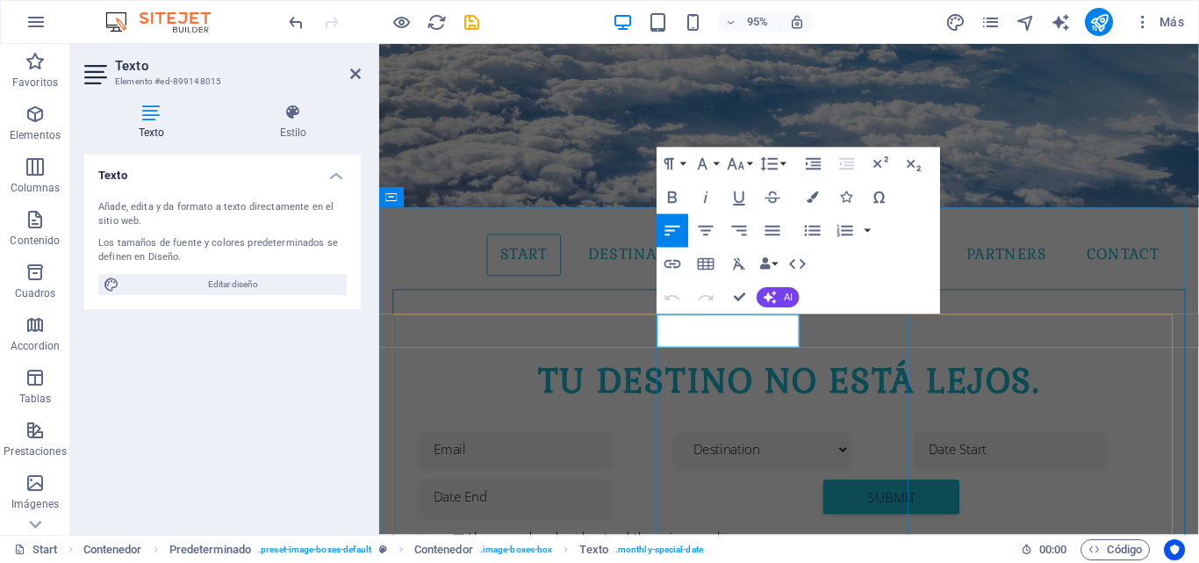
drag, startPoint x: 804, startPoint y: 347, endPoint x: 708, endPoint y: 350, distance: 95.7
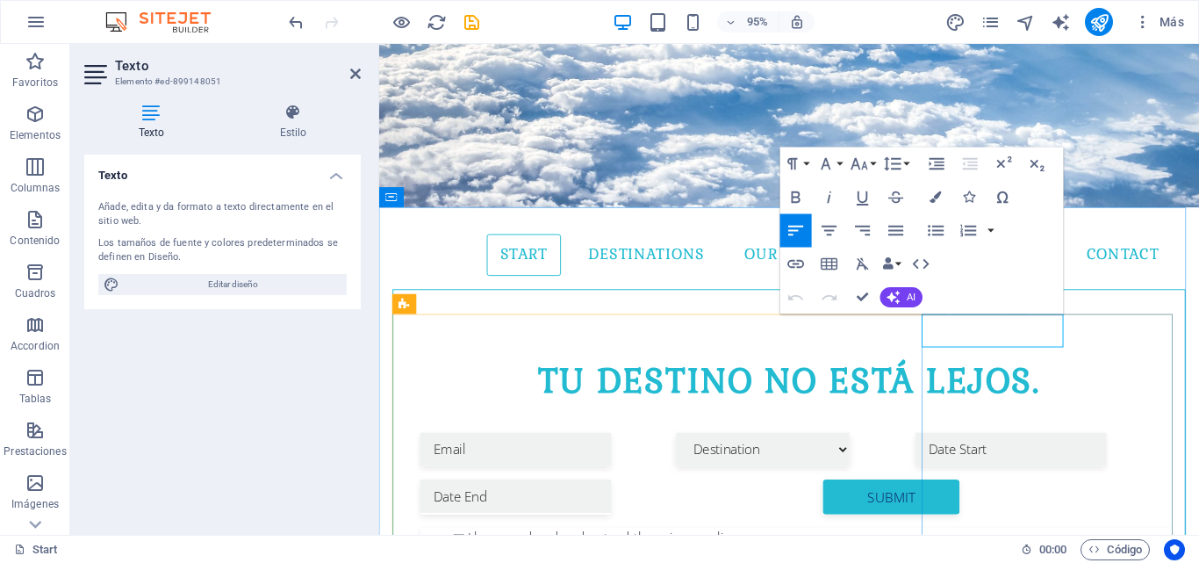
drag, startPoint x: 1086, startPoint y: 343, endPoint x: 1013, endPoint y: 349, distance: 73.1
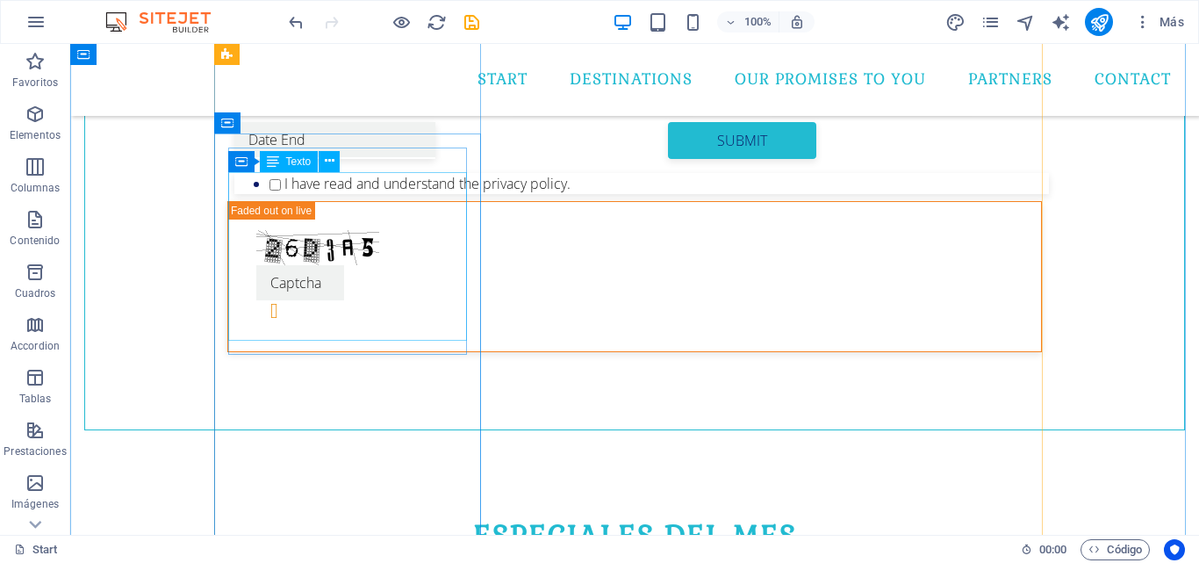
scroll to position [702, 0]
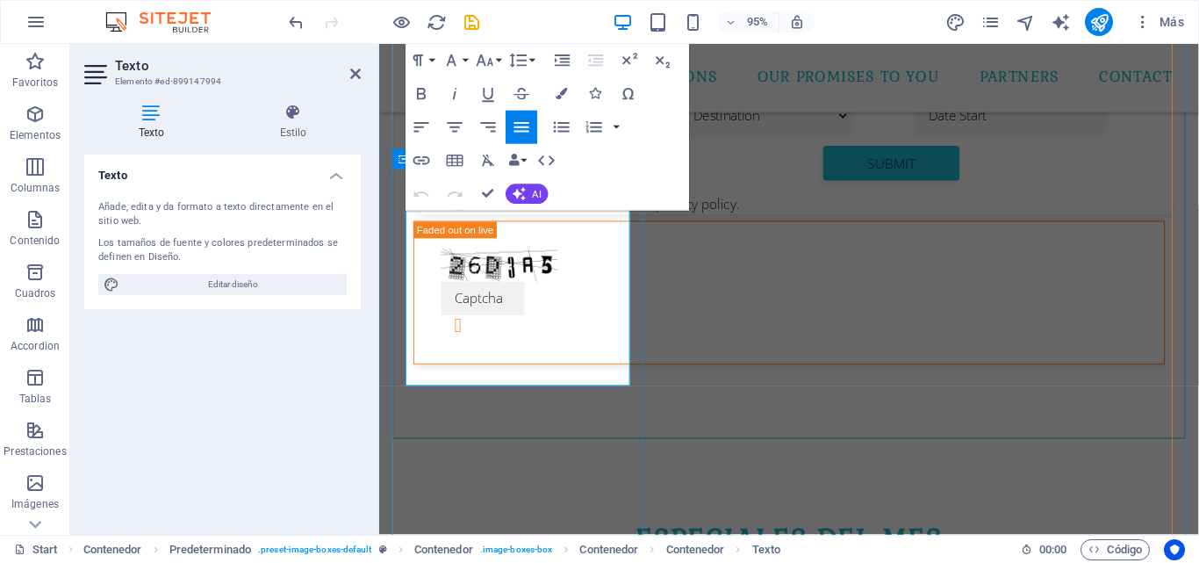
drag, startPoint x: 525, startPoint y: 380, endPoint x: 429, endPoint y: 181, distance: 221.0
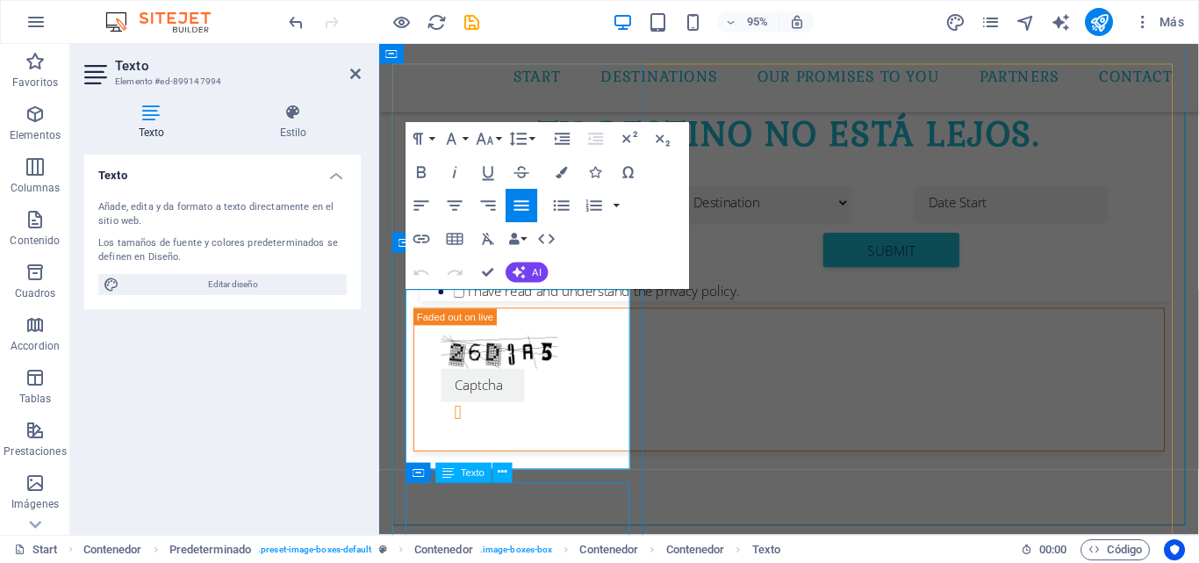
scroll to position [614, 0]
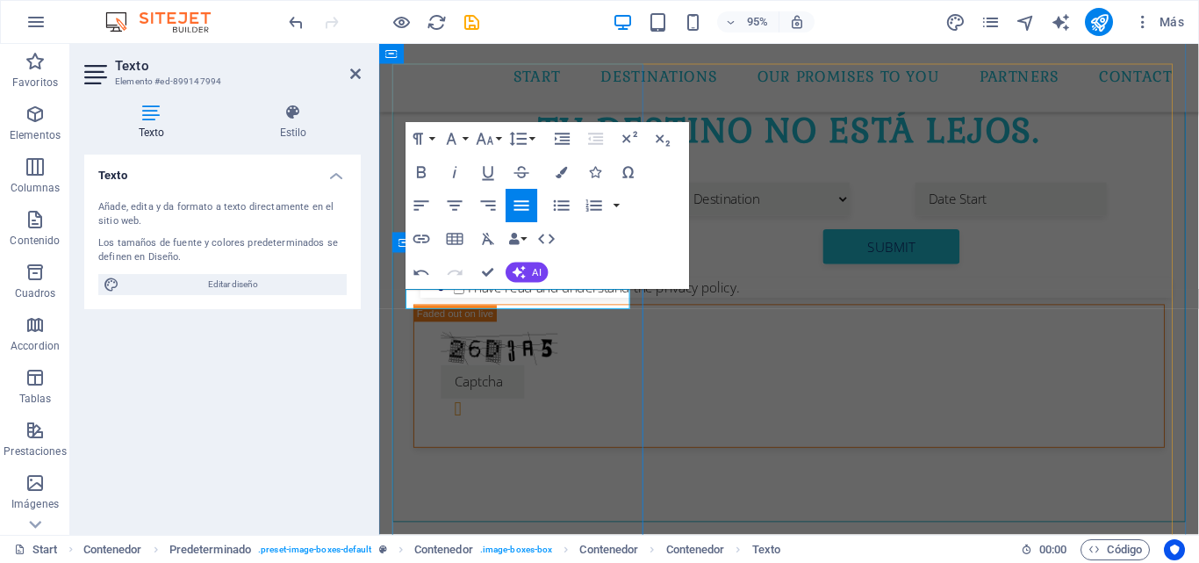
drag, startPoint x: 586, startPoint y: 313, endPoint x: 406, endPoint y: 323, distance: 180.3
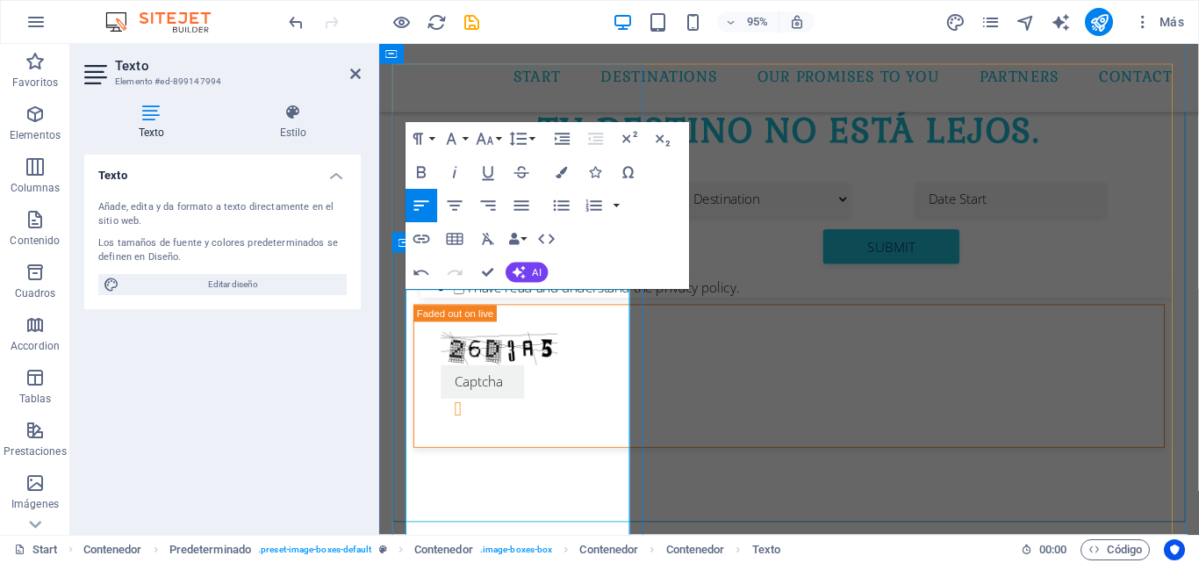
scroll to position [702, 0]
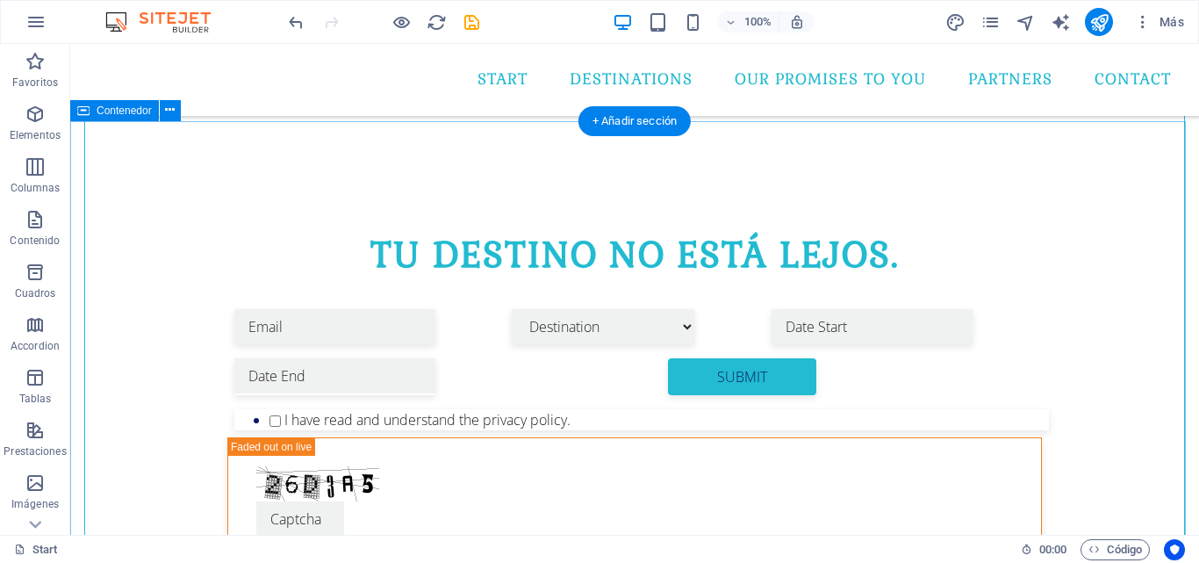
scroll to position [527, 0]
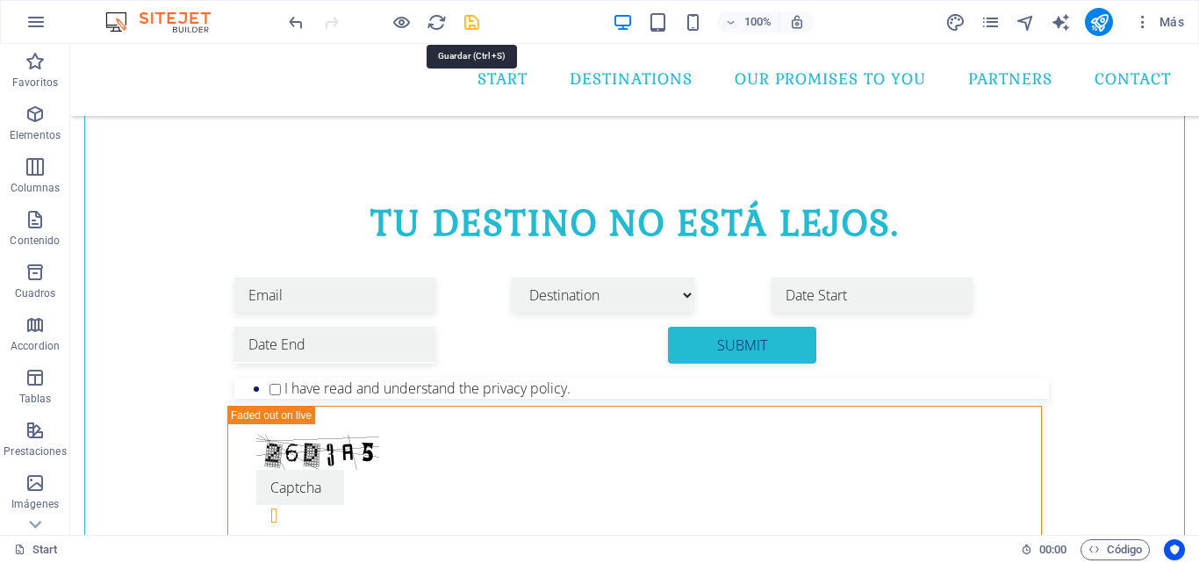
click at [471, 25] on icon "save" at bounding box center [472, 22] width 20 height 20
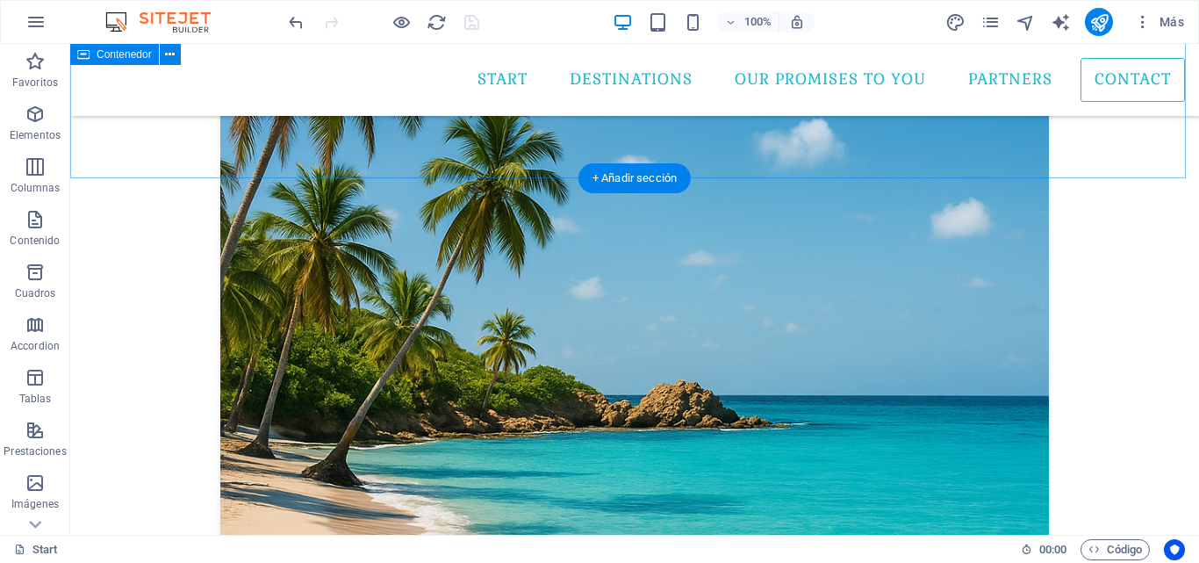
scroll to position [3248, 0]
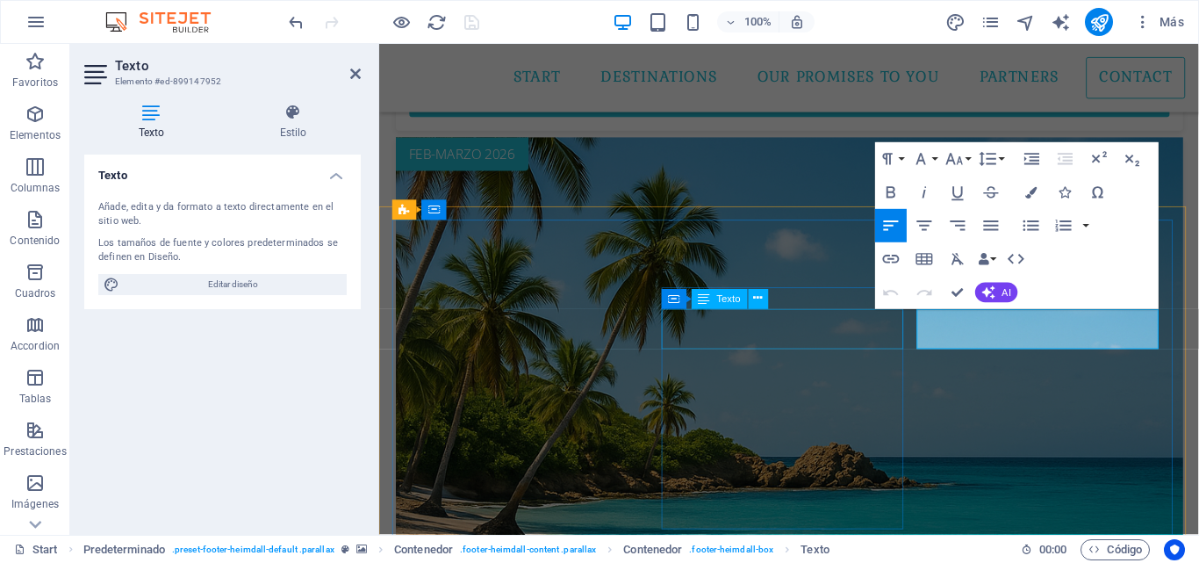
scroll to position [3245, 0]
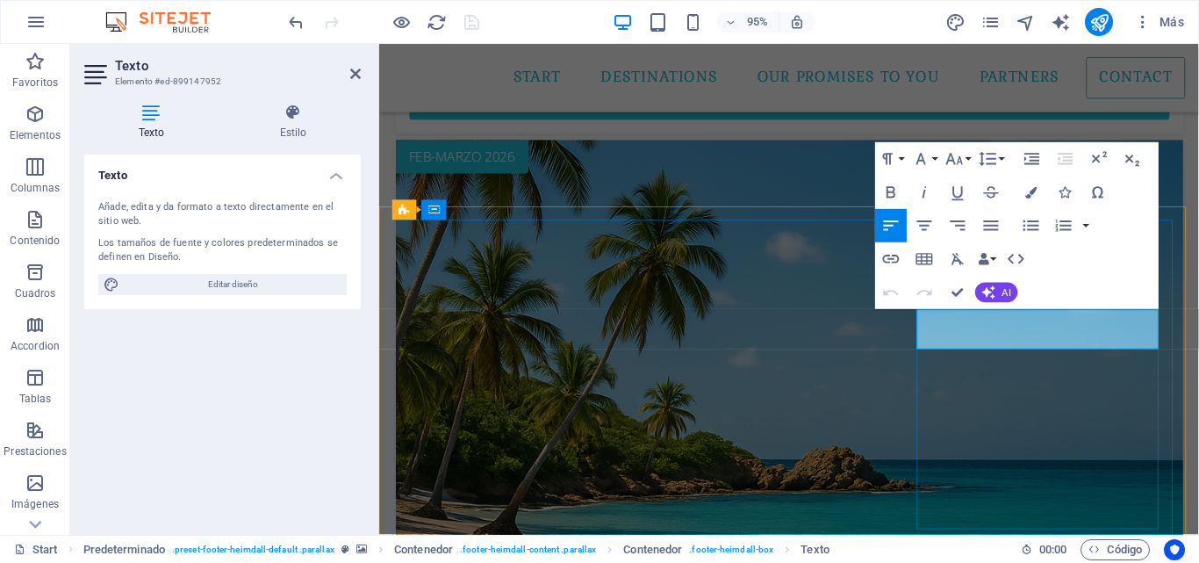
click span "3208732248"
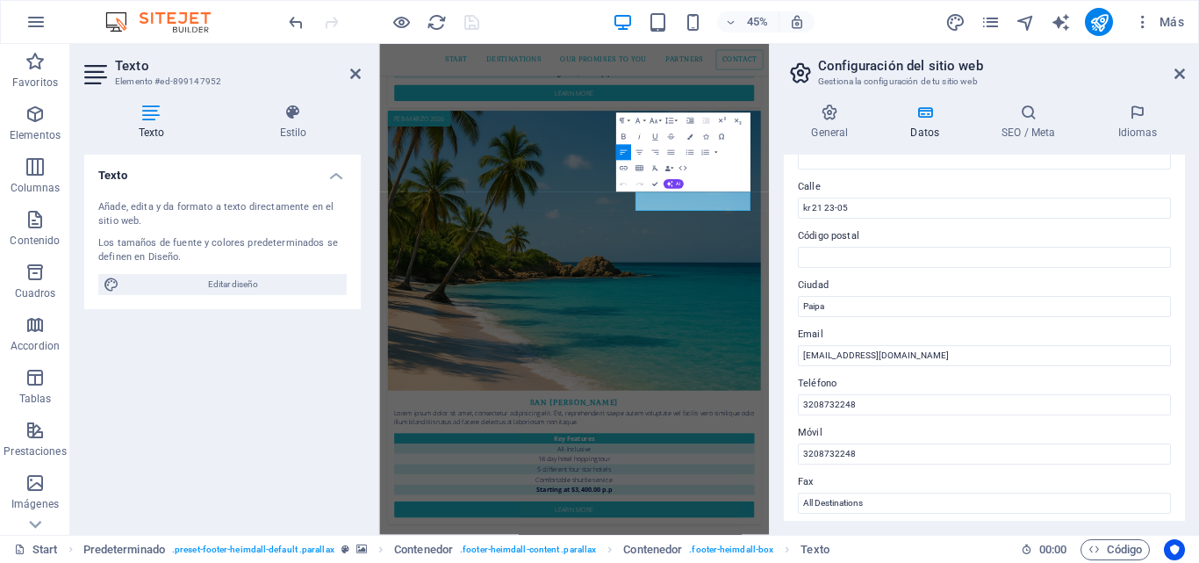
scroll to position [263, 0]
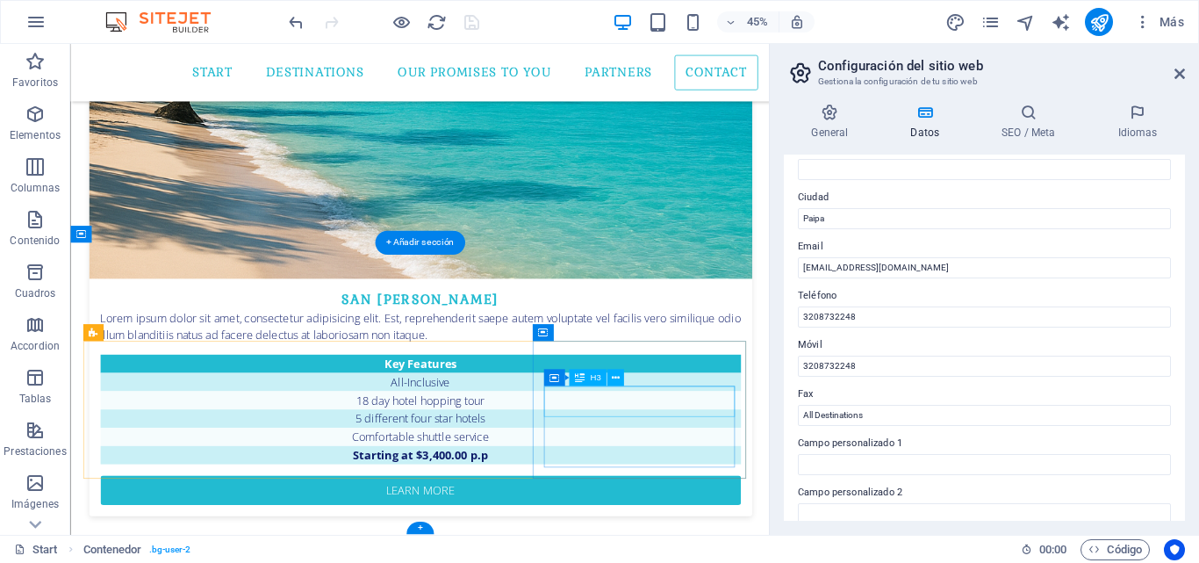
scroll to position [3768, 0]
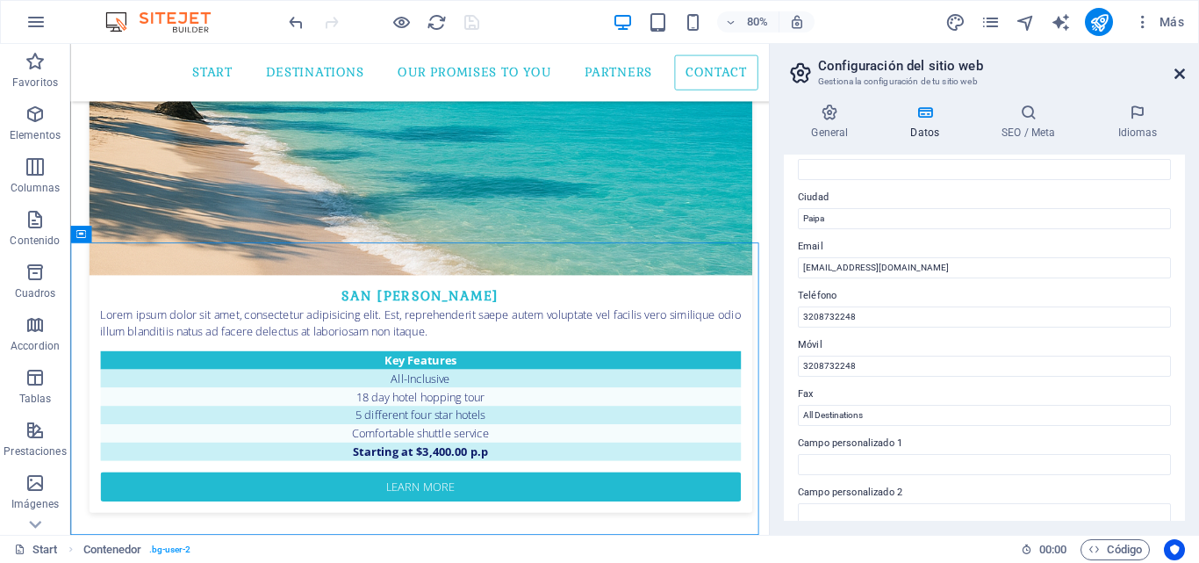
drag, startPoint x: 1184, startPoint y: 69, endPoint x: 1112, endPoint y: 26, distance: 83.9
click at [1184, 69] on icon at bounding box center [1180, 74] width 11 height 14
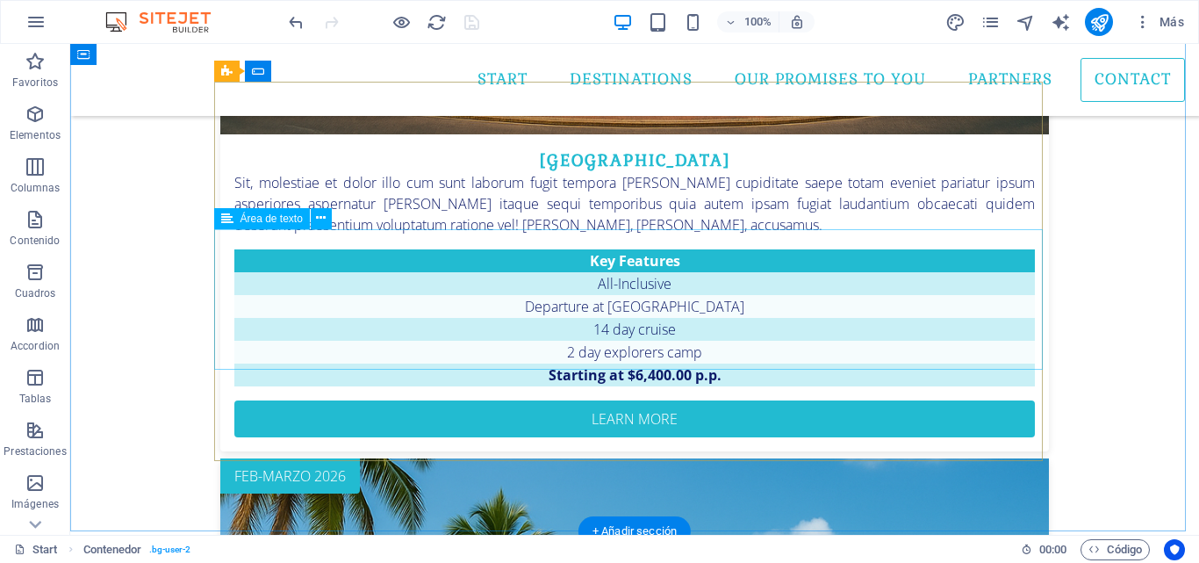
scroll to position [3283, 0]
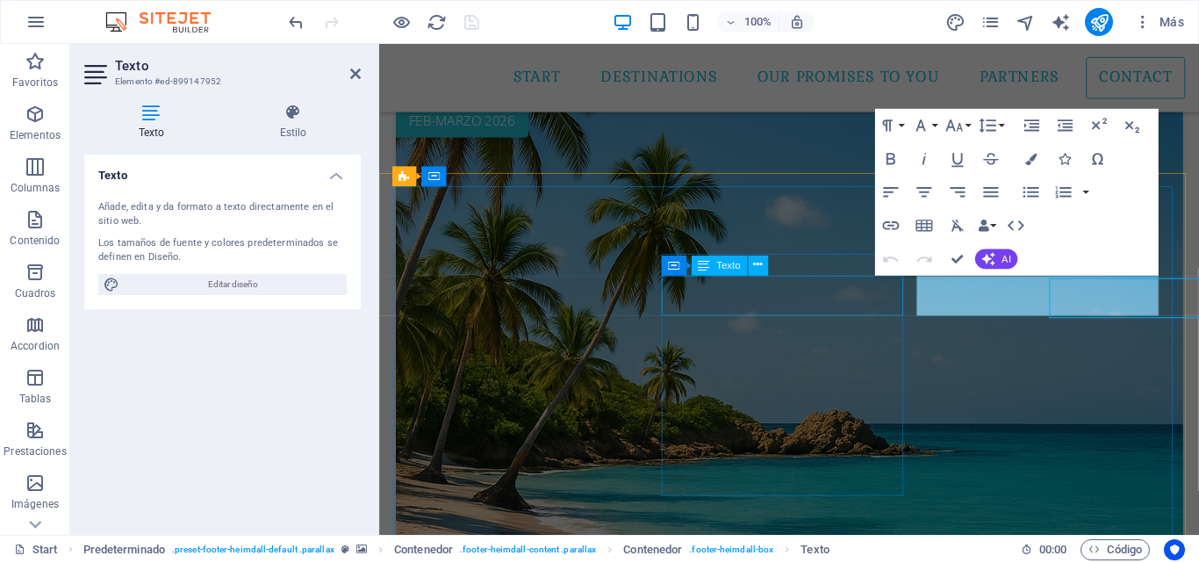
scroll to position [3280, 0]
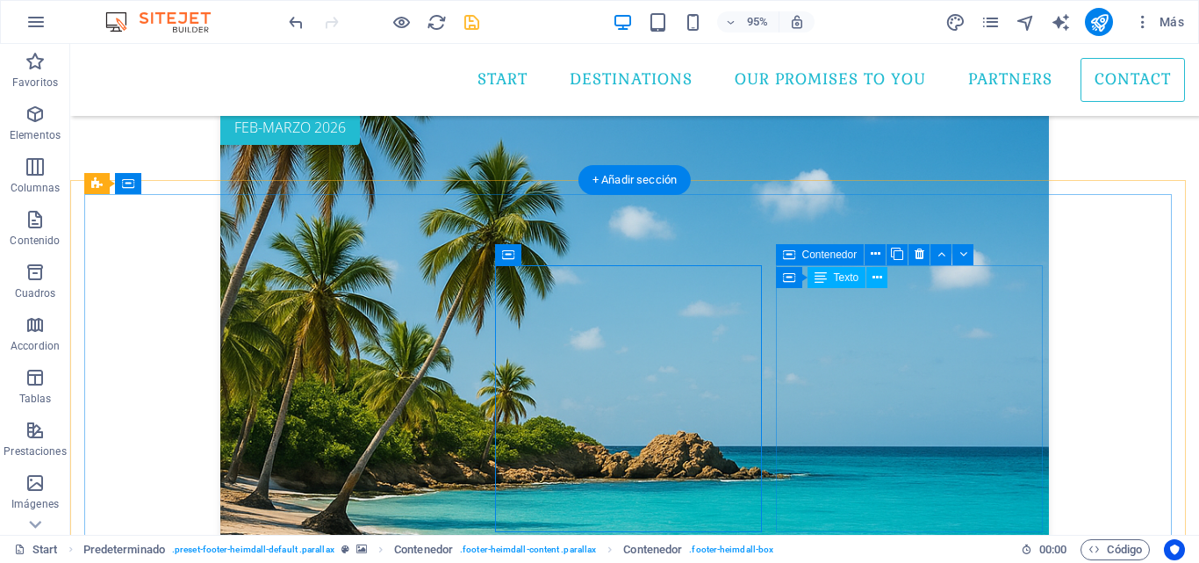
scroll to position [3283, 0]
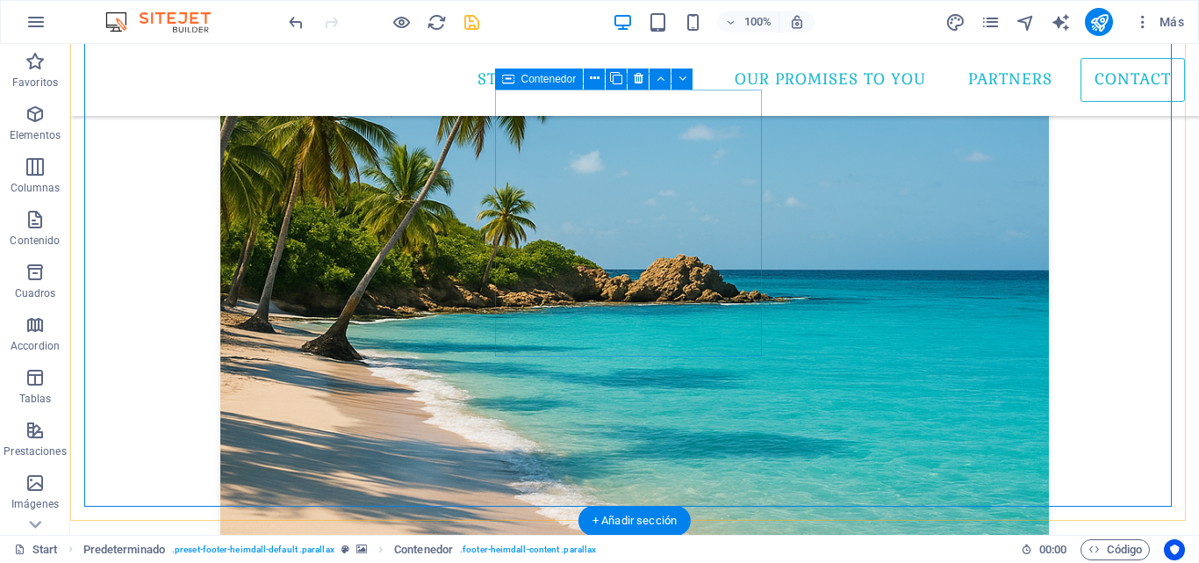
scroll to position [3459, 0]
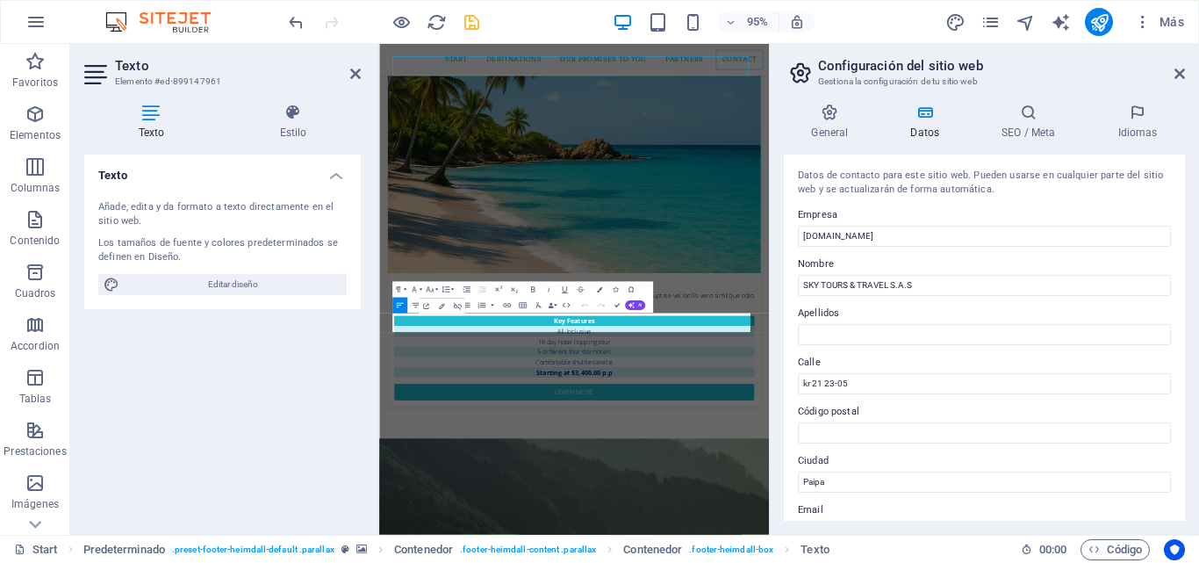
scroll to position [3764, 0]
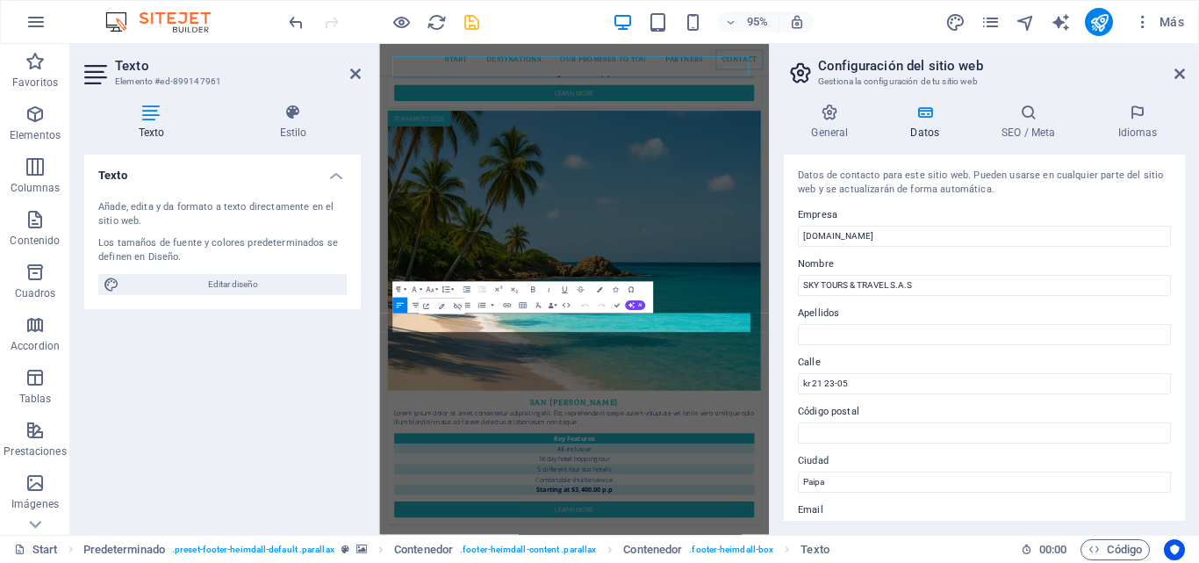
select select "footer"
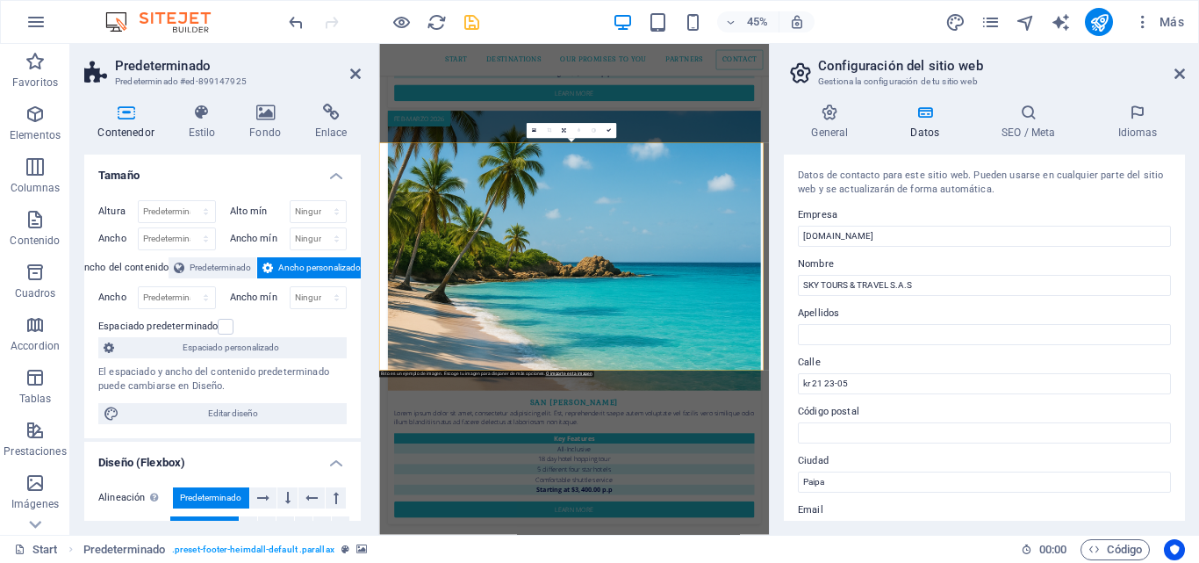
click at [1186, 79] on aside "Configuración del sitio web Gestiona la configuración de tu sitio web General D…" at bounding box center [984, 289] width 430 height 491
click at [1183, 74] on icon at bounding box center [1180, 74] width 11 height 14
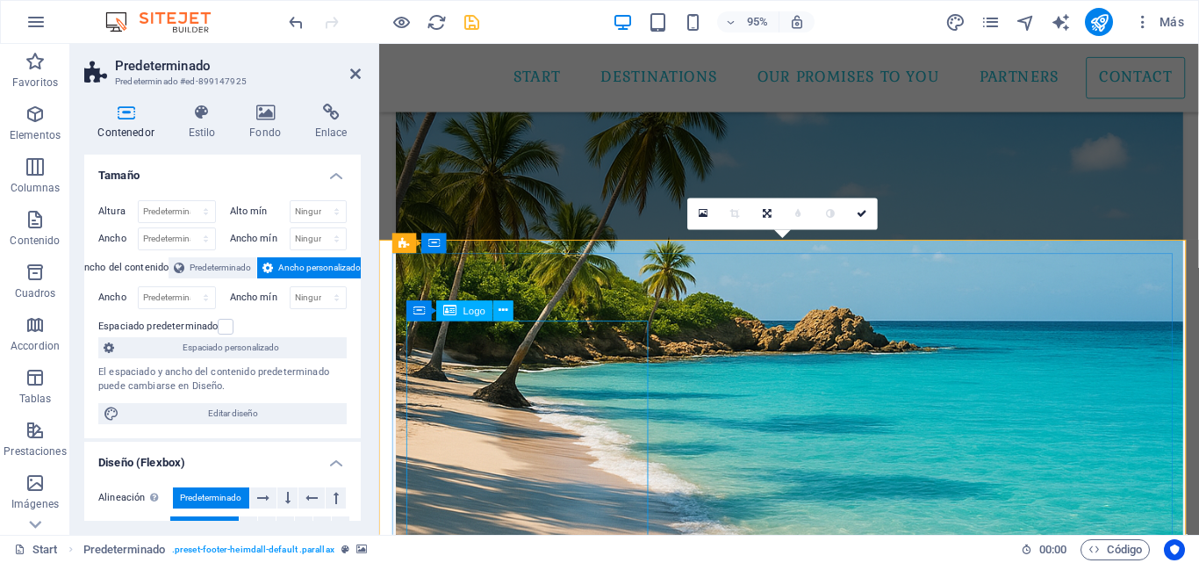
scroll to position [3547, 0]
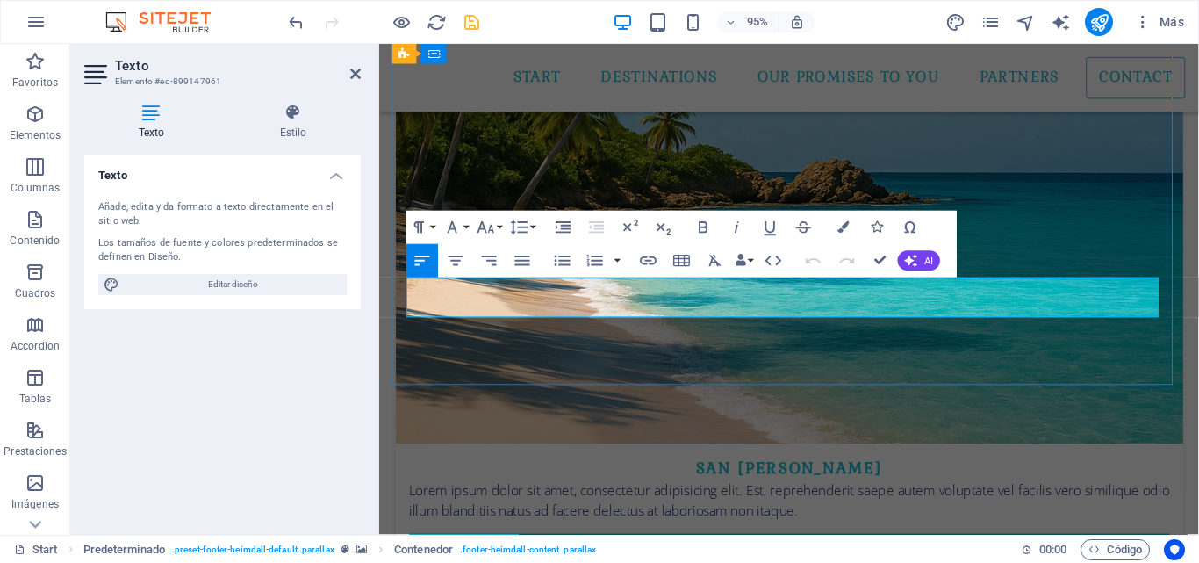
scroll to position [3562, 0]
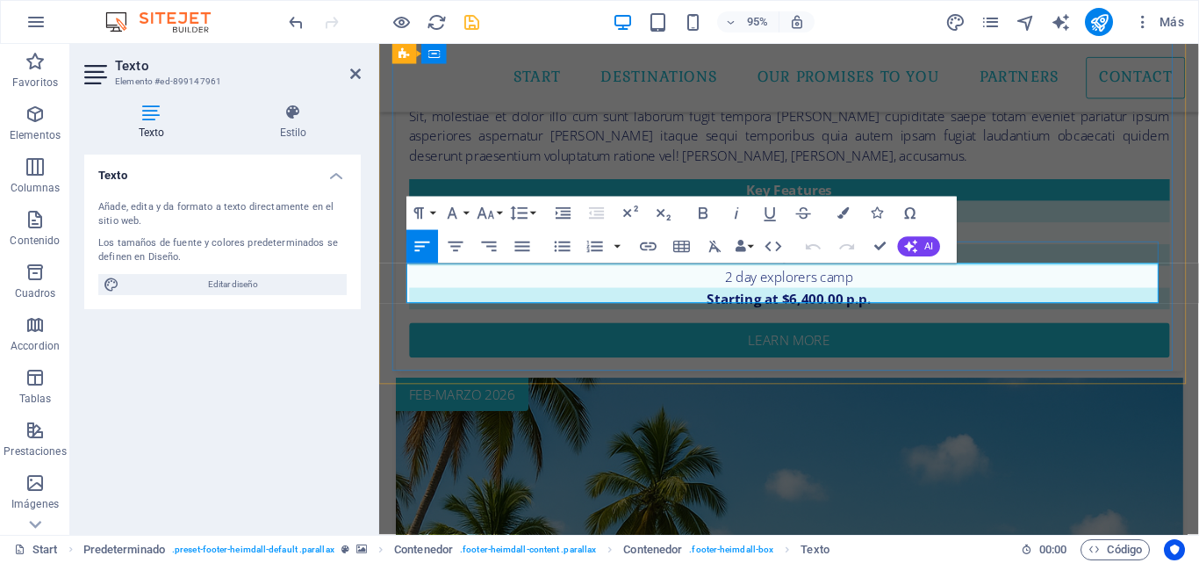
scroll to position [3764, 0]
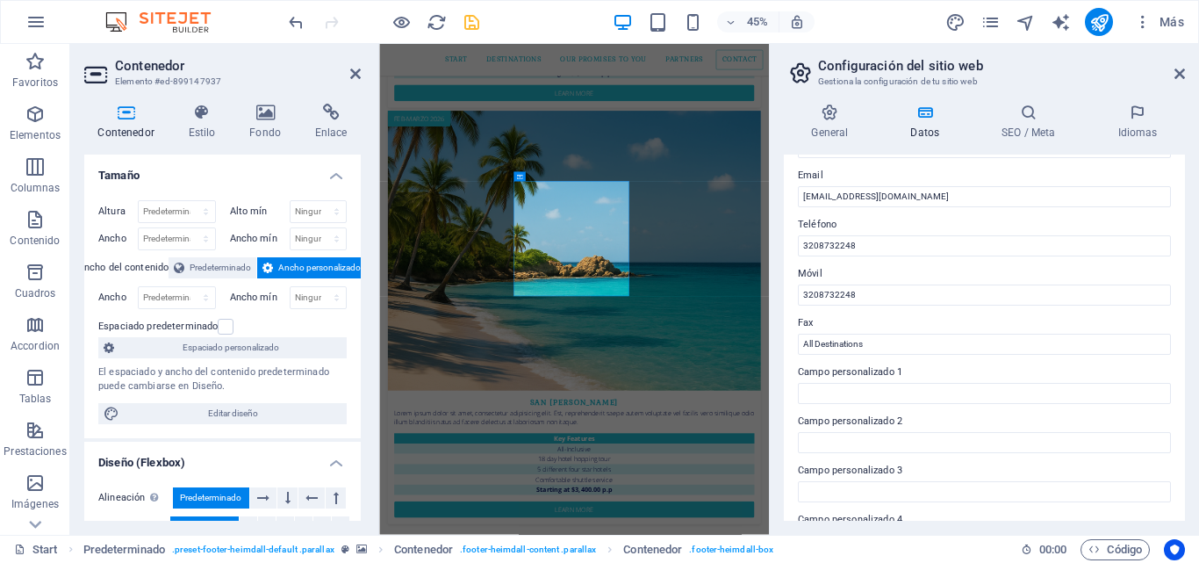
scroll to position [478, 0]
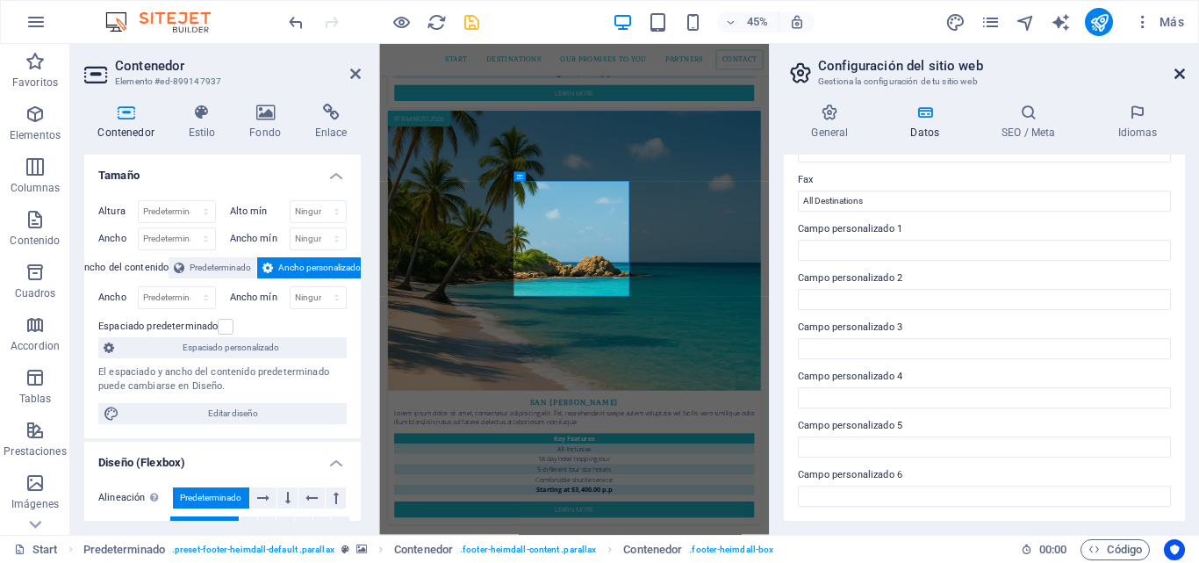
click at [1182, 75] on icon at bounding box center [1180, 74] width 11 height 14
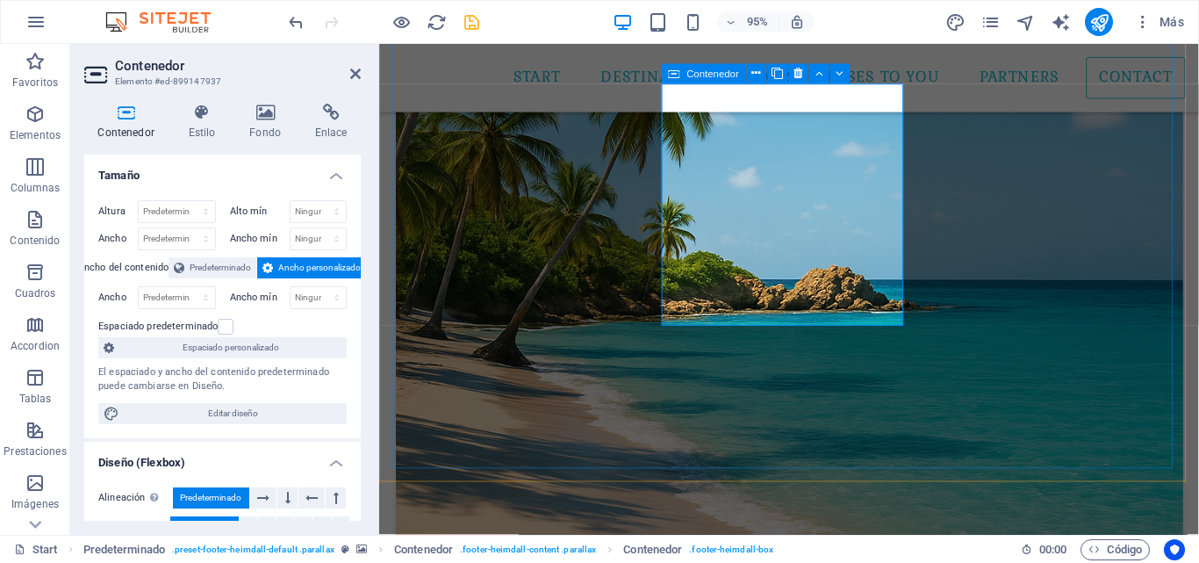
scroll to position [3459, 0]
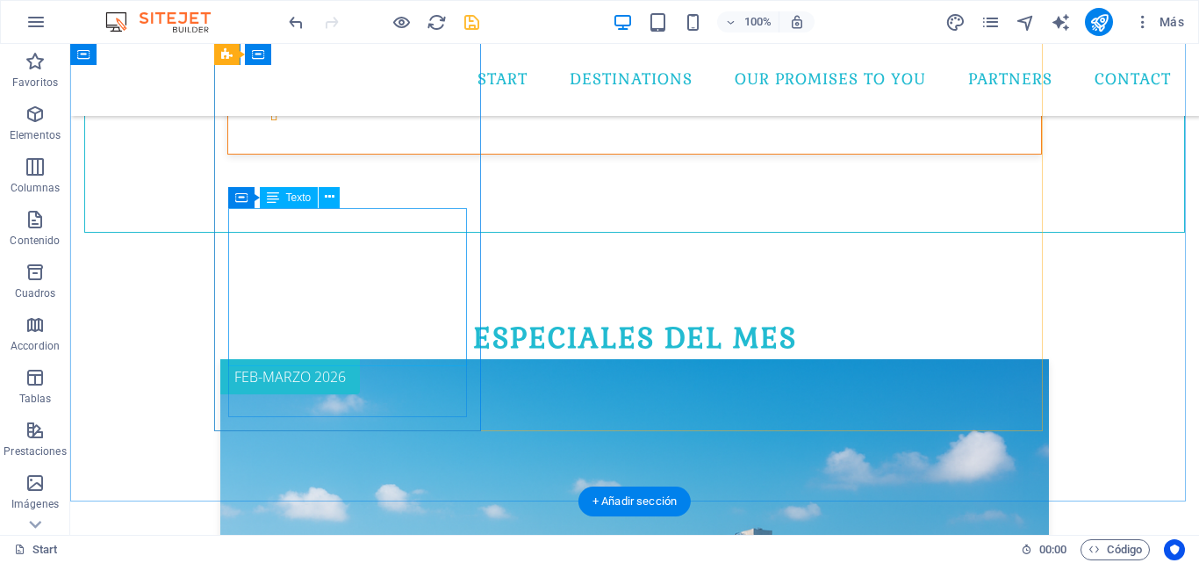
scroll to position [1004, 0]
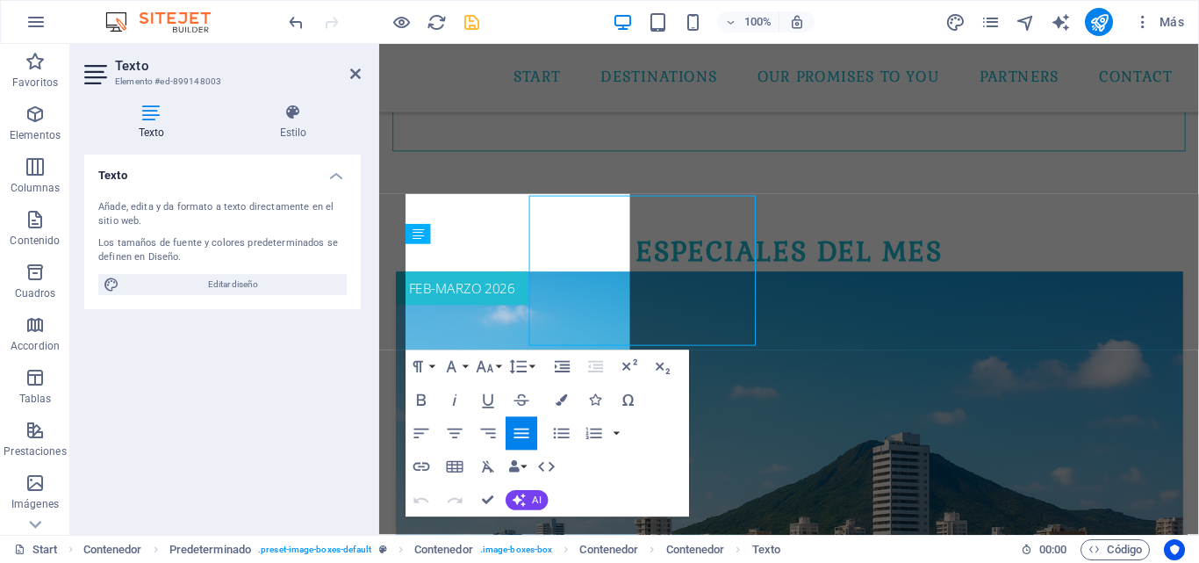
scroll to position [1002, 0]
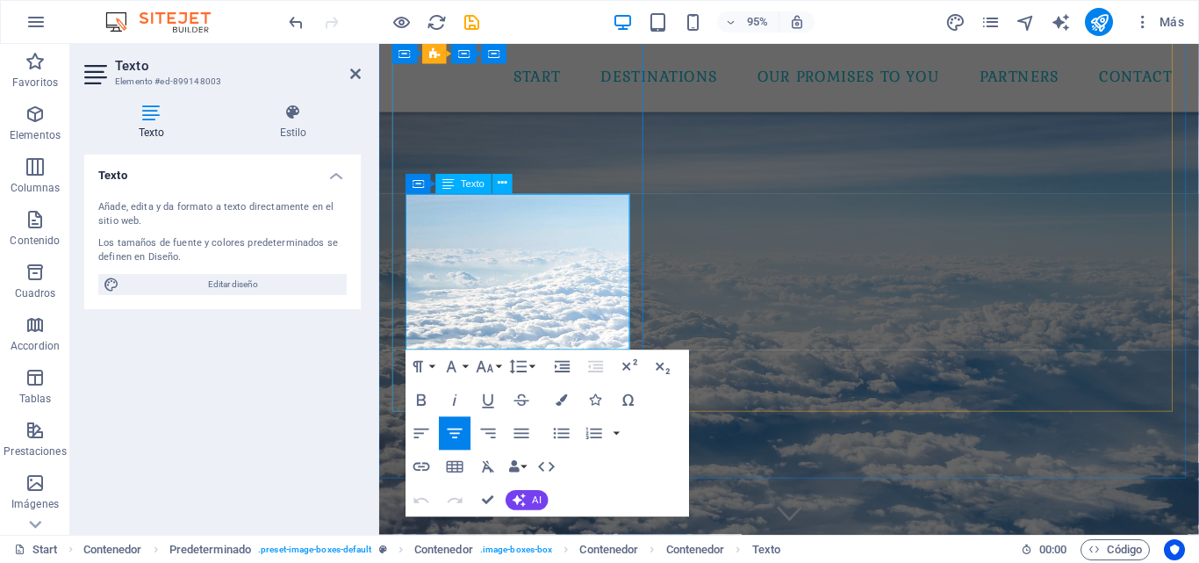
scroll to position [1002, 0]
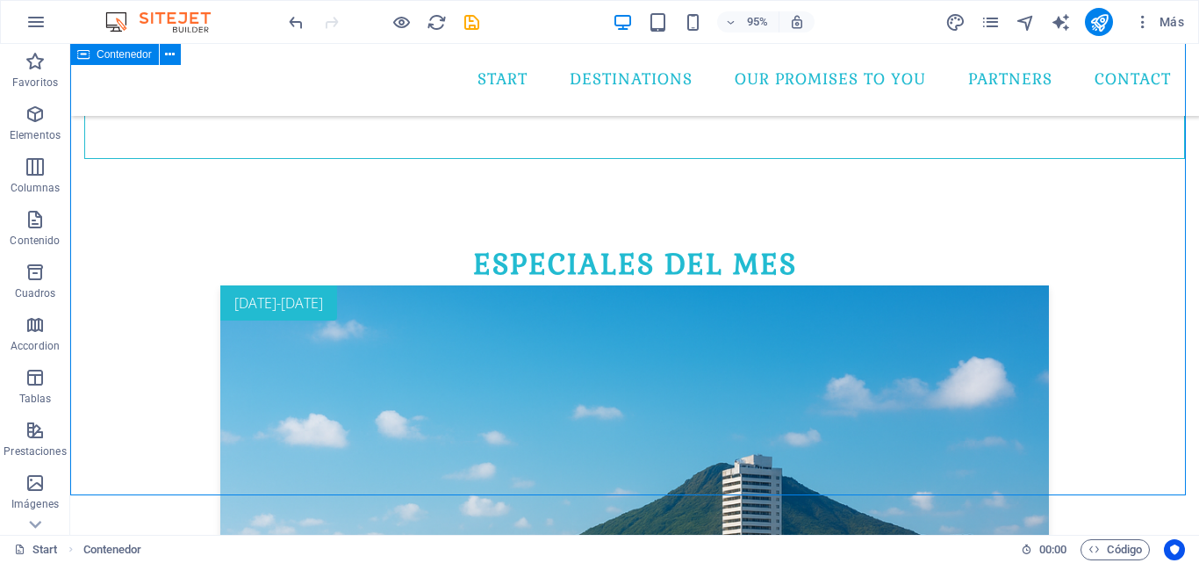
scroll to position [1004, 0]
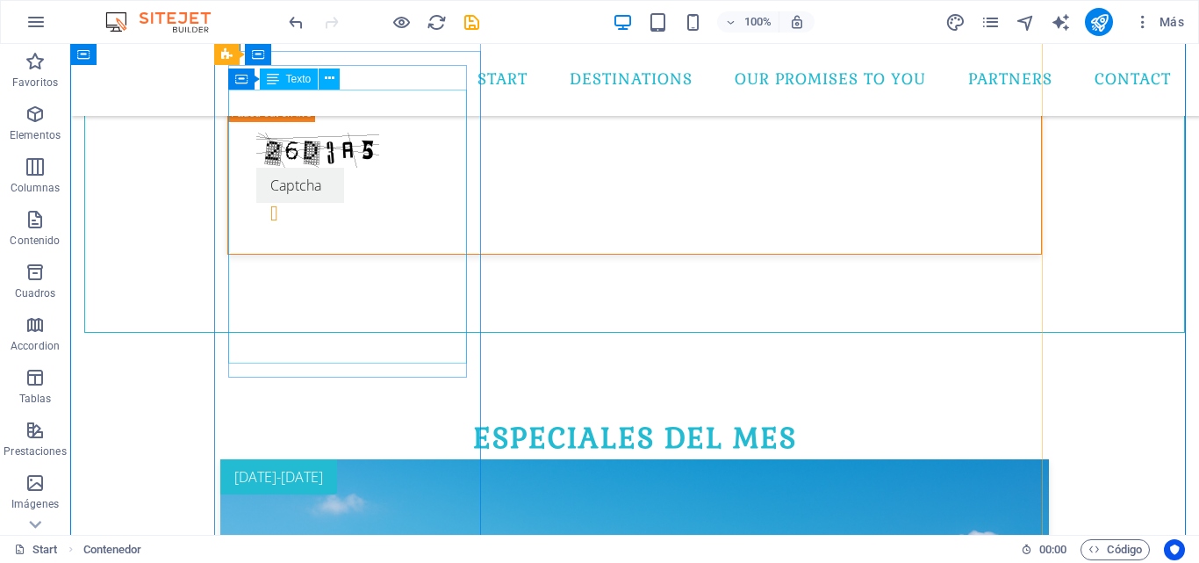
scroll to position [741, 0]
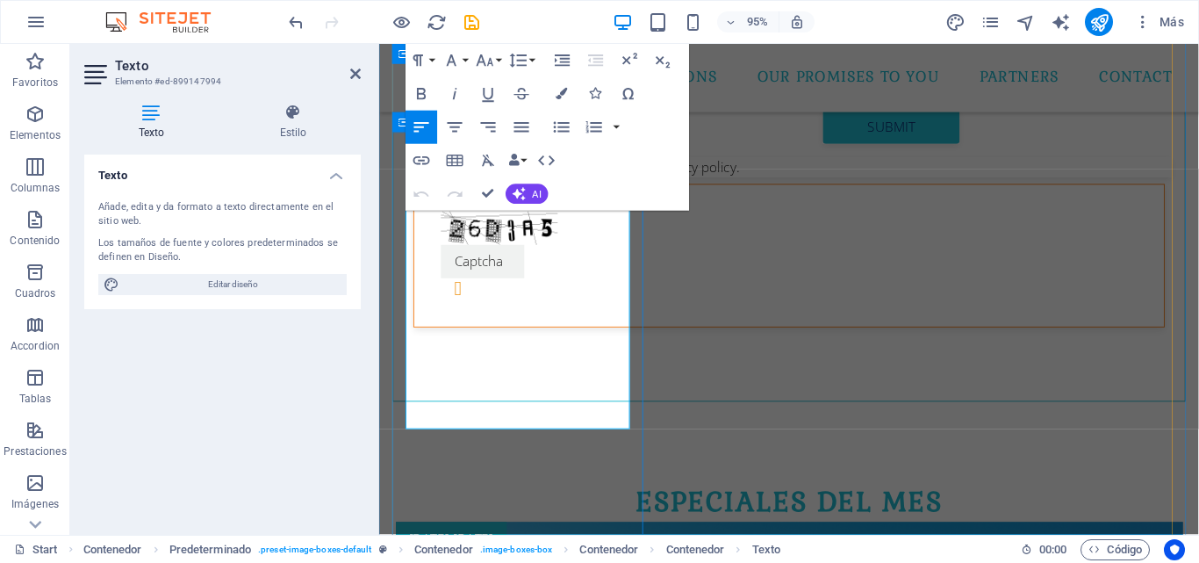
drag, startPoint x: 637, startPoint y: 439, endPoint x: 401, endPoint y: 162, distance: 364.3
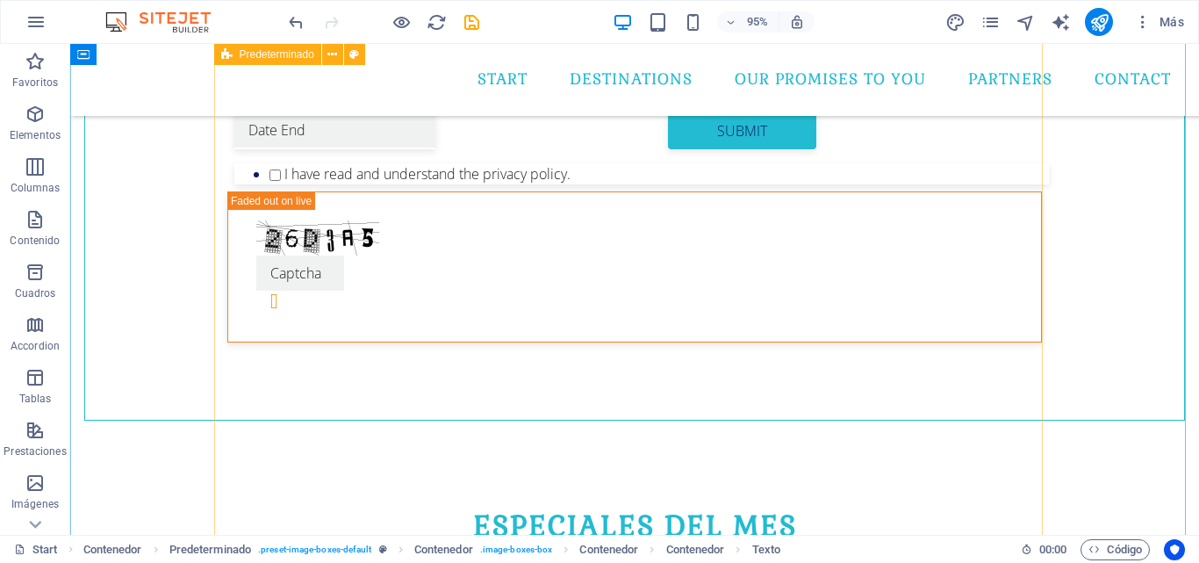
scroll to position [743, 0]
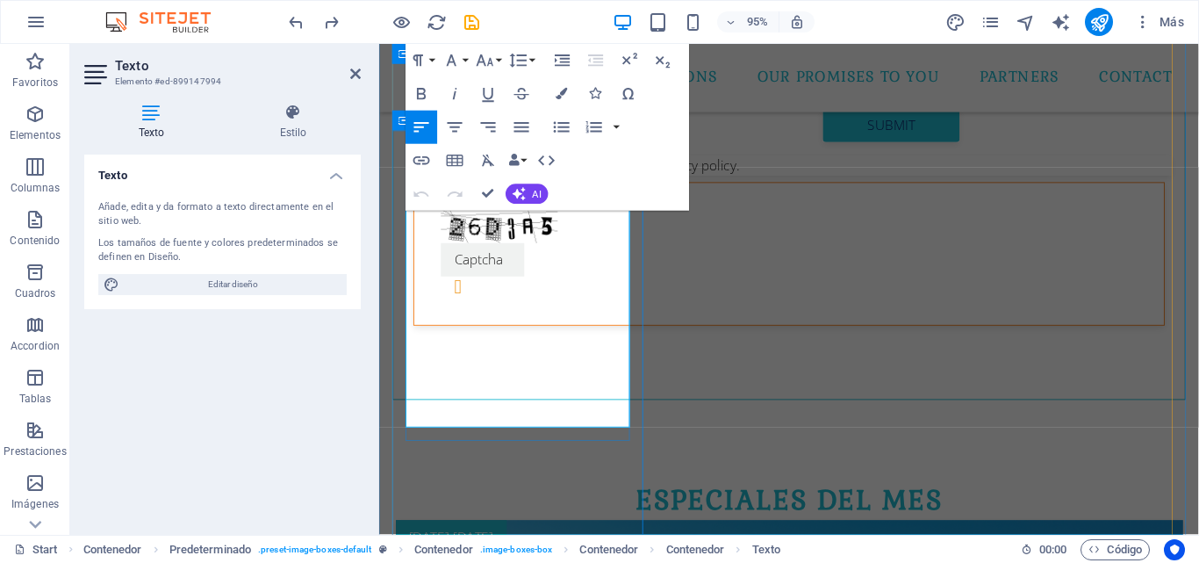
drag, startPoint x: 634, startPoint y: 437, endPoint x: 413, endPoint y: 247, distance: 291.3
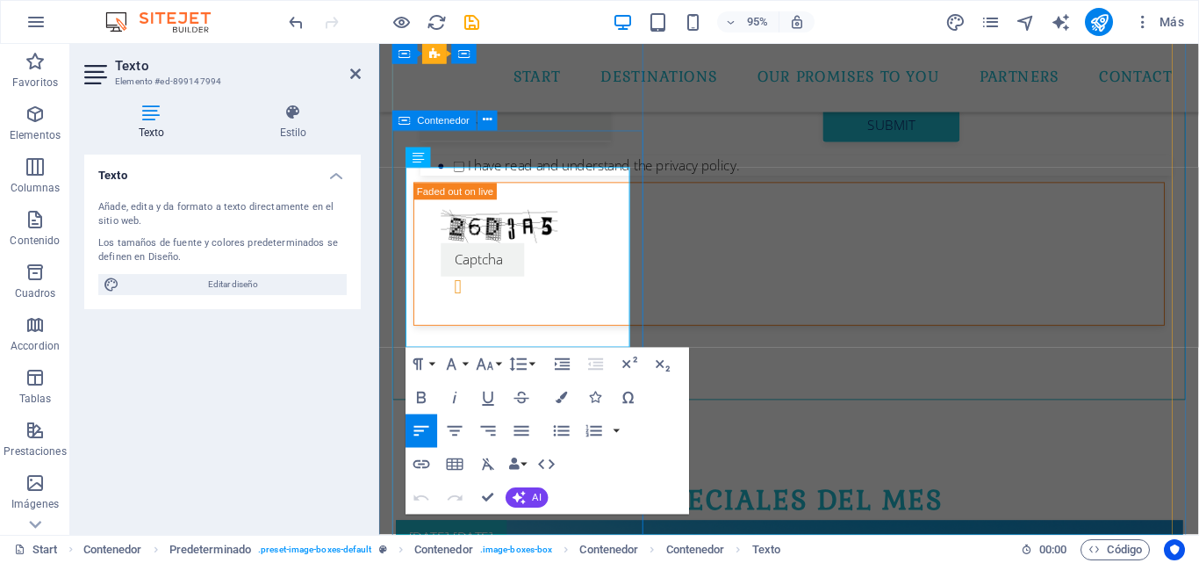
drag, startPoint x: 519, startPoint y: 358, endPoint x: 396, endPoint y: 176, distance: 219.4
click at [524, 436] on icon "button" at bounding box center [522, 430] width 20 height 20
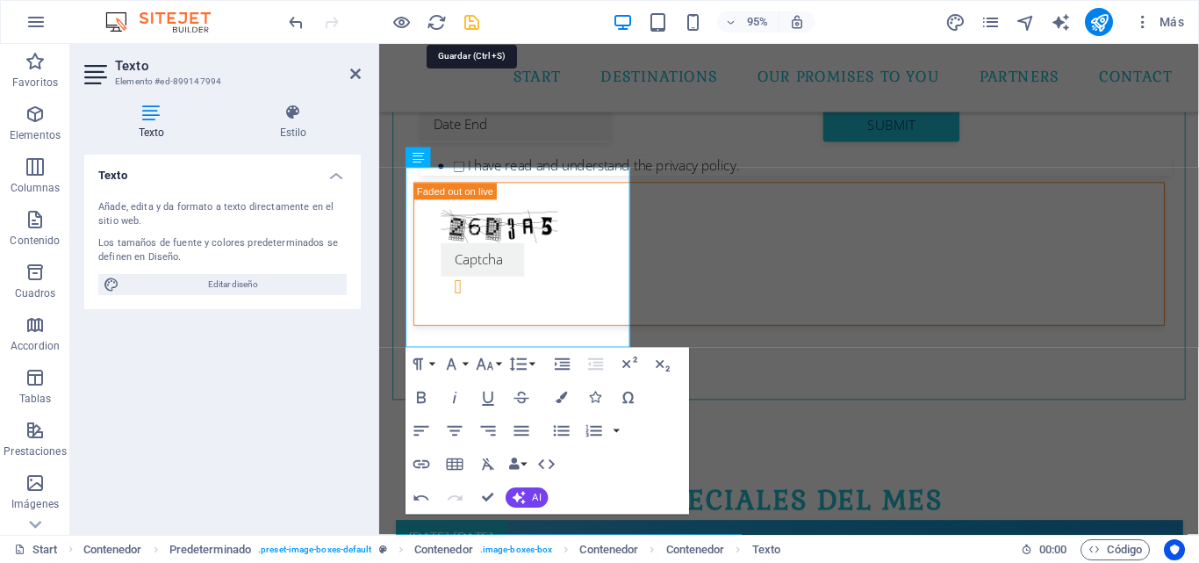
click at [467, 25] on icon "save" at bounding box center [472, 22] width 20 height 20
